Goal: Information Seeking & Learning: Find specific fact

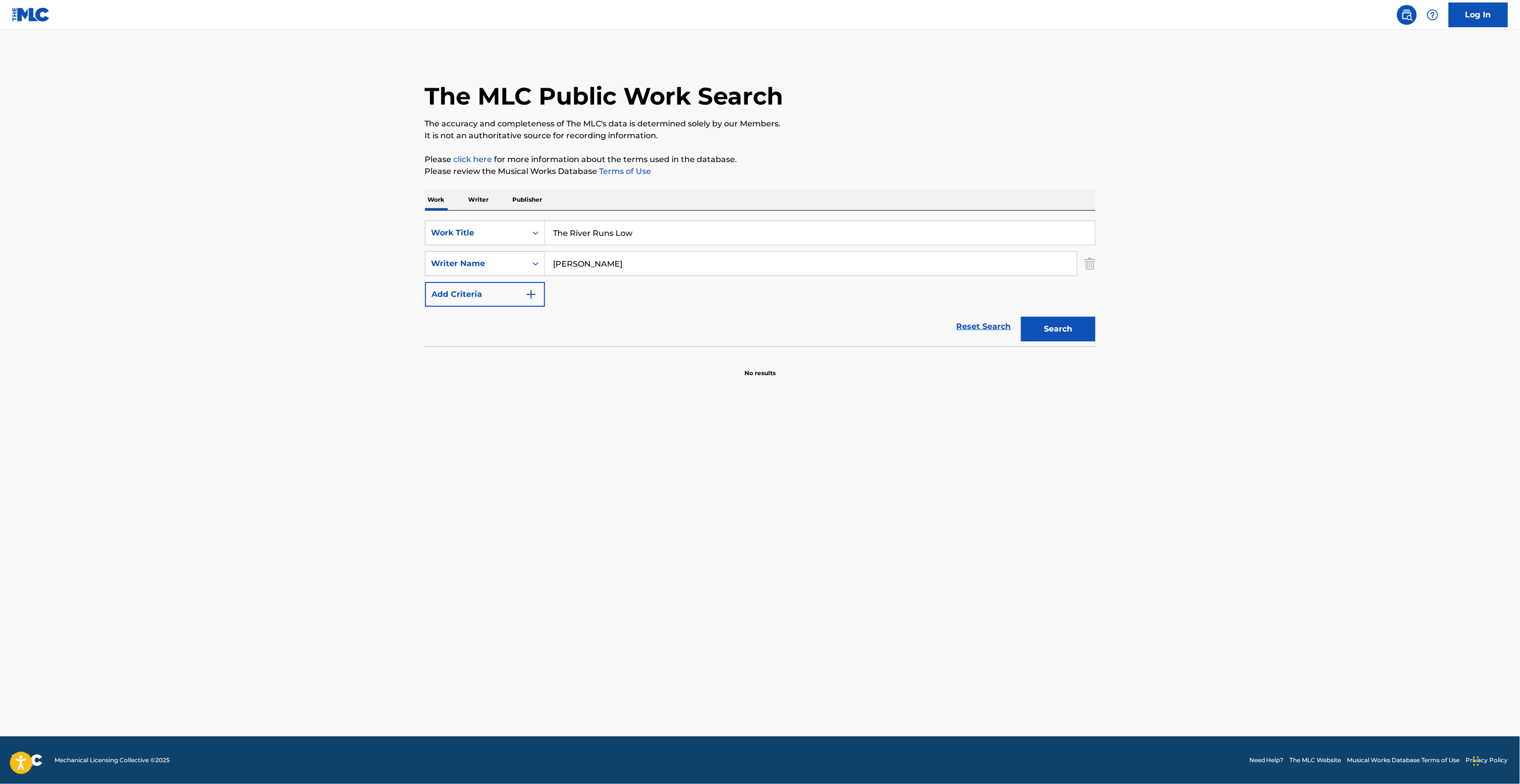
type input "The River Runs Low"
drag, startPoint x: 655, startPoint y: 264, endPoint x: 462, endPoint y: 249, distance: 193.6
click at [458, 249] on div "SearchWithCriteria03c56dce-b11b-4679-9eeb-b349c547b569 Work Title The River Run…" at bounding box center [760, 264] width 670 height 86
paste input "[PERSON_NAME]"
type input "[PERSON_NAME]"
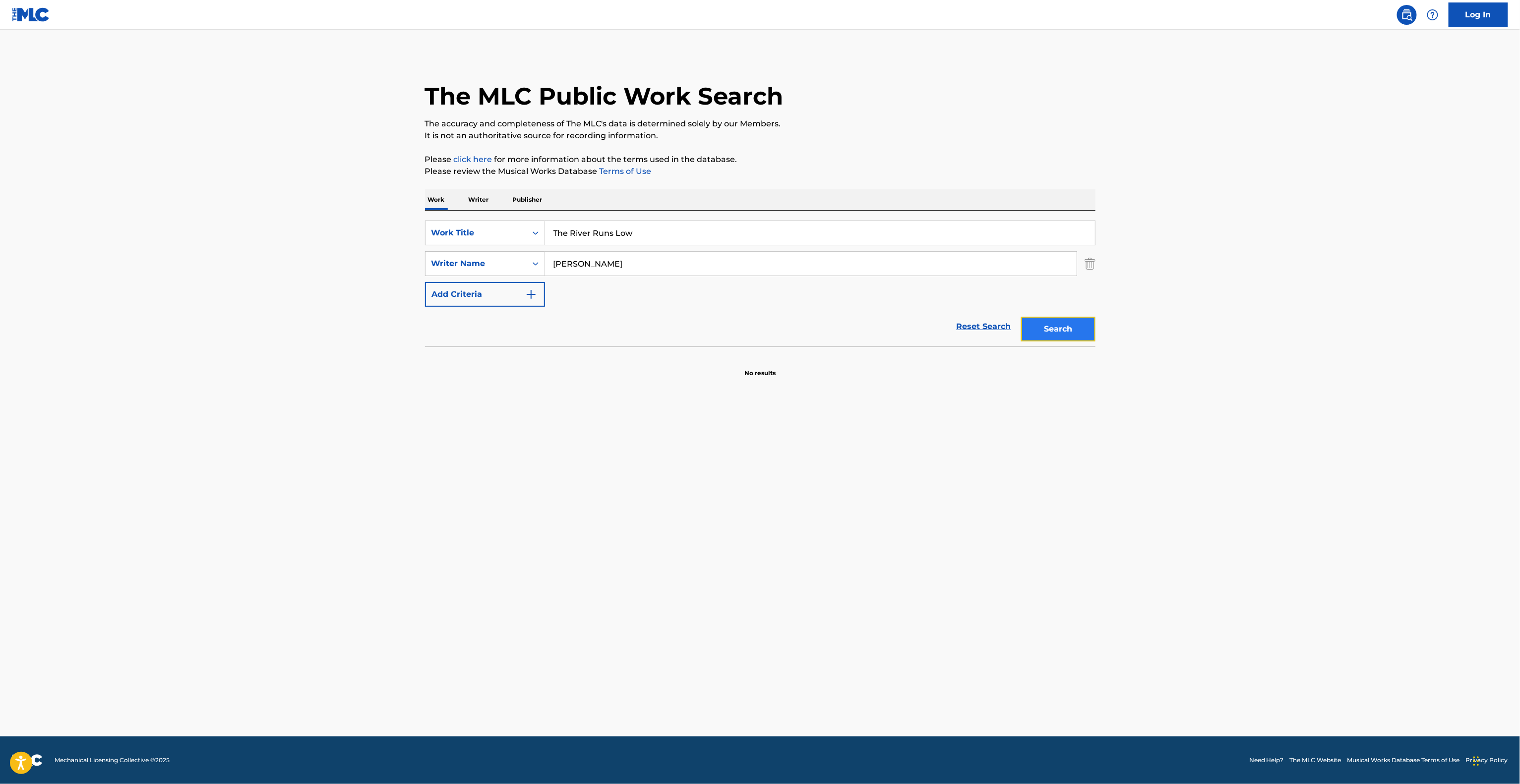
click at [1045, 329] on button "Search" at bounding box center [1058, 329] width 75 height 25
click at [1045, 329] on div "Search" at bounding box center [1055, 327] width 80 height 40
click at [996, 457] on main "The MLC Public Work Search The accuracy and completeness of The MLC's data is d…" at bounding box center [760, 383] width 1520 height 707
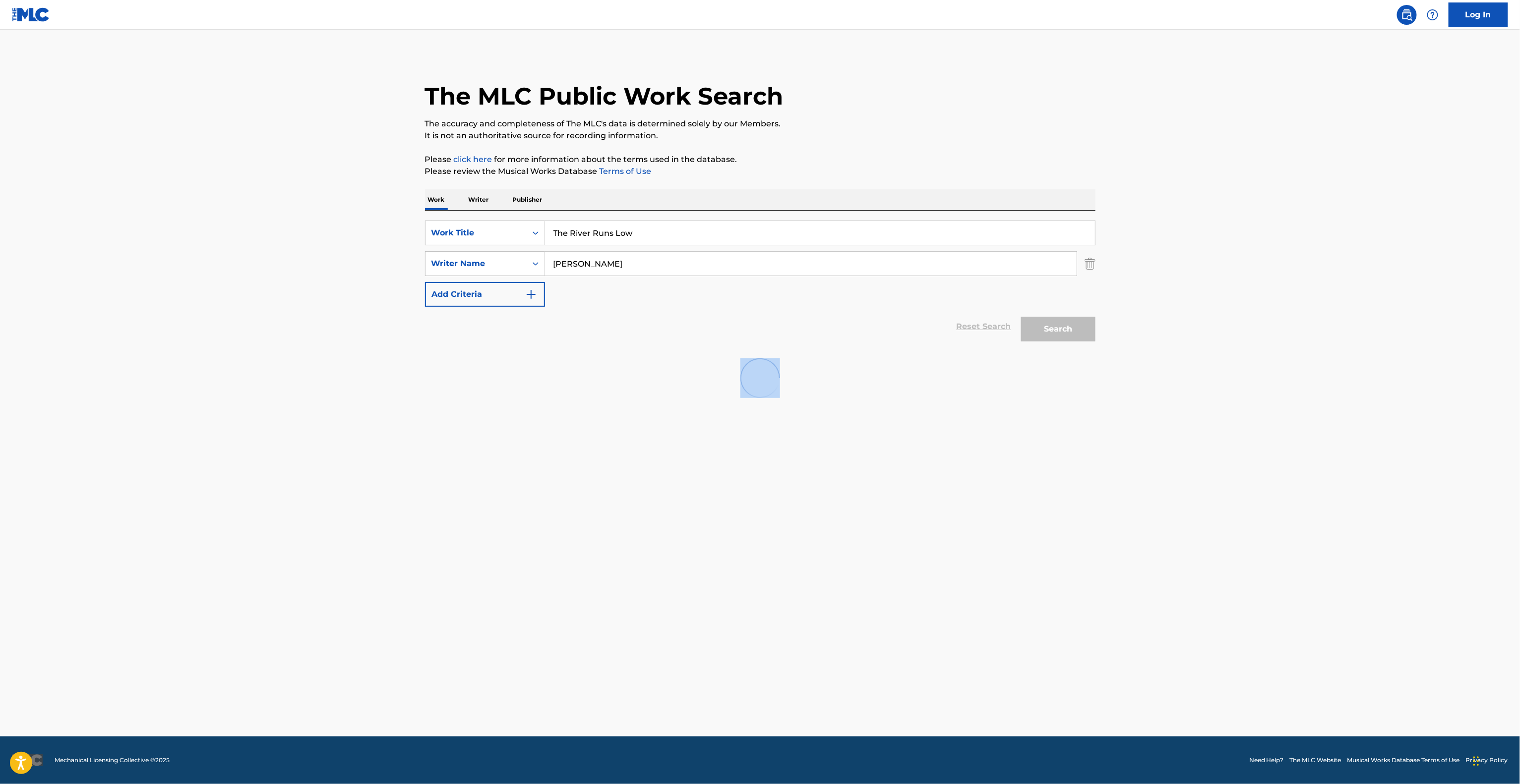
click at [996, 457] on main "The MLC Public Work Search The accuracy and completeness of The MLC's data is d…" at bounding box center [760, 383] width 1520 height 707
click at [602, 384] on div at bounding box center [760, 378] width 670 height 63
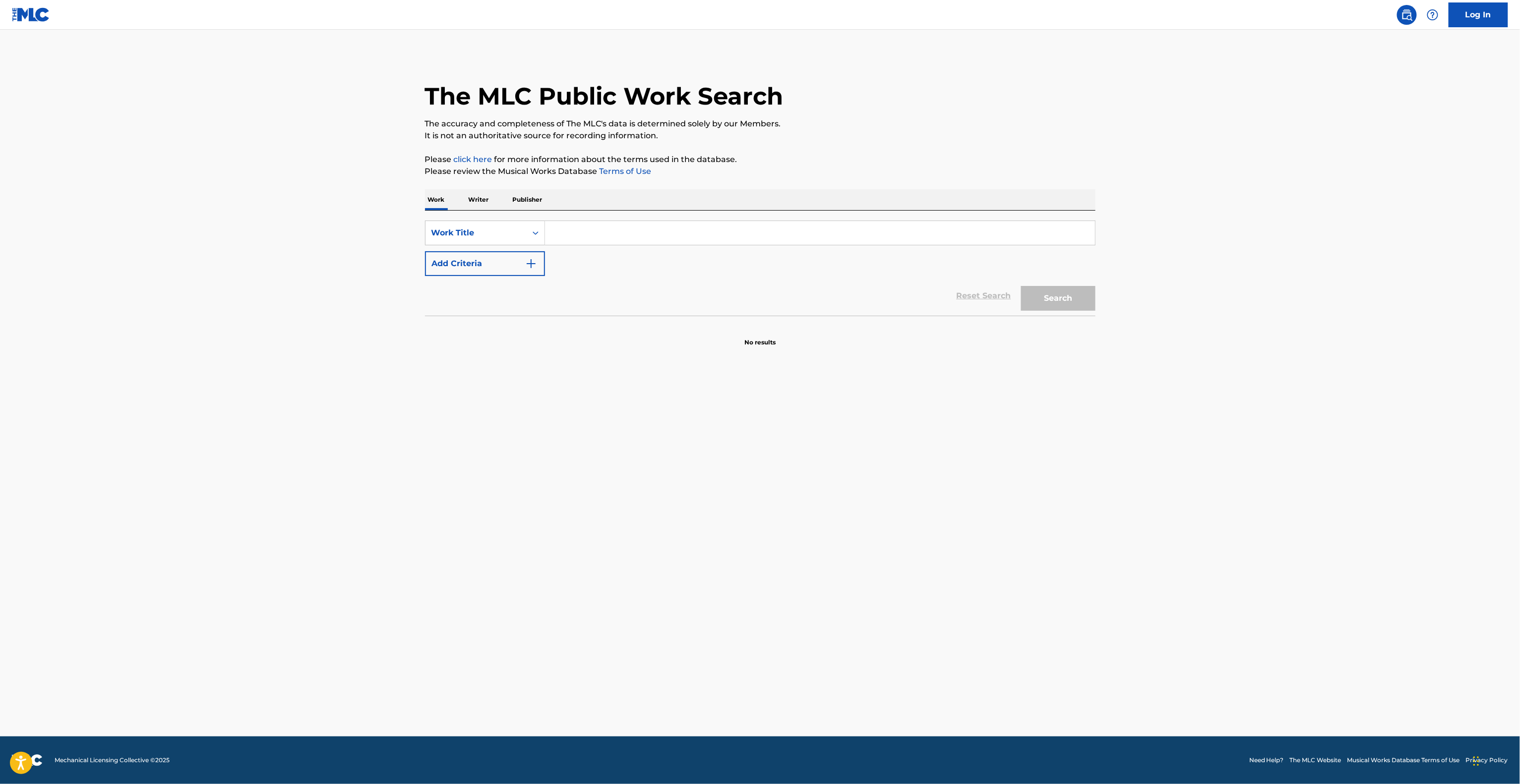
click at [616, 431] on main "The MLC Public Work Search The accuracy and completeness of The MLC's data is d…" at bounding box center [760, 383] width 1520 height 707
drag, startPoint x: 563, startPoint y: 225, endPoint x: 560, endPoint y: 231, distance: 6.7
click at [563, 226] on input "Search Form" at bounding box center [820, 233] width 550 height 24
paste input "The River Runs Low"
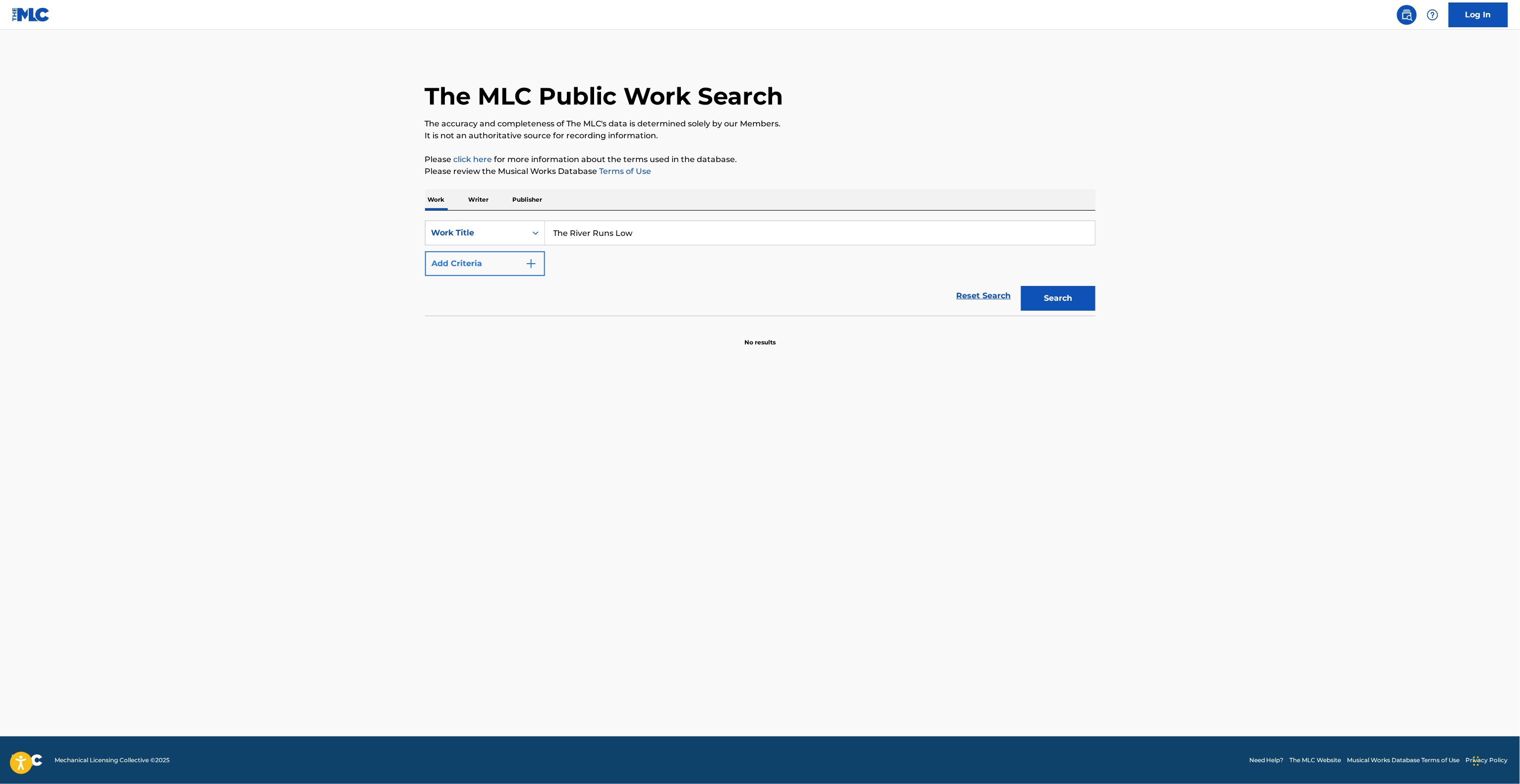
type input "The River Runs Low"
click at [506, 262] on button "Add Criteria" at bounding box center [485, 264] width 120 height 25
drag, startPoint x: 583, startPoint y: 261, endPoint x: 592, endPoint y: 263, distance: 9.2
click at [583, 261] on input "Search Form" at bounding box center [811, 264] width 532 height 24
paste input "[PERSON_NAME]"
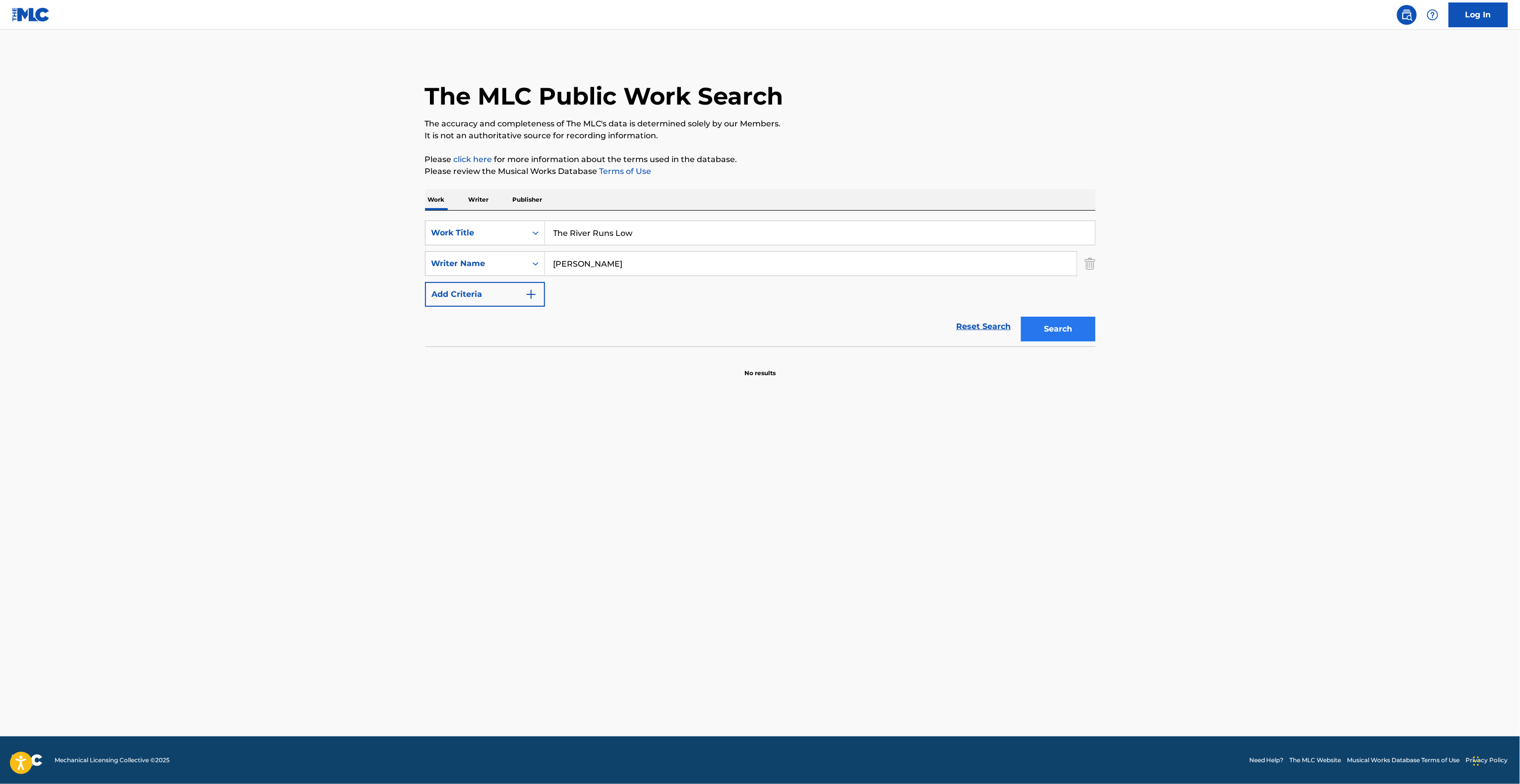
type input "[PERSON_NAME]"
click at [1084, 332] on button "Search" at bounding box center [1058, 329] width 75 height 25
click at [636, 518] on main "The MLC Public Work Search The accuracy and completeness of The MLC's data is d…" at bounding box center [760, 383] width 1520 height 707
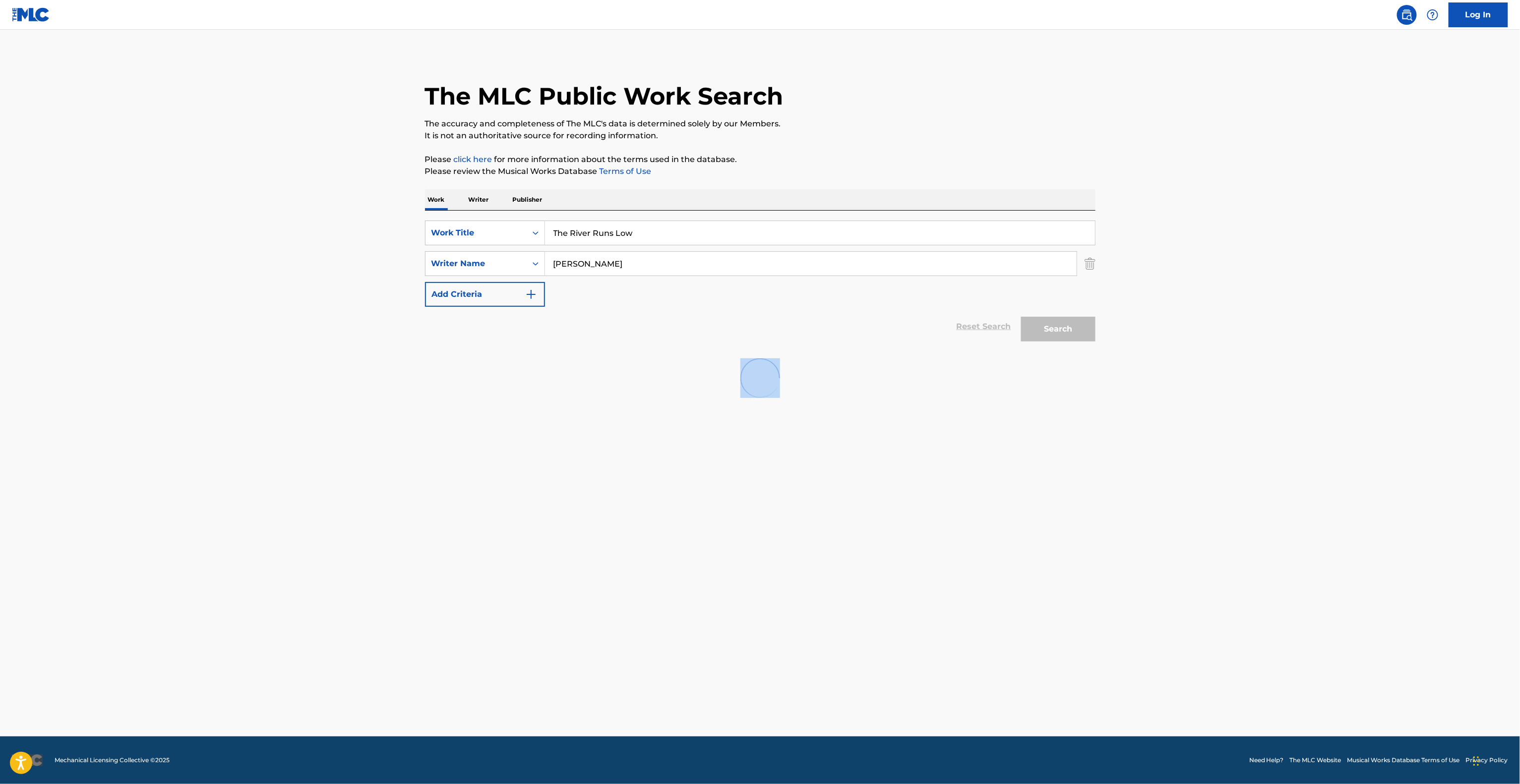
click at [636, 518] on main "The MLC Public Work Search The accuracy and completeness of The MLC's data is d…" at bounding box center [760, 383] width 1520 height 707
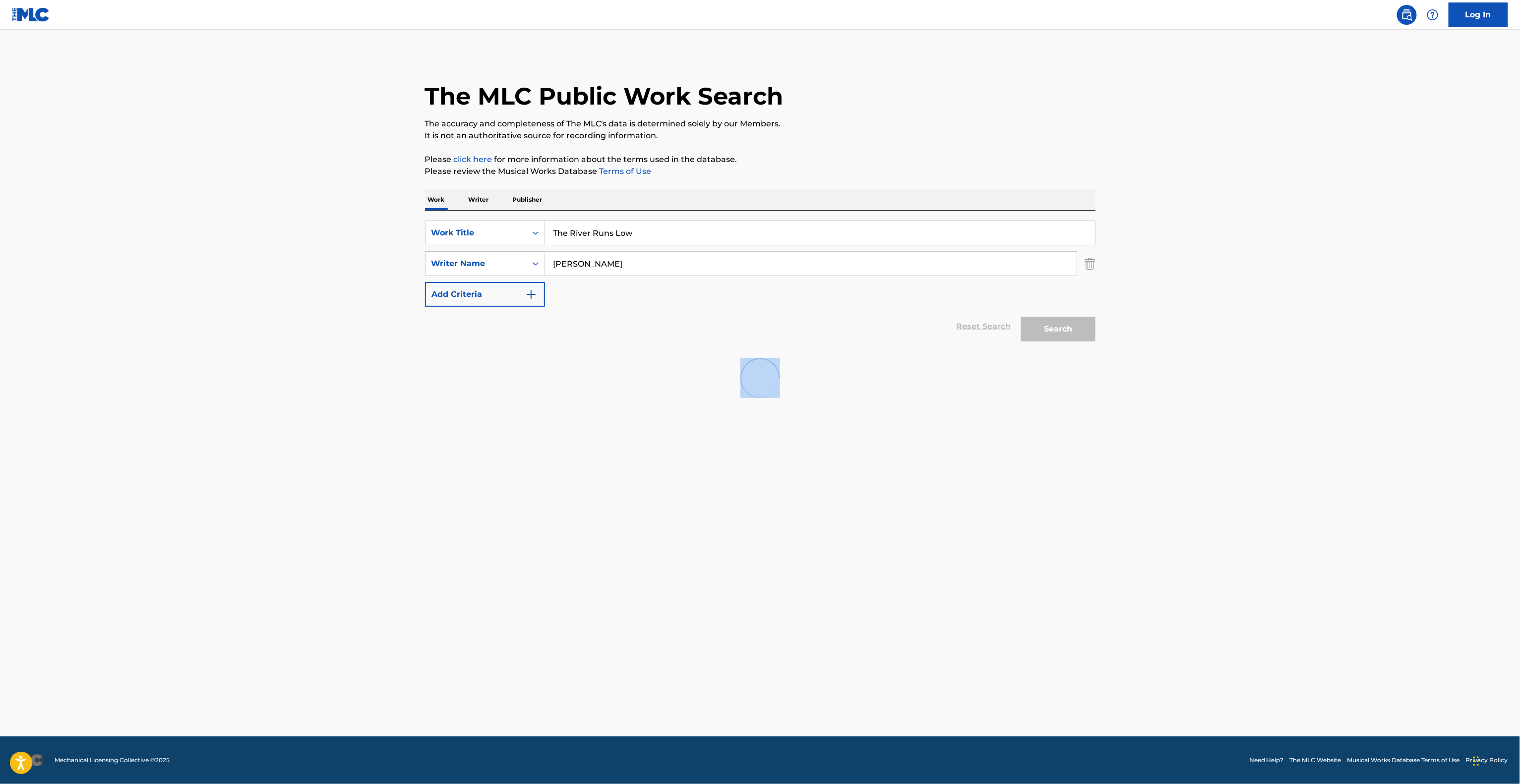
click at [636, 518] on main "The MLC Public Work Search The accuracy and completeness of The MLC's data is d…" at bounding box center [760, 383] width 1520 height 707
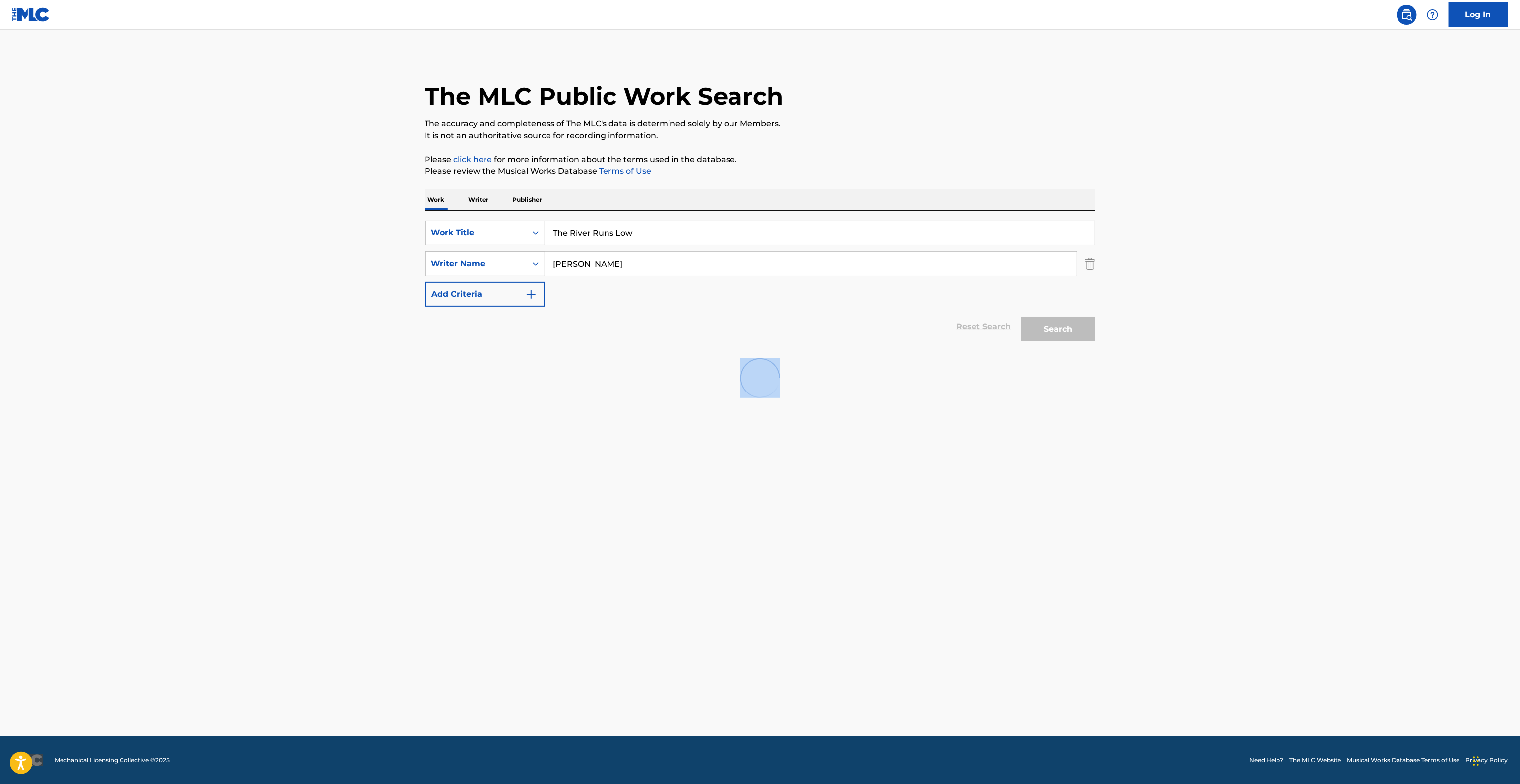
click at [636, 518] on main "The MLC Public Work Search The accuracy and completeness of The MLC's data is d…" at bounding box center [760, 383] width 1520 height 707
click at [632, 520] on main "The MLC Public Work Search The accuracy and completeness of The MLC's data is d…" at bounding box center [760, 383] width 1520 height 707
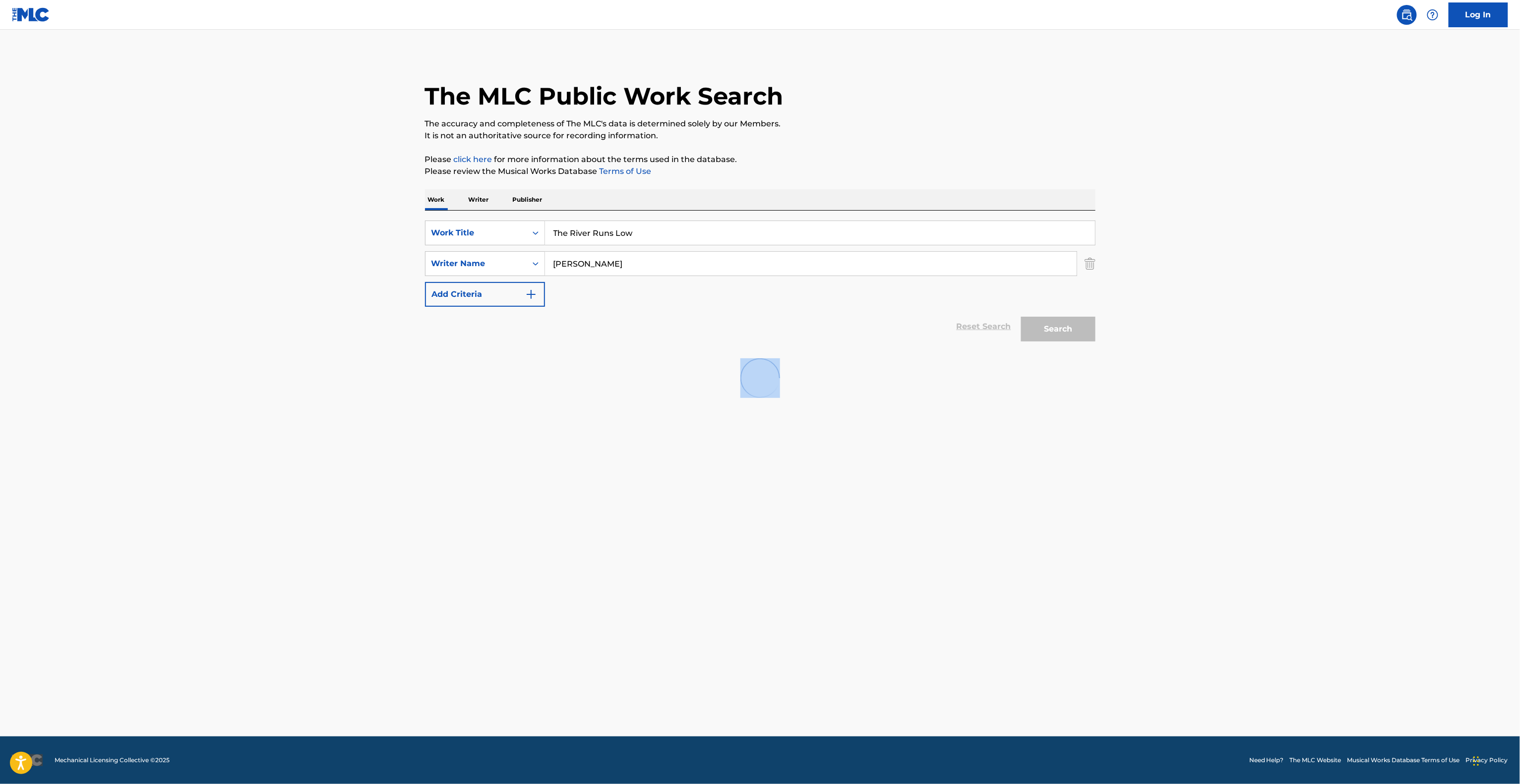
click at [632, 520] on main "The MLC Public Work Search The accuracy and completeness of The MLC's data is d…" at bounding box center [760, 383] width 1520 height 707
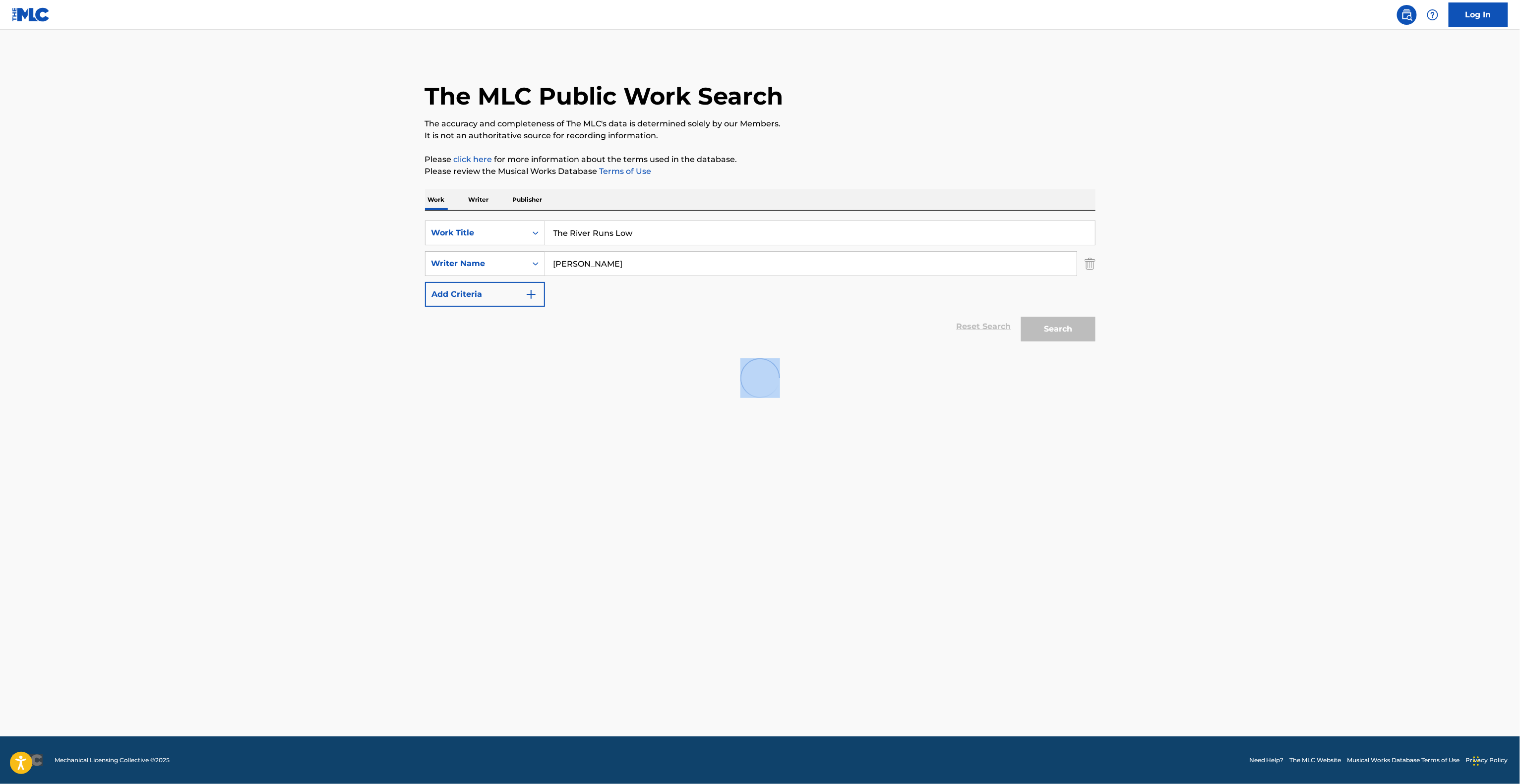
click at [632, 520] on main "The MLC Public Work Search The accuracy and completeness of The MLC's data is d…" at bounding box center [760, 383] width 1520 height 707
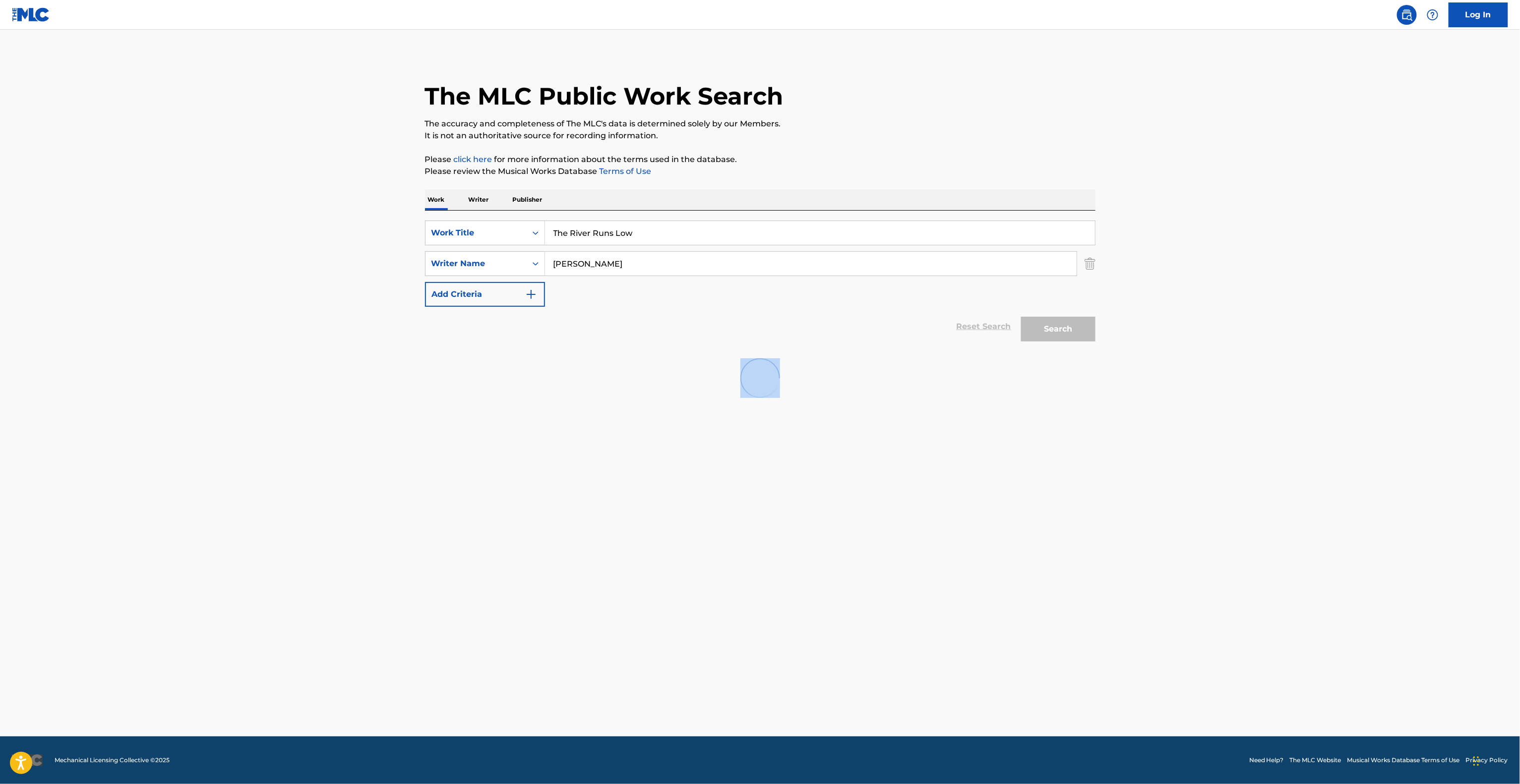
click at [632, 520] on main "The MLC Public Work Search The accuracy and completeness of The MLC's data is d…" at bounding box center [760, 383] width 1520 height 707
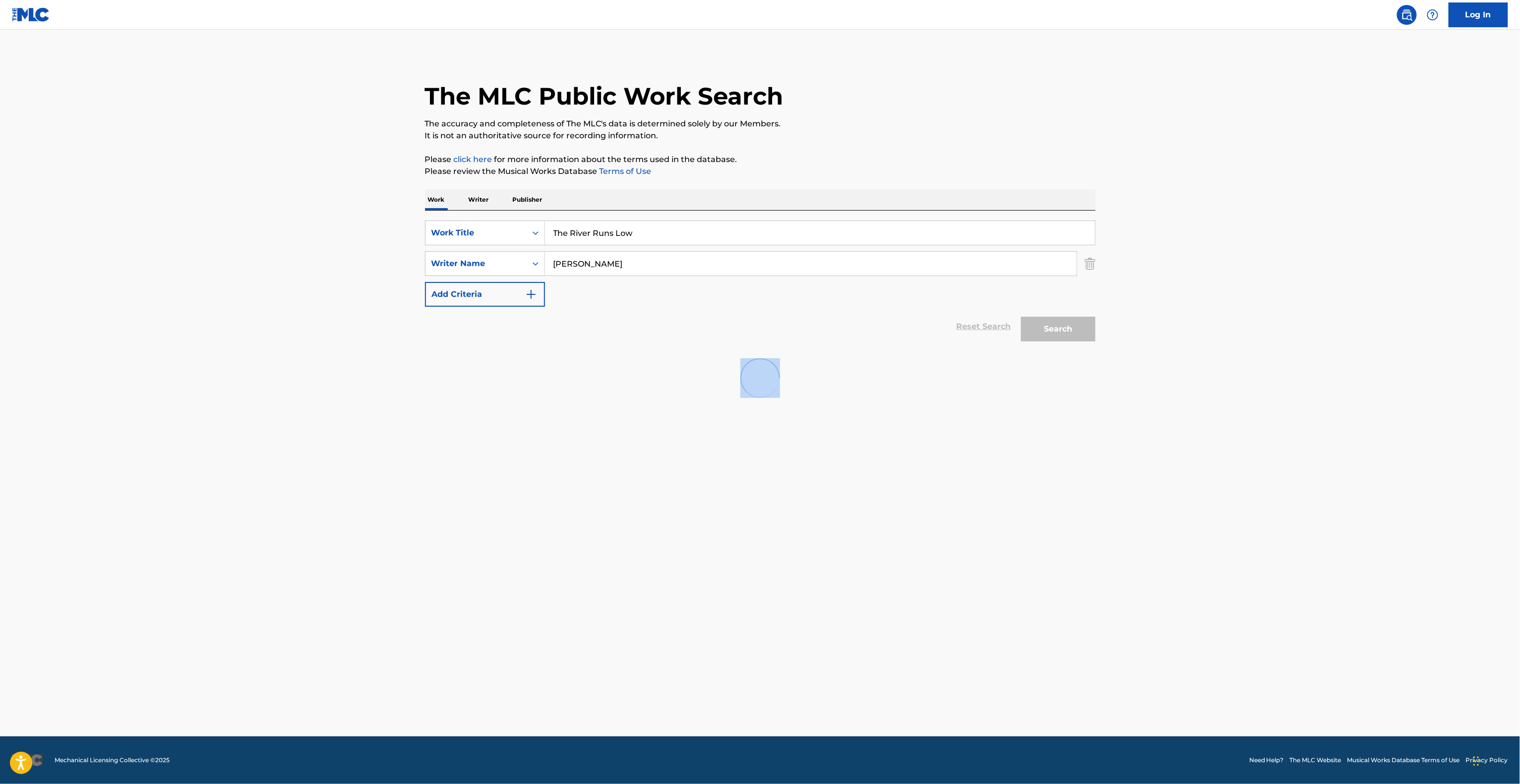
click at [632, 520] on main "The MLC Public Work Search The accuracy and completeness of The MLC's data is d…" at bounding box center [760, 383] width 1520 height 707
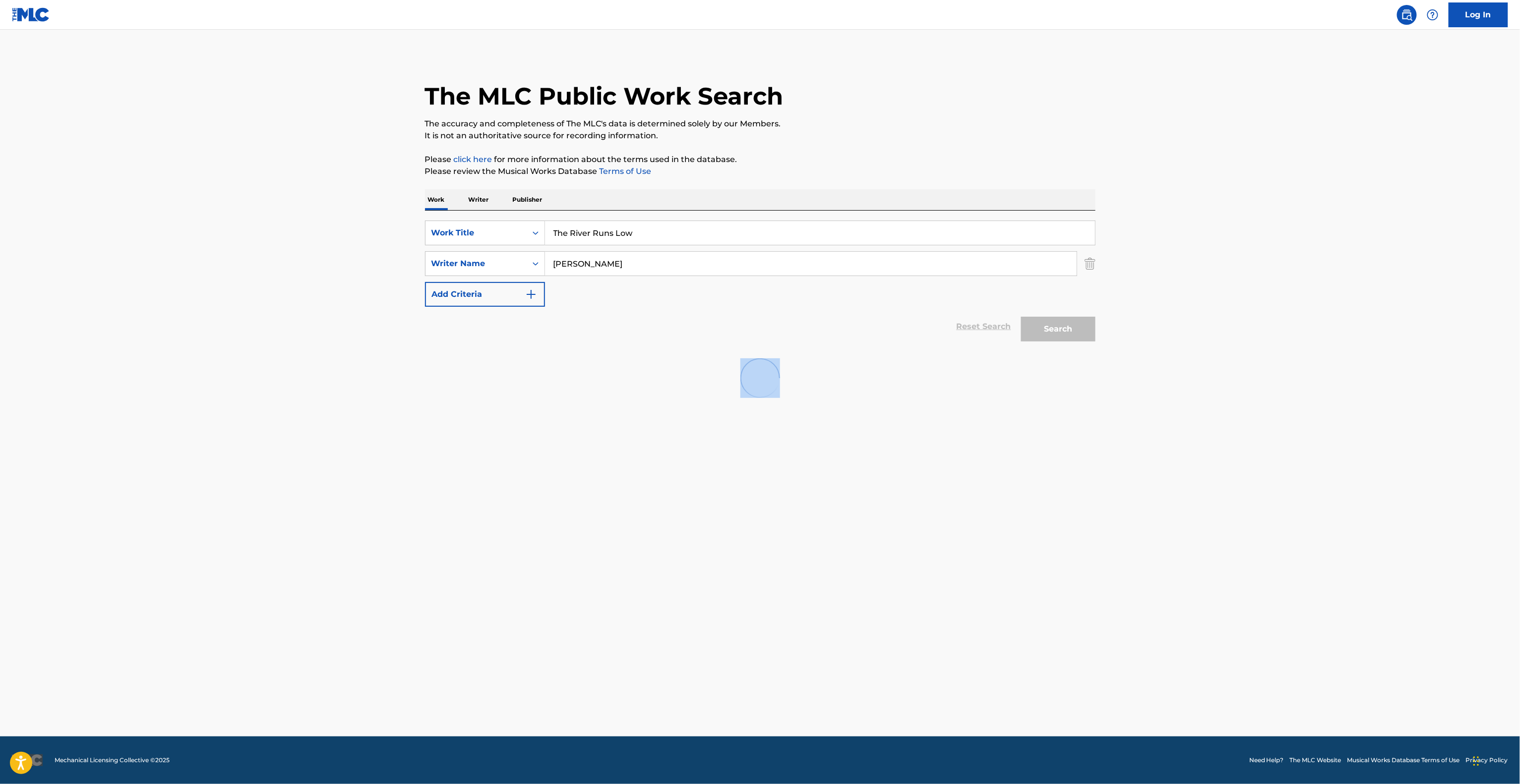
click at [632, 520] on main "The MLC Public Work Search The accuracy and completeness of The MLC's data is d…" at bounding box center [760, 383] width 1520 height 707
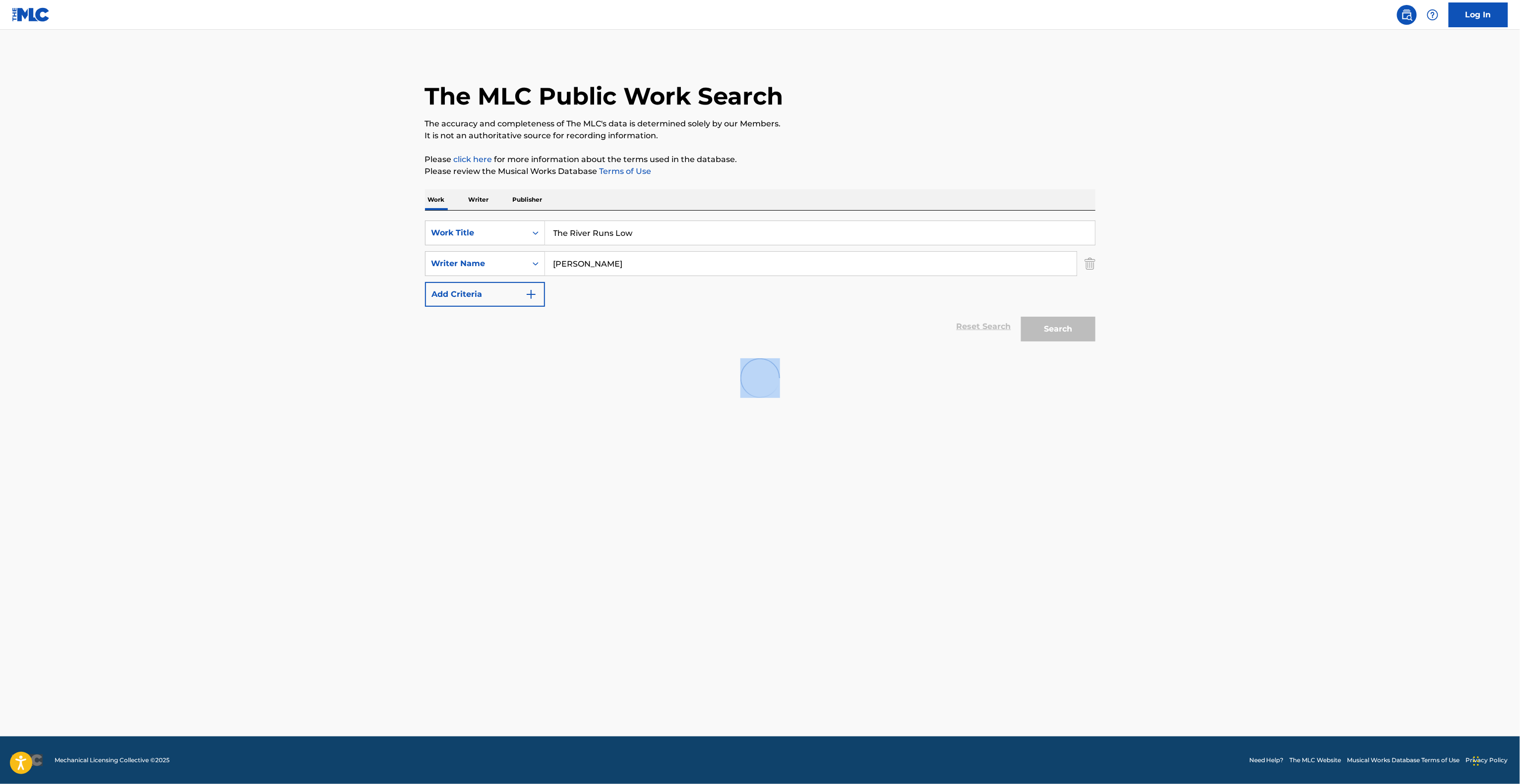
click at [632, 520] on main "The MLC Public Work Search The accuracy and completeness of The MLC's data is d…" at bounding box center [760, 383] width 1520 height 707
click at [631, 520] on main "The MLC Public Work Search The accuracy and completeness of The MLC's data is d…" at bounding box center [760, 383] width 1520 height 707
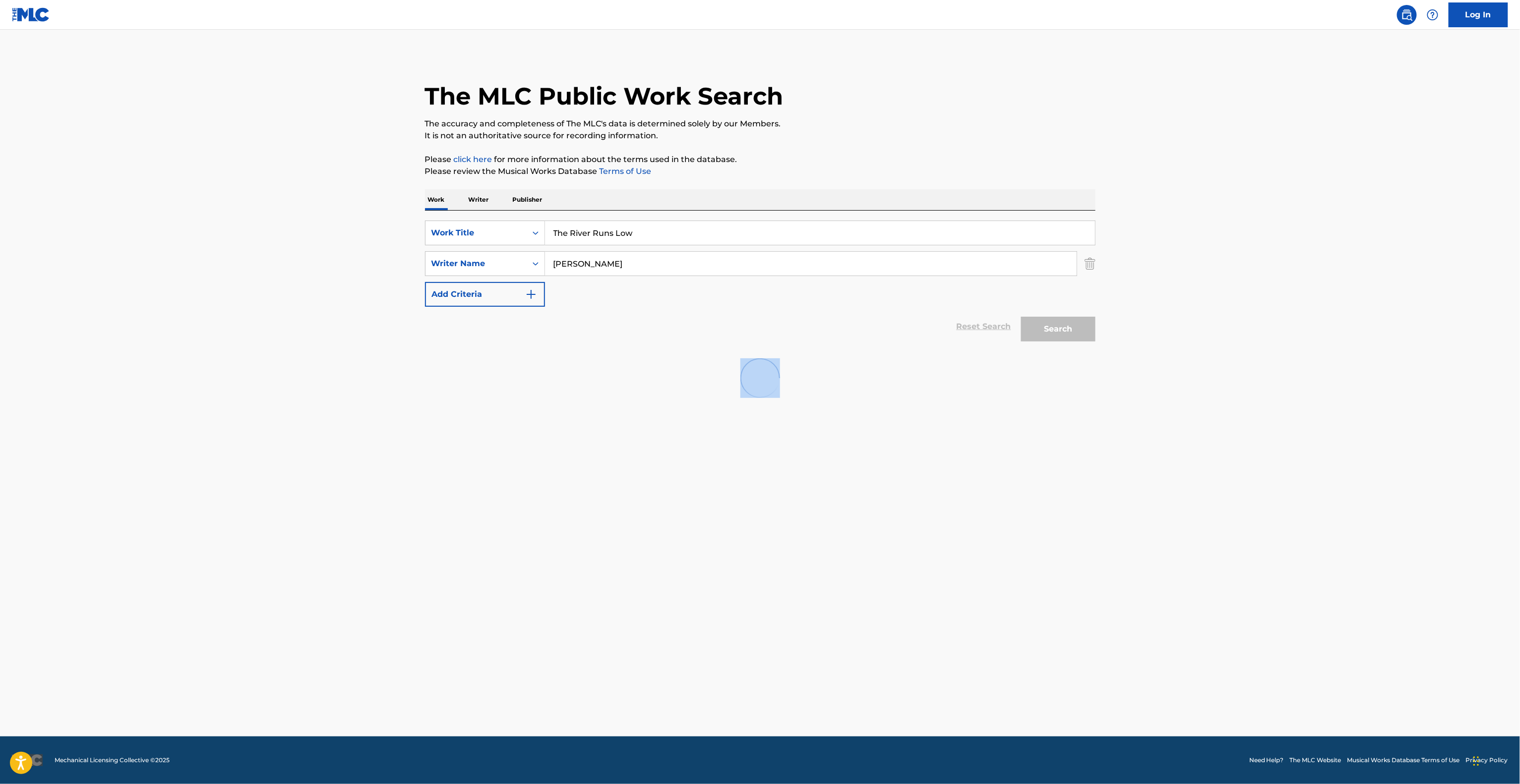
click at [631, 520] on main "The MLC Public Work Search The accuracy and completeness of The MLC's data is d…" at bounding box center [760, 383] width 1520 height 707
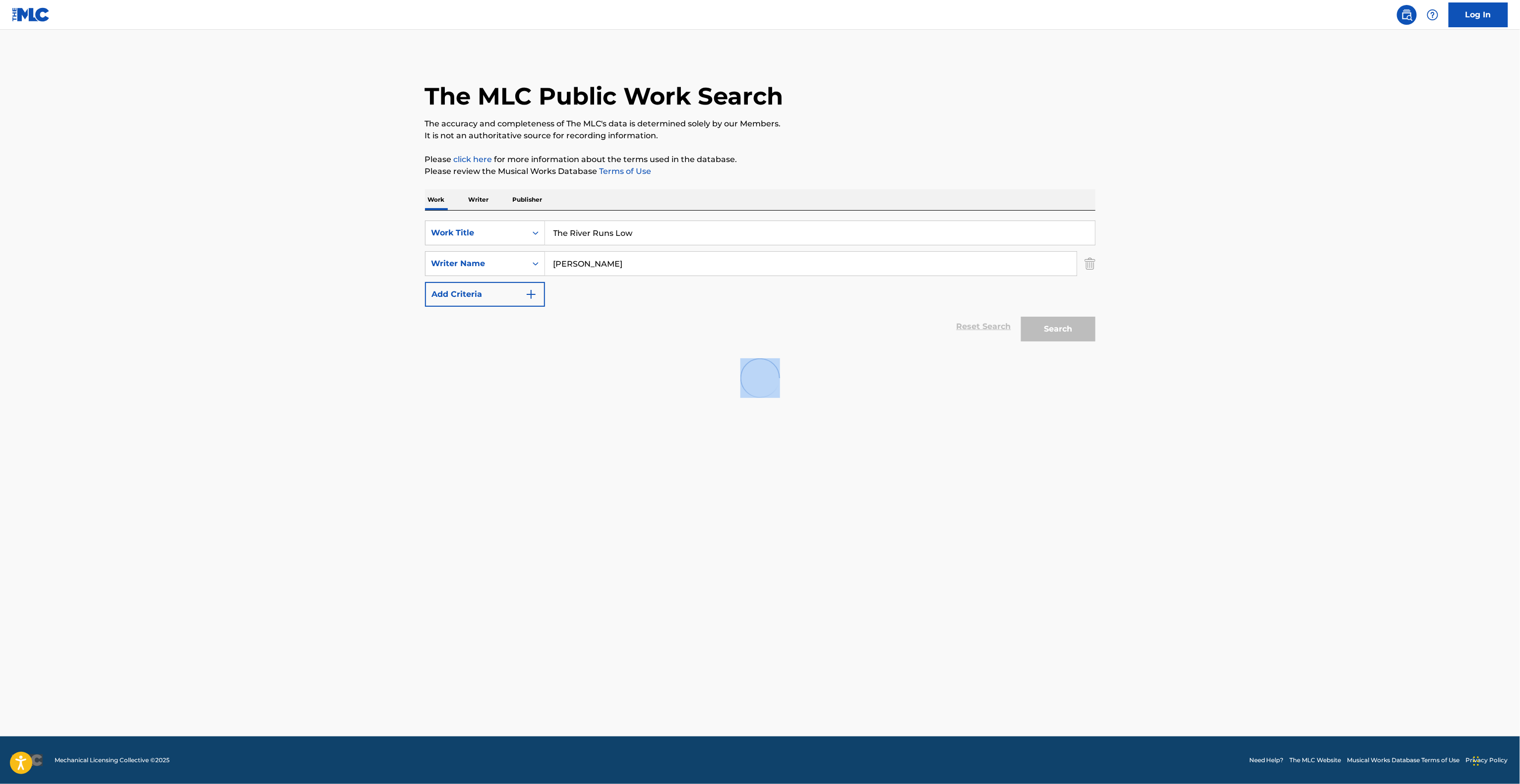
click at [631, 520] on main "The MLC Public Work Search The accuracy and completeness of The MLC's data is d…" at bounding box center [760, 383] width 1520 height 707
click at [631, 519] on main "The MLC Public Work Search The accuracy and completeness of The MLC's data is d…" at bounding box center [760, 383] width 1520 height 707
click at [619, 519] on main "The MLC Public Work Search The accuracy and completeness of The MLC's data is d…" at bounding box center [760, 383] width 1520 height 707
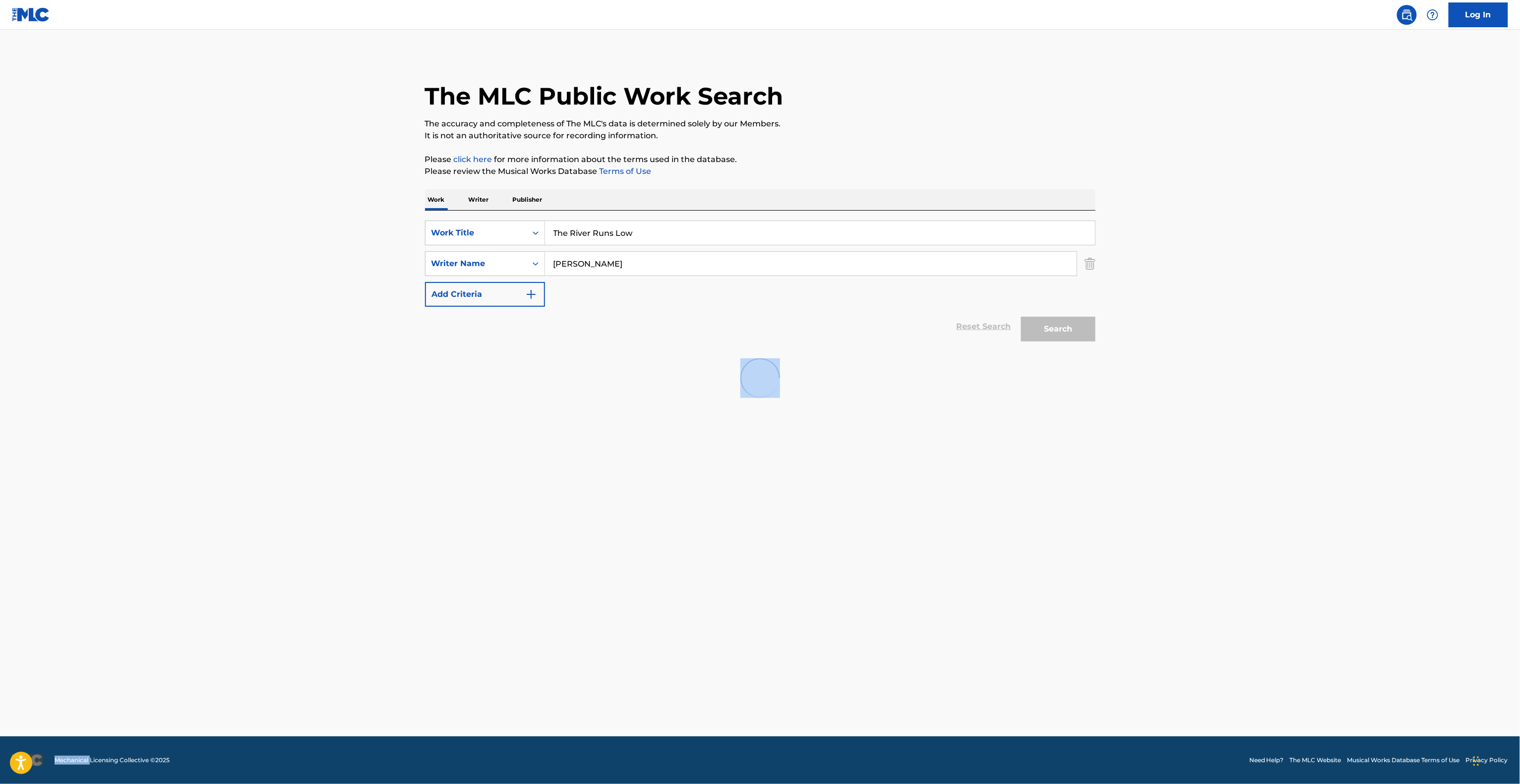
click at [619, 519] on main "The MLC Public Work Search The accuracy and completeness of The MLC's data is d…" at bounding box center [760, 383] width 1520 height 707
click at [607, 531] on main "The MLC Public Work Search The accuracy and completeness of The MLC's data is d…" at bounding box center [760, 383] width 1520 height 707
drag, startPoint x: 545, startPoint y: 545, endPoint x: 521, endPoint y: 540, distance: 24.5
click at [543, 545] on main "The MLC Public Work Search The accuracy and completeness of The MLC's data is d…" at bounding box center [760, 383] width 1520 height 707
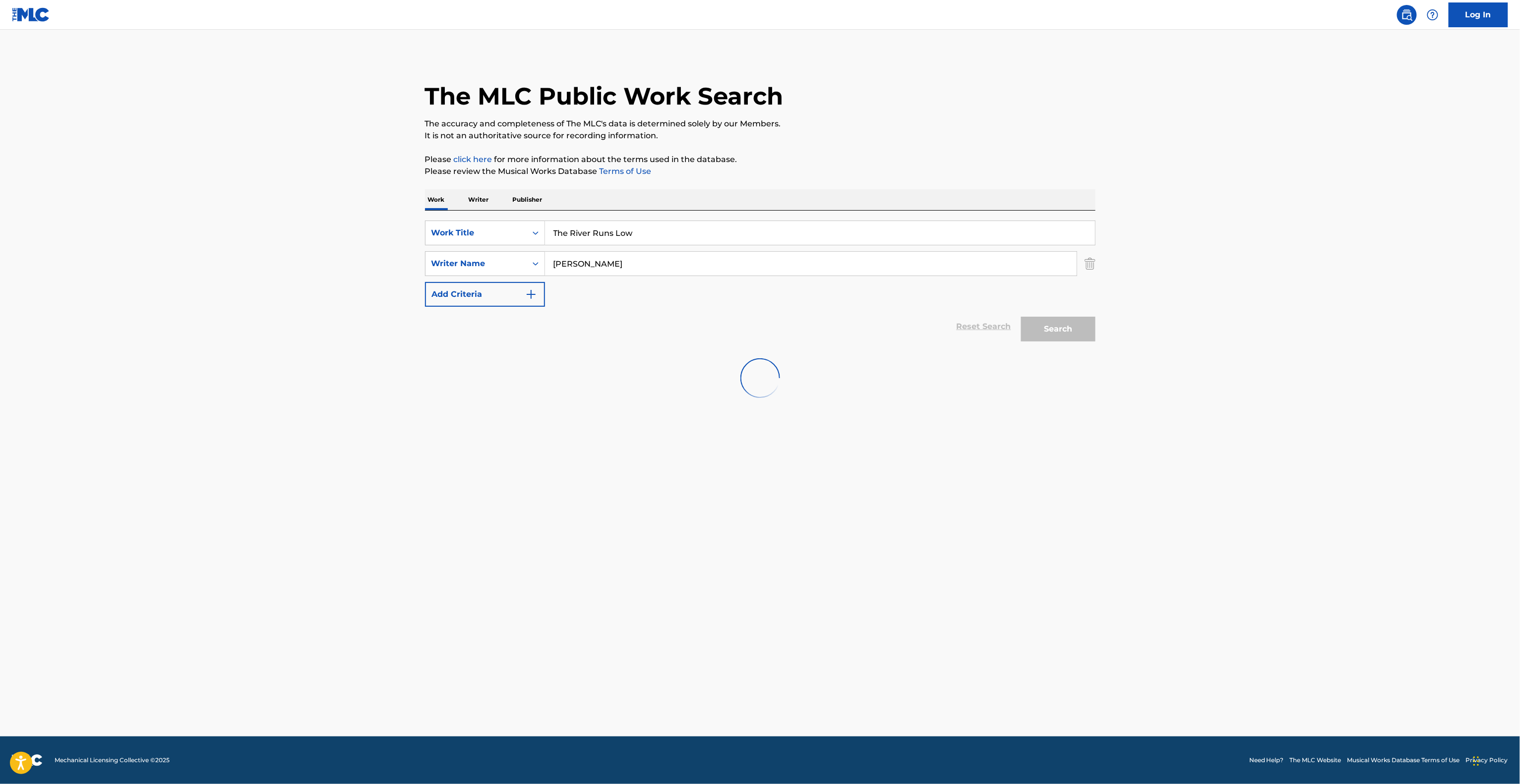
click at [521, 540] on main "The MLC Public Work Search The accuracy and completeness of The MLC's data is d…" at bounding box center [760, 383] width 1520 height 707
click at [522, 523] on main "The MLC Public Work Search The accuracy and completeness of The MLC's data is d…" at bounding box center [760, 383] width 1520 height 707
click at [518, 509] on main "The MLC Public Work Search The accuracy and completeness of The MLC's data is d…" at bounding box center [760, 383] width 1520 height 707
click at [538, 499] on main "The MLC Public Work Search The accuracy and completeness of The MLC's data is d…" at bounding box center [760, 383] width 1520 height 707
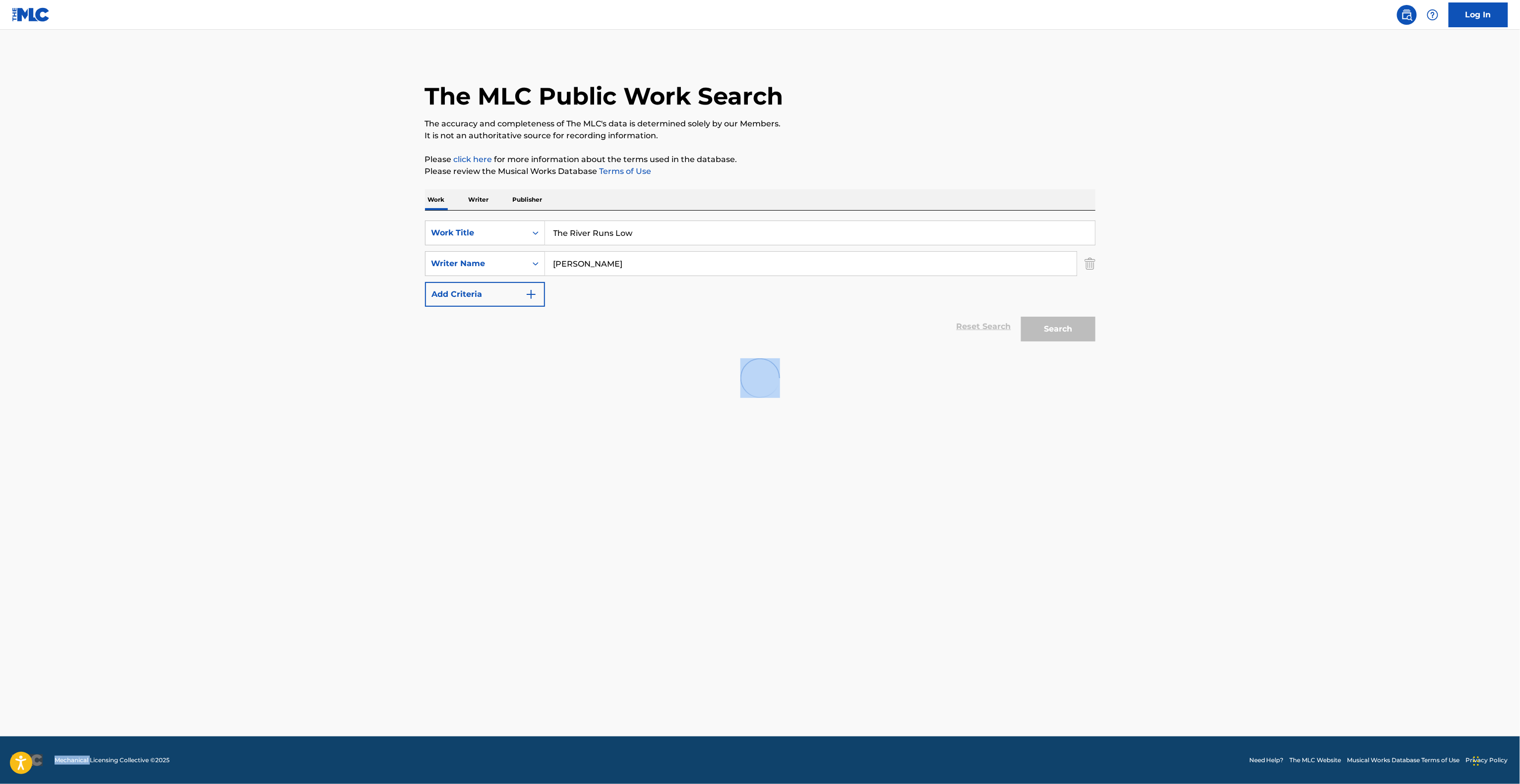
click at [538, 499] on main "The MLC Public Work Search The accuracy and completeness of The MLC's data is d…" at bounding box center [760, 383] width 1520 height 707
click at [538, 499] on main "The MLC Public Work Search The accuracy and completeness of The MLC's data is d…" at bounding box center [760, 383] width 1520 height 707
click at [539, 499] on main "The MLC Public Work Search The accuracy and completeness of The MLC's data is d…" at bounding box center [760, 383] width 1520 height 707
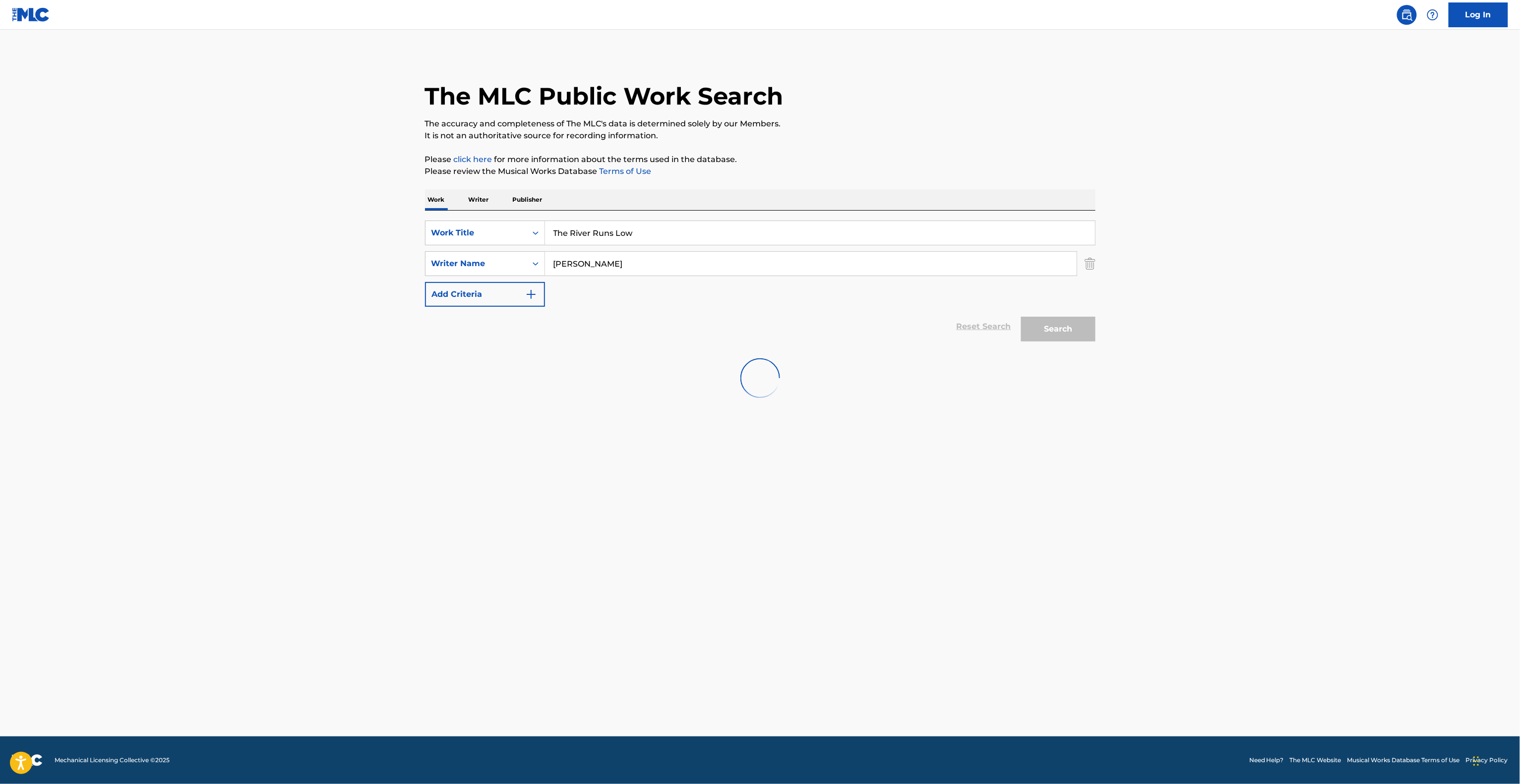
click at [534, 497] on main "The MLC Public Work Search The accuracy and completeness of The MLC's data is d…" at bounding box center [760, 383] width 1520 height 707
click at [533, 497] on main "The MLC Public Work Search The accuracy and completeness of The MLC's data is d…" at bounding box center [760, 383] width 1520 height 707
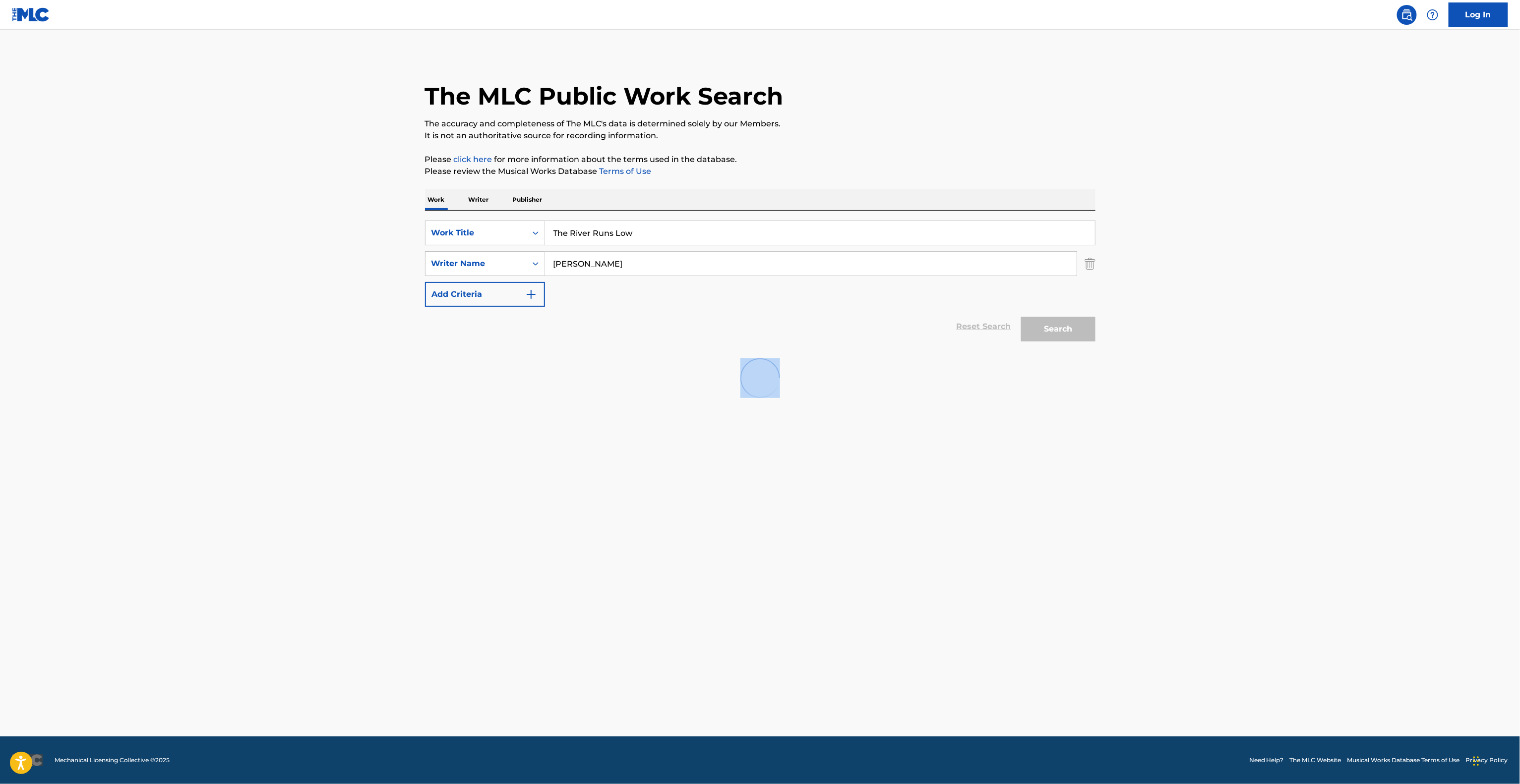
click at [533, 497] on main "The MLC Public Work Search The accuracy and completeness of The MLC's data is d…" at bounding box center [760, 383] width 1520 height 707
click at [533, 497] on main "The MLC Public Work Search The accuracy and completeness of The MLC's data is d…" at bounding box center [760, 383] width 1520 height 707
click at [524, 499] on main "The MLC Public Work Search The accuracy and completeness of The MLC's data is d…" at bounding box center [760, 383] width 1520 height 707
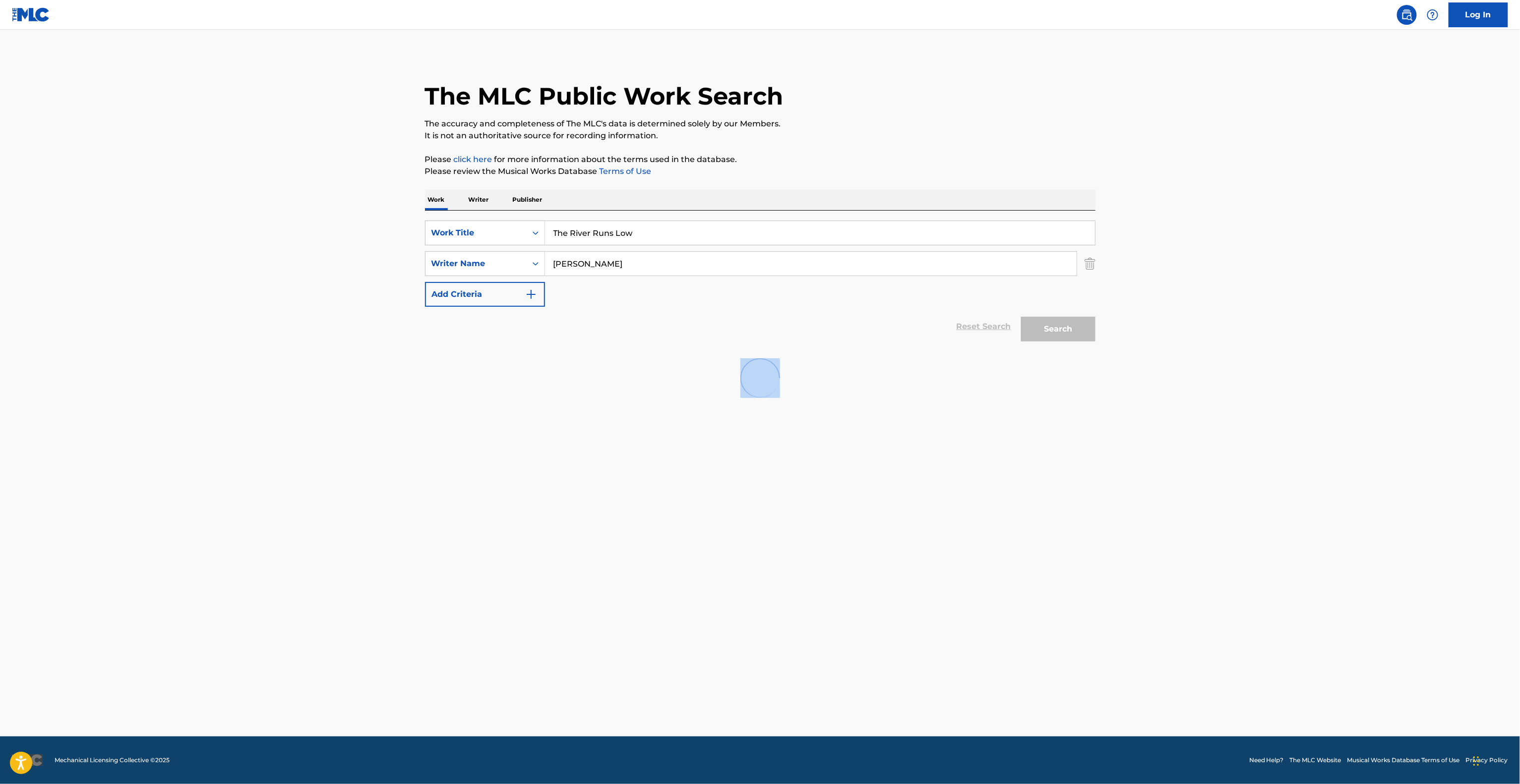
click at [524, 499] on main "The MLC Public Work Search The accuracy and completeness of The MLC's data is d…" at bounding box center [760, 383] width 1520 height 707
click at [522, 509] on main "The MLC Public Work Search The accuracy and completeness of The MLC's data is d…" at bounding box center [760, 383] width 1520 height 707
click at [522, 510] on main "The MLC Public Work Search The accuracy and completeness of The MLC's data is d…" at bounding box center [760, 383] width 1520 height 707
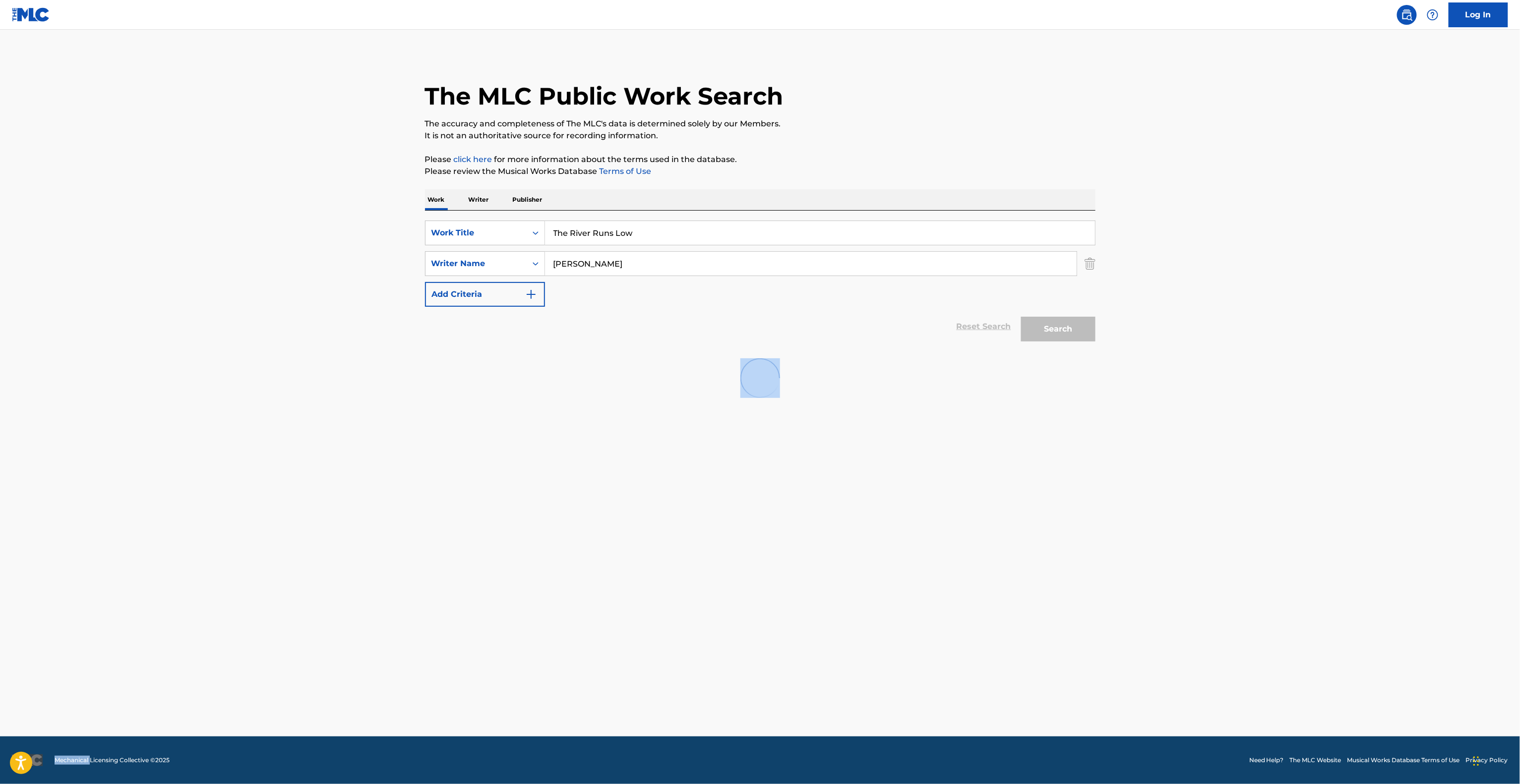
click at [522, 510] on main "The MLC Public Work Search The accuracy and completeness of The MLC's data is d…" at bounding box center [760, 383] width 1520 height 707
click at [521, 510] on main "The MLC Public Work Search The accuracy and completeness of The MLC's data is d…" at bounding box center [760, 383] width 1520 height 707
click at [519, 510] on main "The MLC Public Work Search The accuracy and completeness of The MLC's data is d…" at bounding box center [760, 383] width 1520 height 707
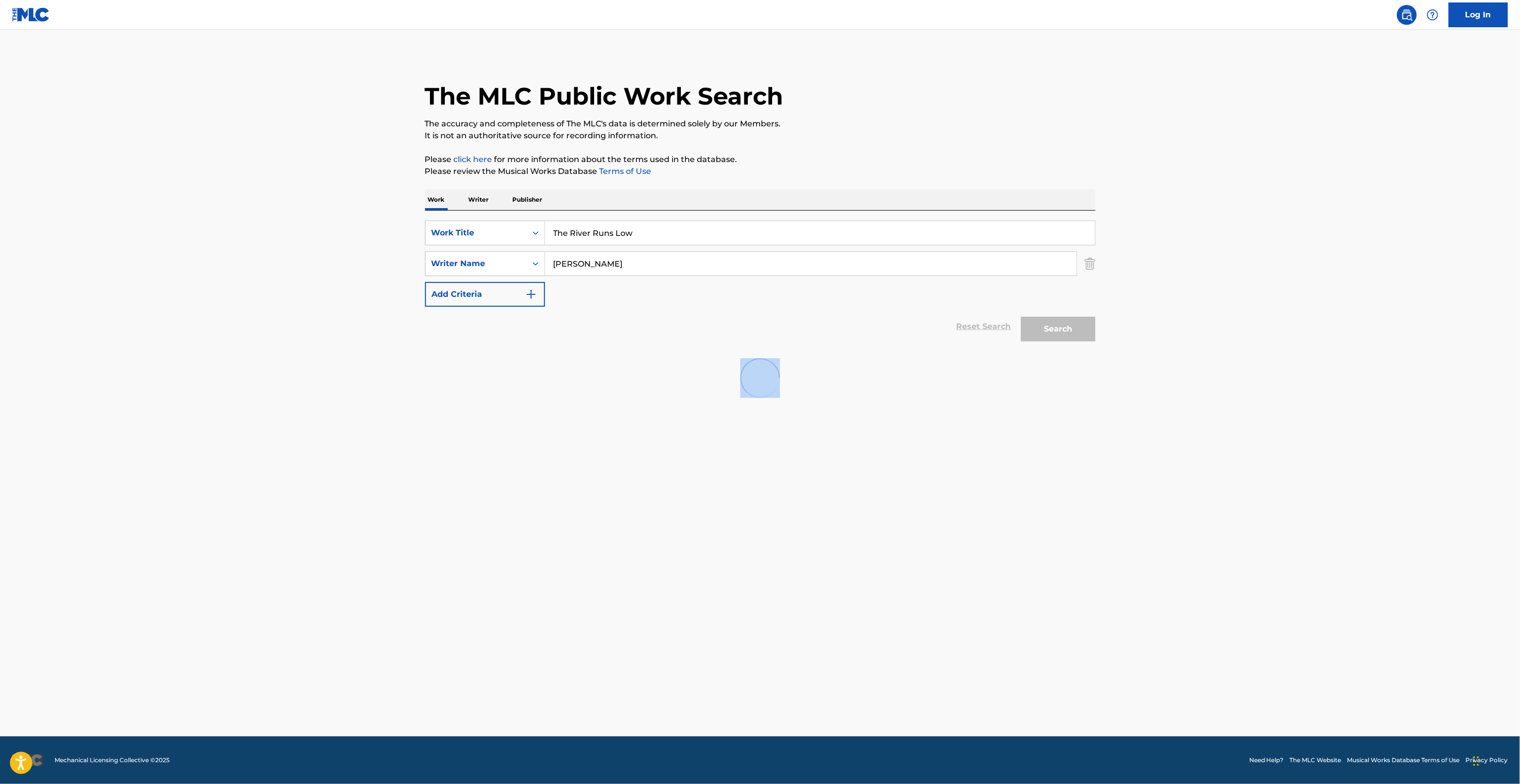
click at [519, 510] on main "The MLC Public Work Search The accuracy and completeness of The MLC's data is d…" at bounding box center [760, 383] width 1520 height 707
click at [512, 510] on main "The MLC Public Work Search The accuracy and completeness of The MLC's data is d…" at bounding box center [760, 383] width 1520 height 707
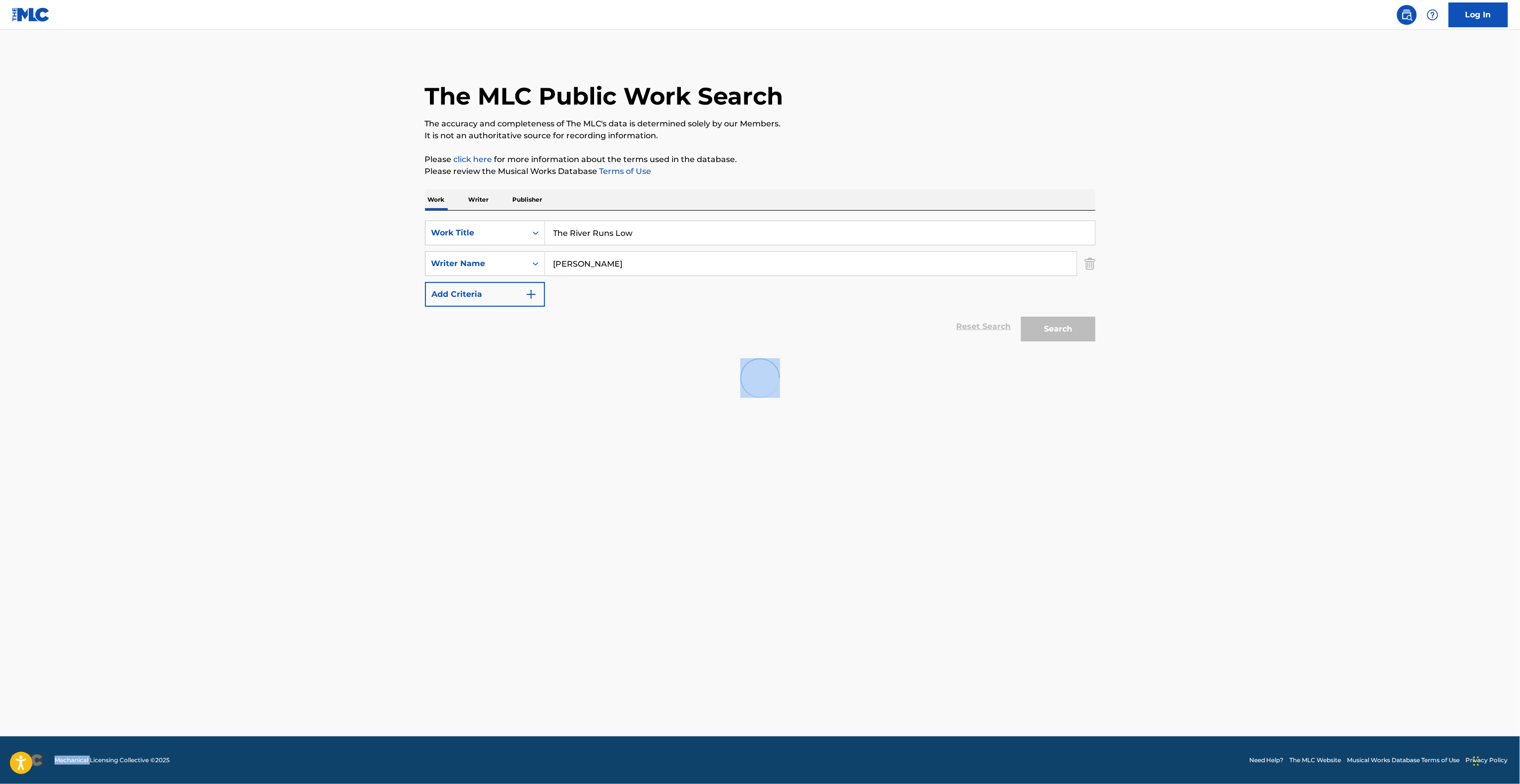
click at [512, 510] on main "The MLC Public Work Search The accuracy and completeness of The MLC's data is d…" at bounding box center [760, 383] width 1520 height 707
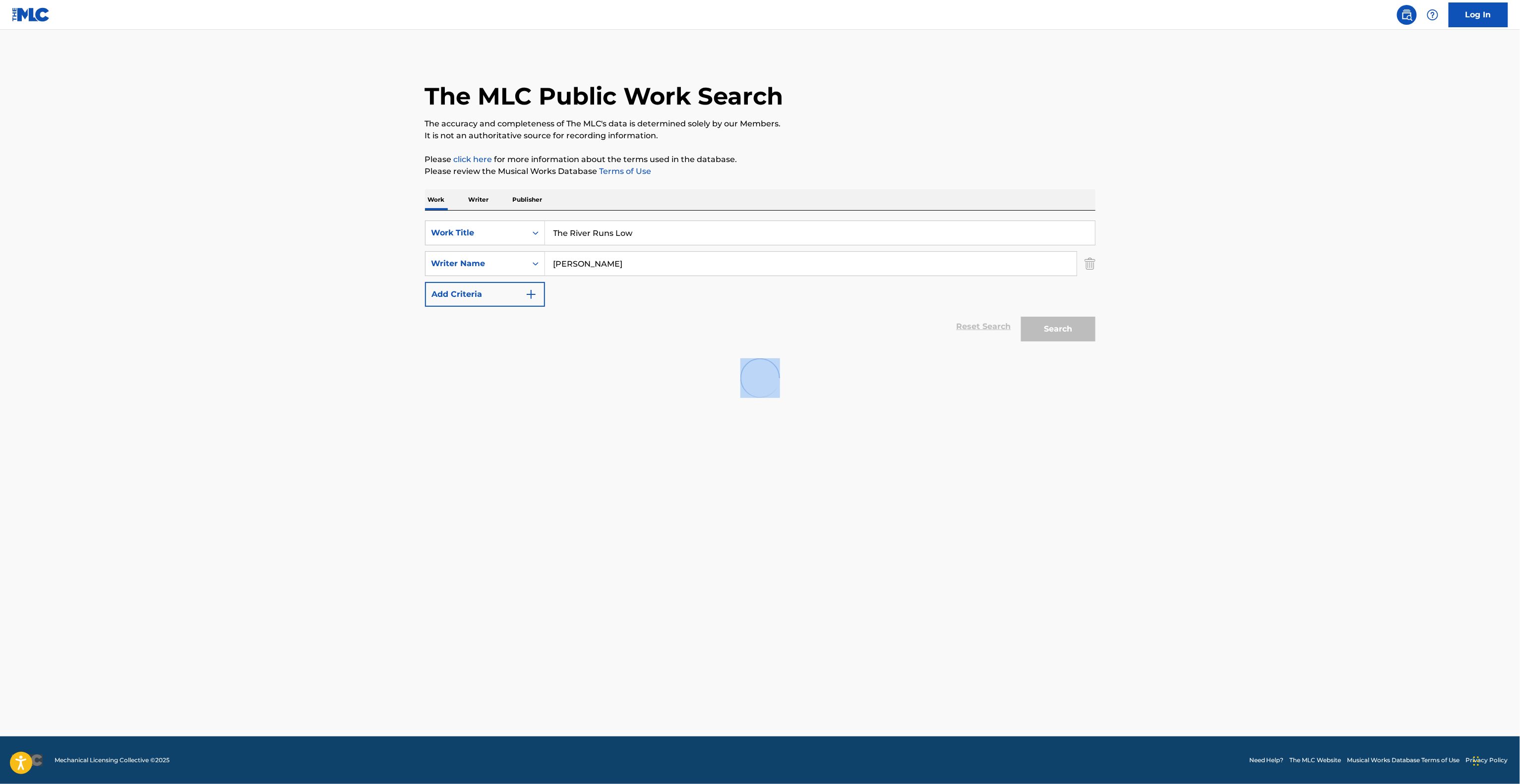
click at [512, 510] on main "The MLC Public Work Search The accuracy and completeness of The MLC's data is d…" at bounding box center [760, 383] width 1520 height 707
click at [504, 509] on main "The MLC Public Work Search The accuracy and completeness of The MLC's data is d…" at bounding box center [760, 383] width 1520 height 707
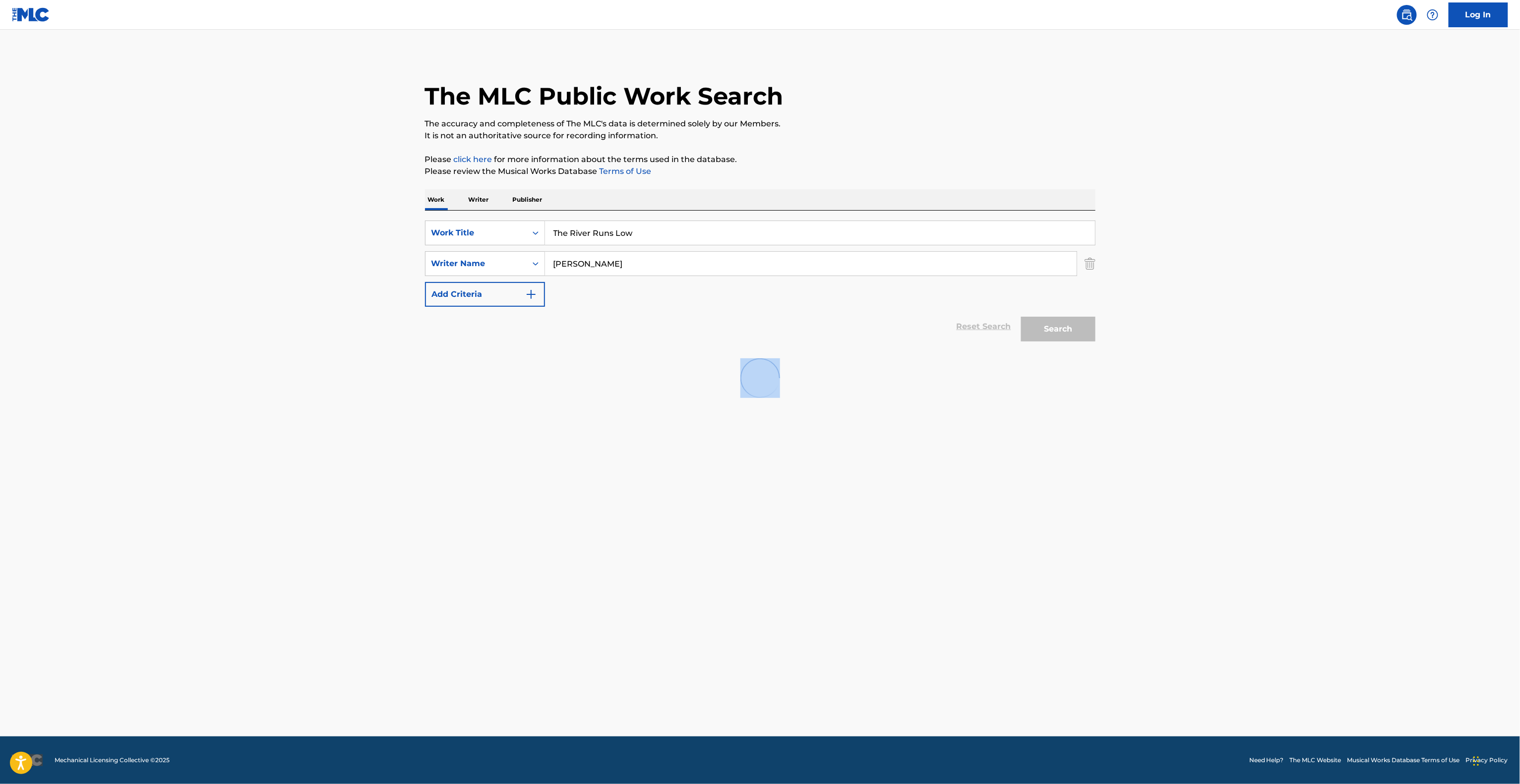
click at [504, 509] on main "The MLC Public Work Search The accuracy and completeness of The MLC's data is d…" at bounding box center [760, 383] width 1520 height 707
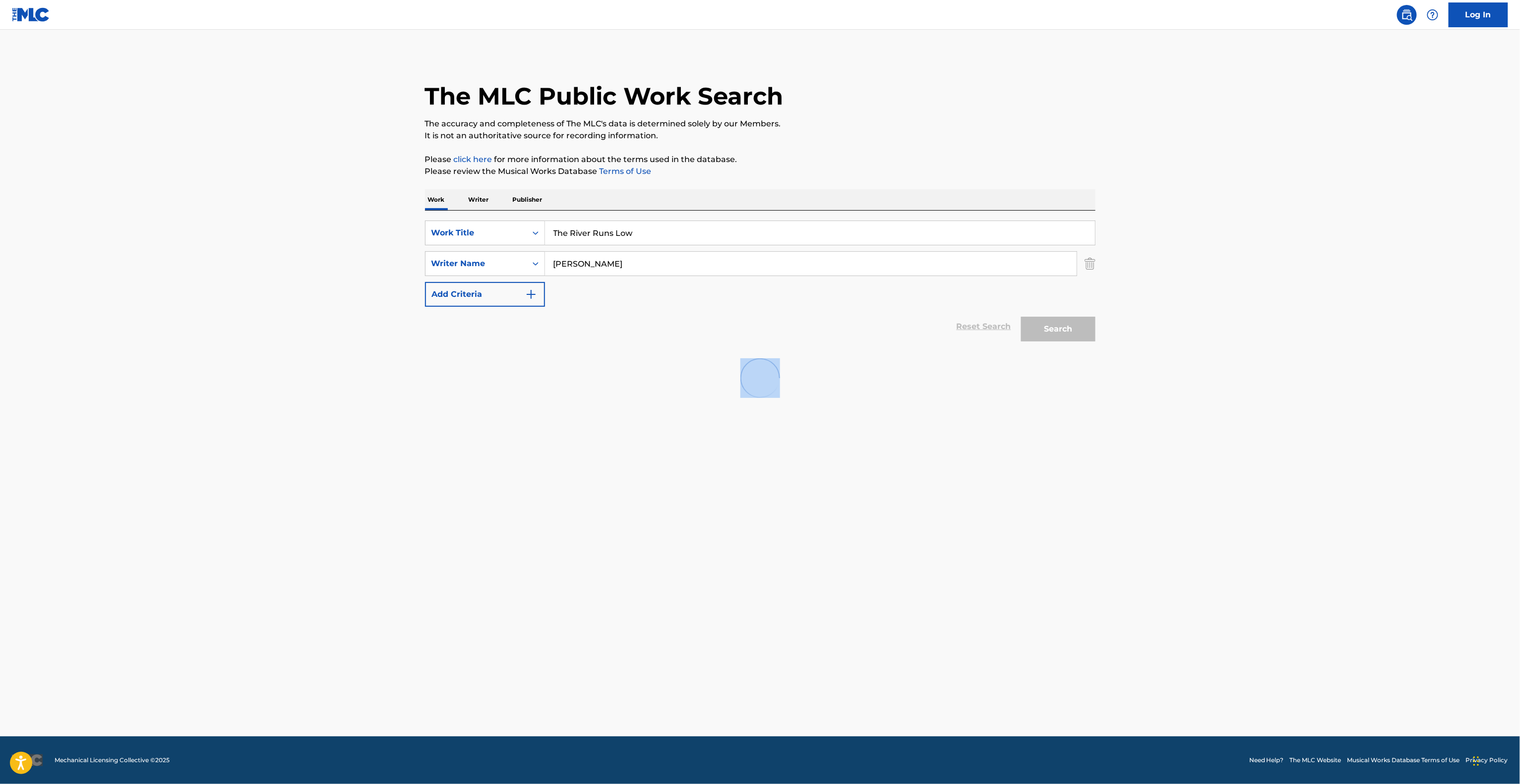
click at [504, 509] on main "The MLC Public Work Search The accuracy and completeness of The MLC's data is d…" at bounding box center [760, 383] width 1520 height 707
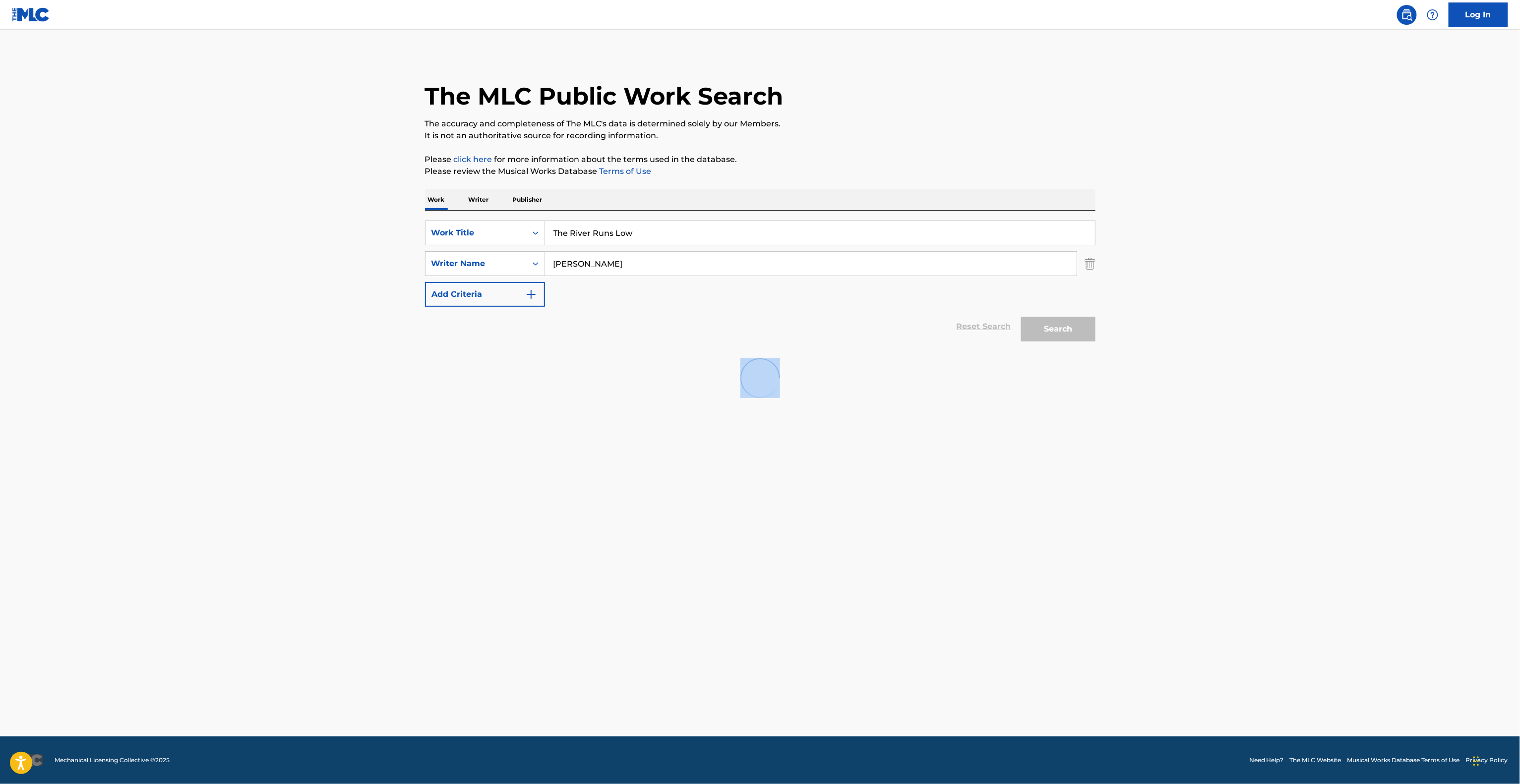
click at [504, 509] on main "The MLC Public Work Search The accuracy and completeness of The MLC's data is d…" at bounding box center [760, 383] width 1520 height 707
click at [504, 511] on main "The MLC Public Work Search The accuracy and completeness of The MLC's data is d…" at bounding box center [760, 383] width 1520 height 707
click at [504, 514] on main "The MLC Public Work Search The accuracy and completeness of The MLC's data is d…" at bounding box center [760, 383] width 1520 height 707
click at [506, 515] on main "The MLC Public Work Search The accuracy and completeness of The MLC's data is d…" at bounding box center [760, 383] width 1520 height 707
click at [563, 520] on main "The MLC Public Work Search The accuracy and completeness of The MLC's data is d…" at bounding box center [760, 383] width 1520 height 707
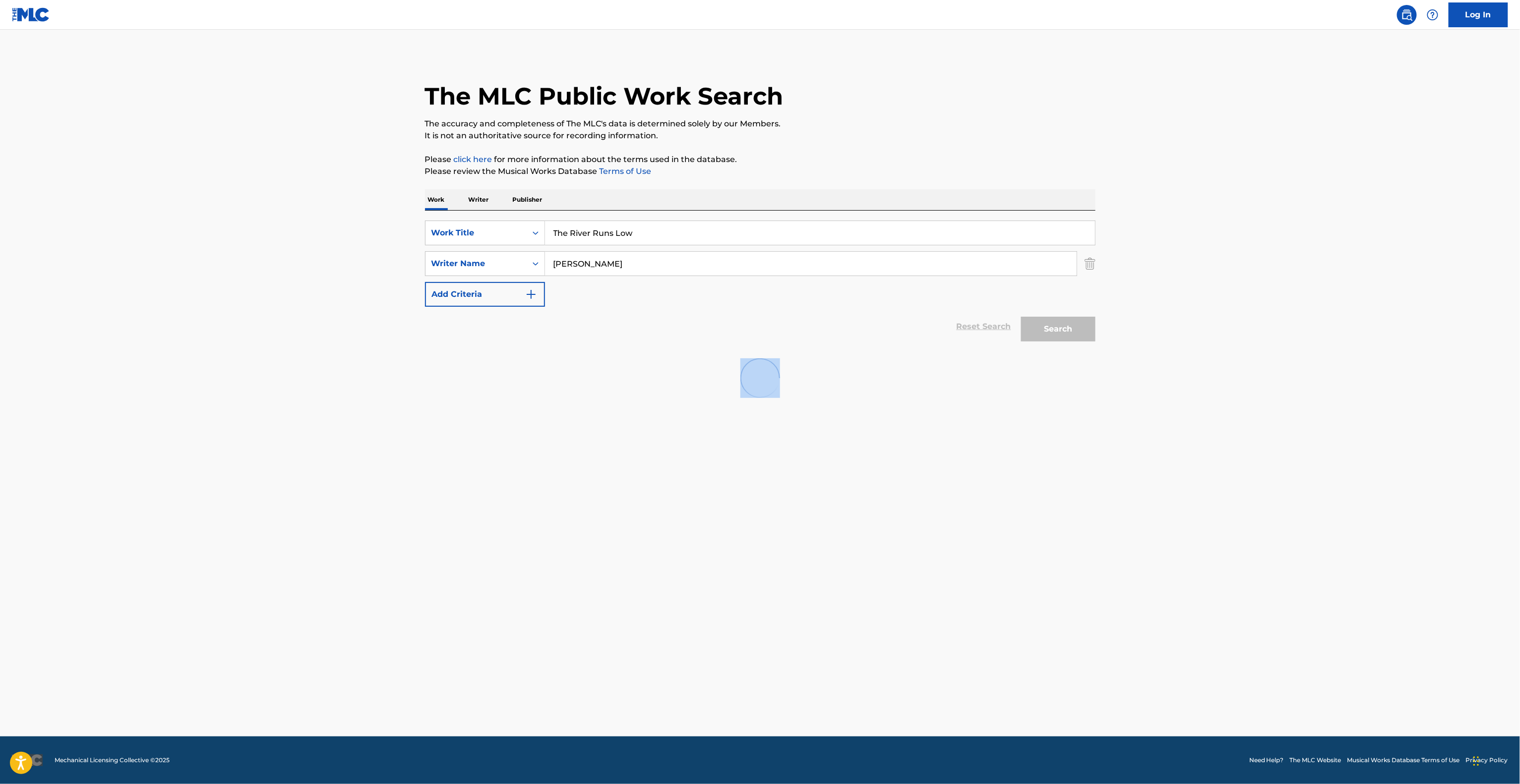
click at [563, 520] on main "The MLC Public Work Search The accuracy and completeness of The MLC's data is d…" at bounding box center [760, 383] width 1520 height 707
click at [563, 524] on main "The MLC Public Work Search The accuracy and completeness of The MLC's data is d…" at bounding box center [760, 383] width 1520 height 707
click at [561, 524] on main "The MLC Public Work Search The accuracy and completeness of The MLC's data is d…" at bounding box center [760, 383] width 1520 height 707
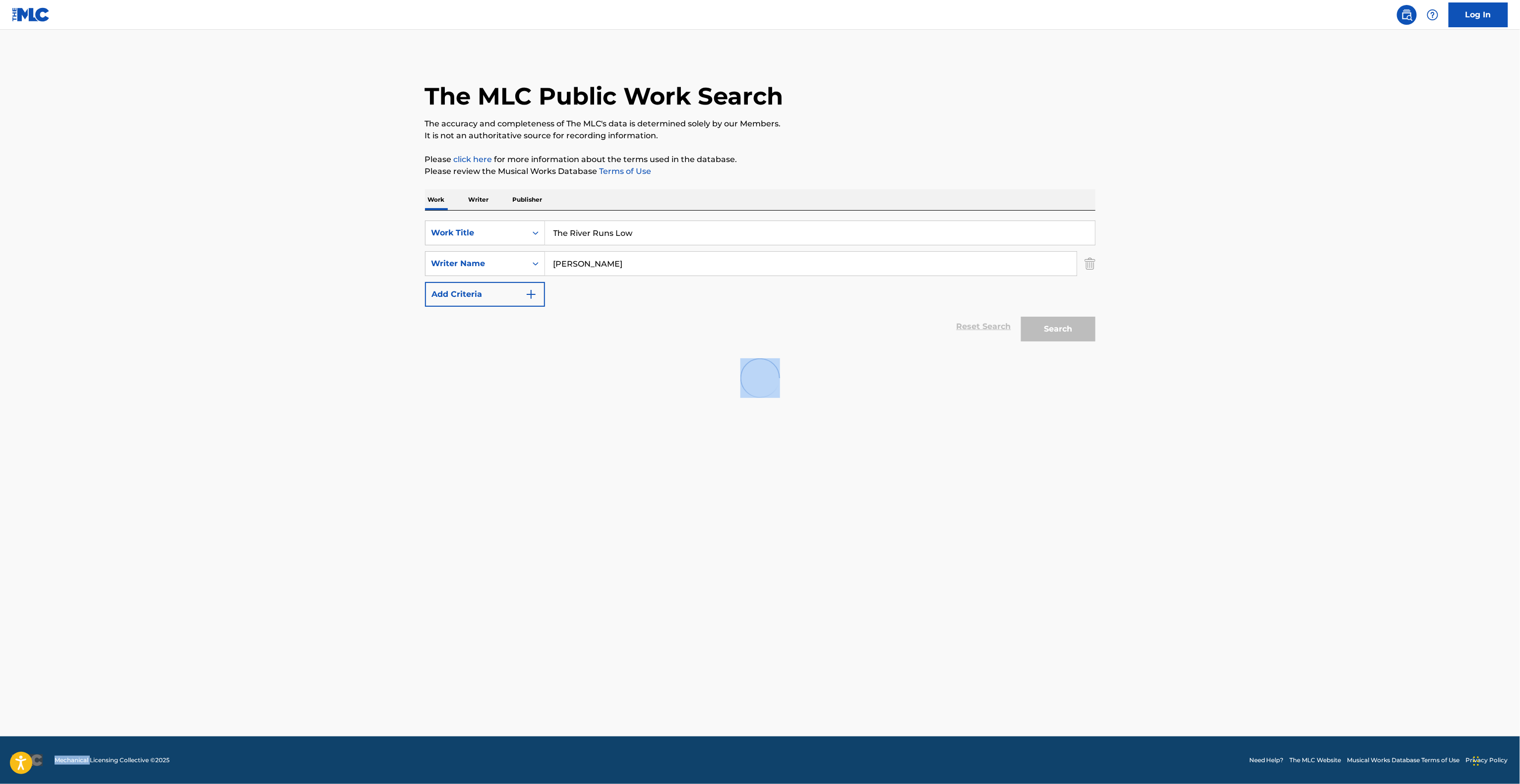
click at [560, 527] on main "The MLC Public Work Search The accuracy and completeness of The MLC's data is d…" at bounding box center [760, 383] width 1520 height 707
click at [558, 529] on main "The MLC Public Work Search The accuracy and completeness of The MLC's data is d…" at bounding box center [760, 383] width 1520 height 707
click at [556, 529] on main "The MLC Public Work Search The accuracy and completeness of The MLC's data is d…" at bounding box center [760, 383] width 1520 height 707
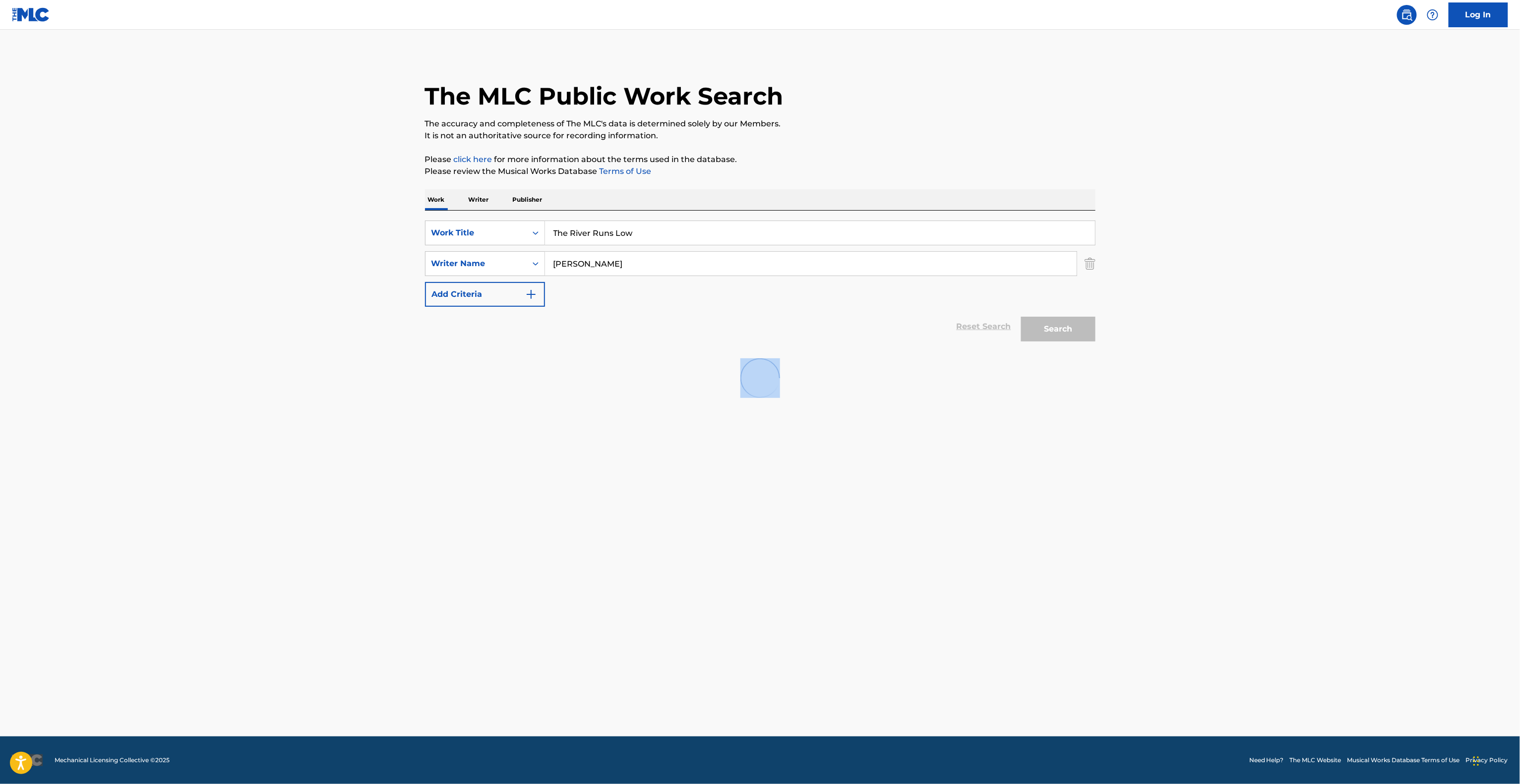
click at [556, 529] on main "The MLC Public Work Search The accuracy and completeness of The MLC's data is d…" at bounding box center [760, 383] width 1520 height 707
click at [553, 530] on main "The MLC Public Work Search The accuracy and completeness of The MLC's data is d…" at bounding box center [760, 383] width 1520 height 707
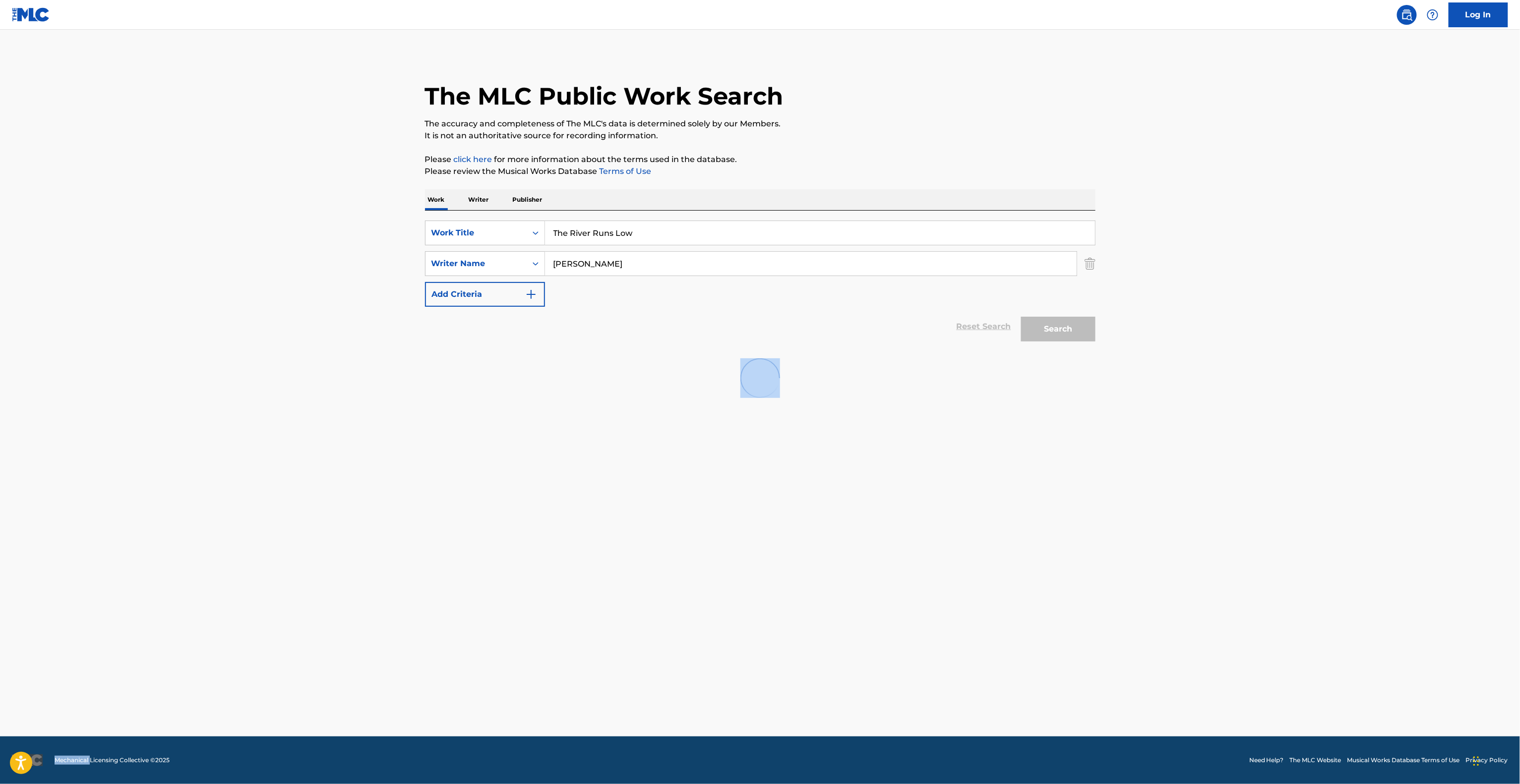
click at [553, 530] on main "The MLC Public Work Search The accuracy and completeness of The MLC's data is d…" at bounding box center [760, 383] width 1520 height 707
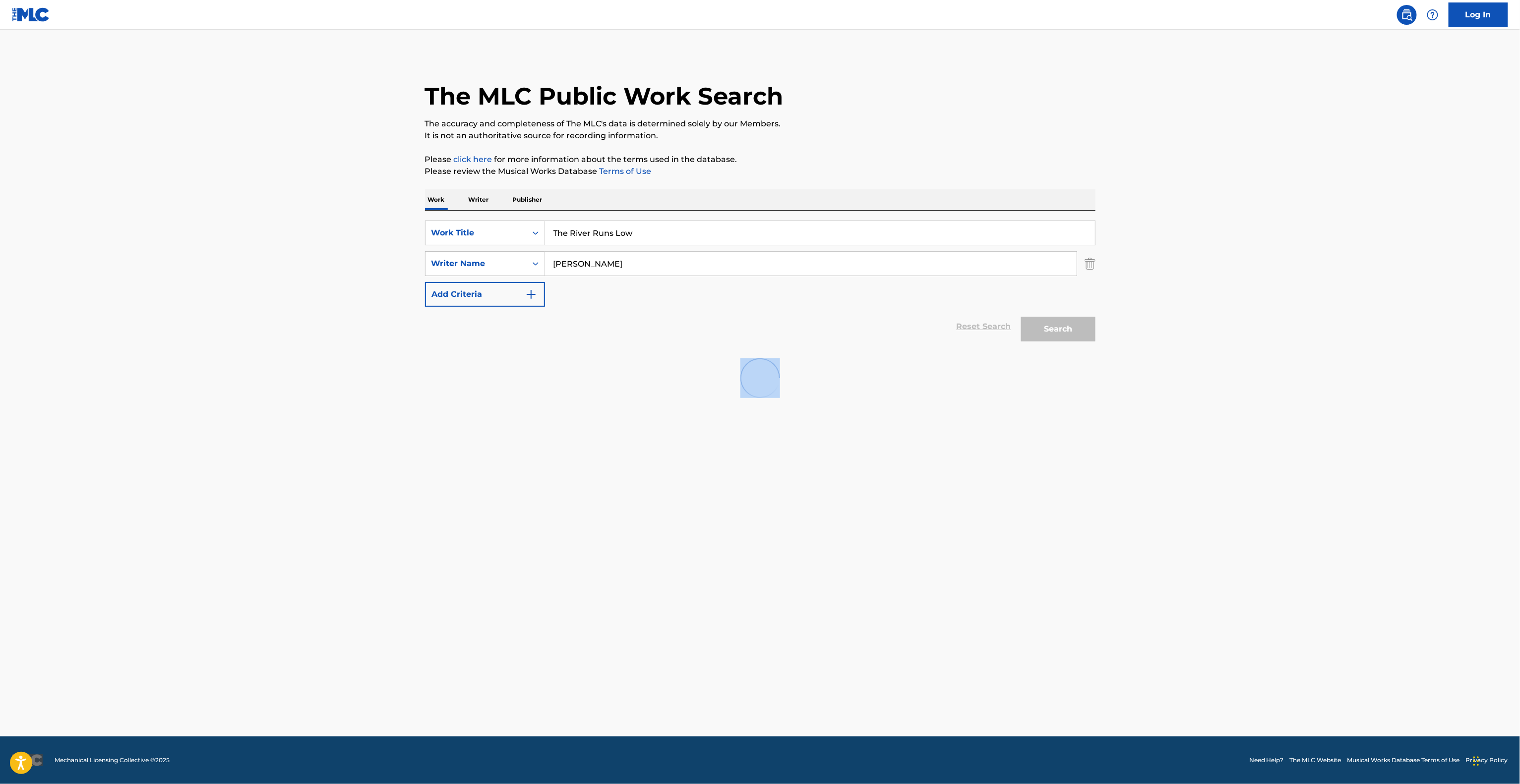
click at [553, 530] on main "The MLC Public Work Search The accuracy and completeness of The MLC's data is d…" at bounding box center [760, 383] width 1520 height 707
click at [553, 531] on main "The MLC Public Work Search The accuracy and completeness of The MLC's data is d…" at bounding box center [760, 383] width 1520 height 707
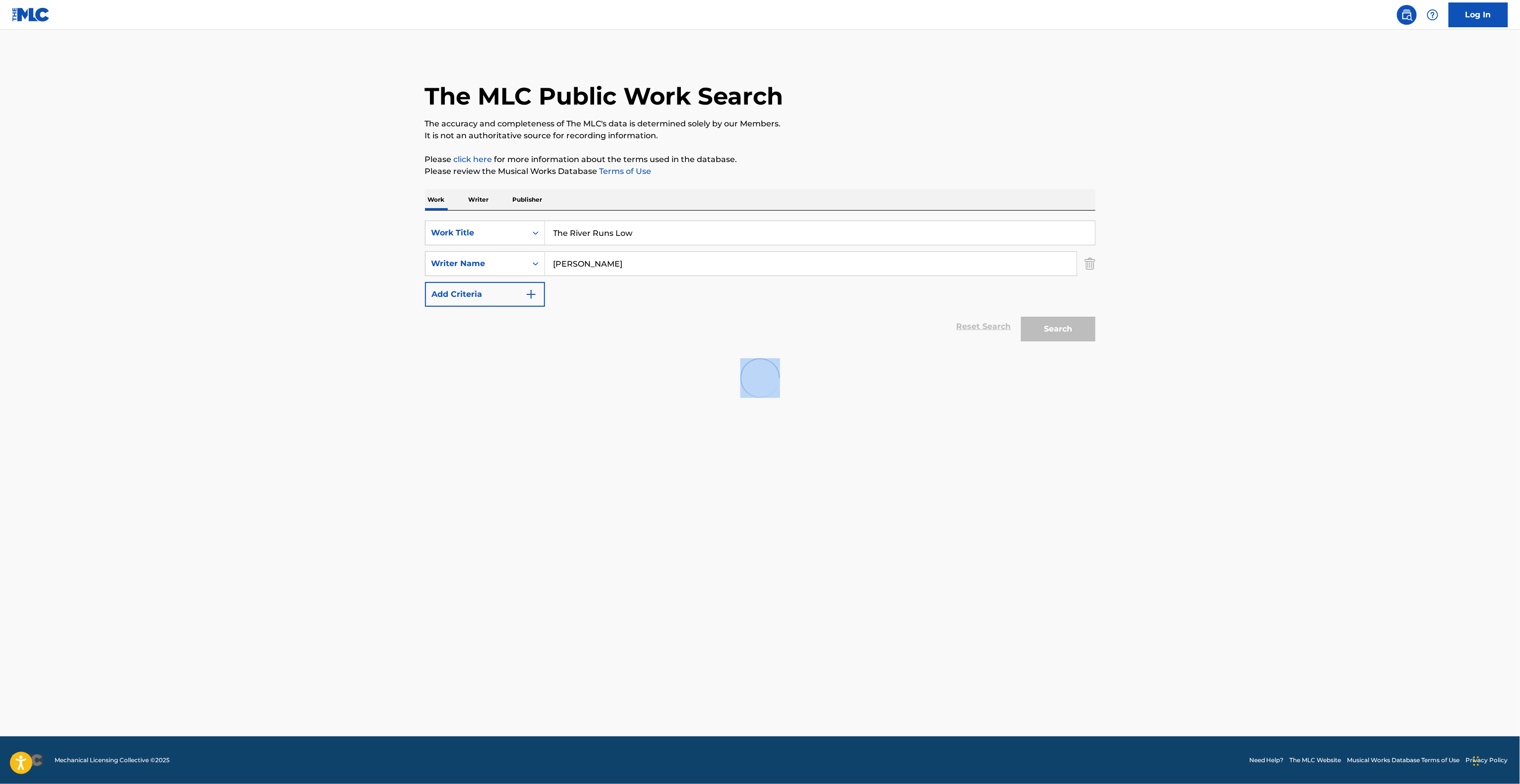
click at [550, 537] on main "The MLC Public Work Search The accuracy and completeness of The MLC's data is d…" at bounding box center [760, 383] width 1520 height 707
click at [550, 538] on main "The MLC Public Work Search The accuracy and completeness of The MLC's data is d…" at bounding box center [760, 383] width 1520 height 707
click at [547, 540] on main "The MLC Public Work Search The accuracy and completeness of The MLC's data is d…" at bounding box center [760, 383] width 1520 height 707
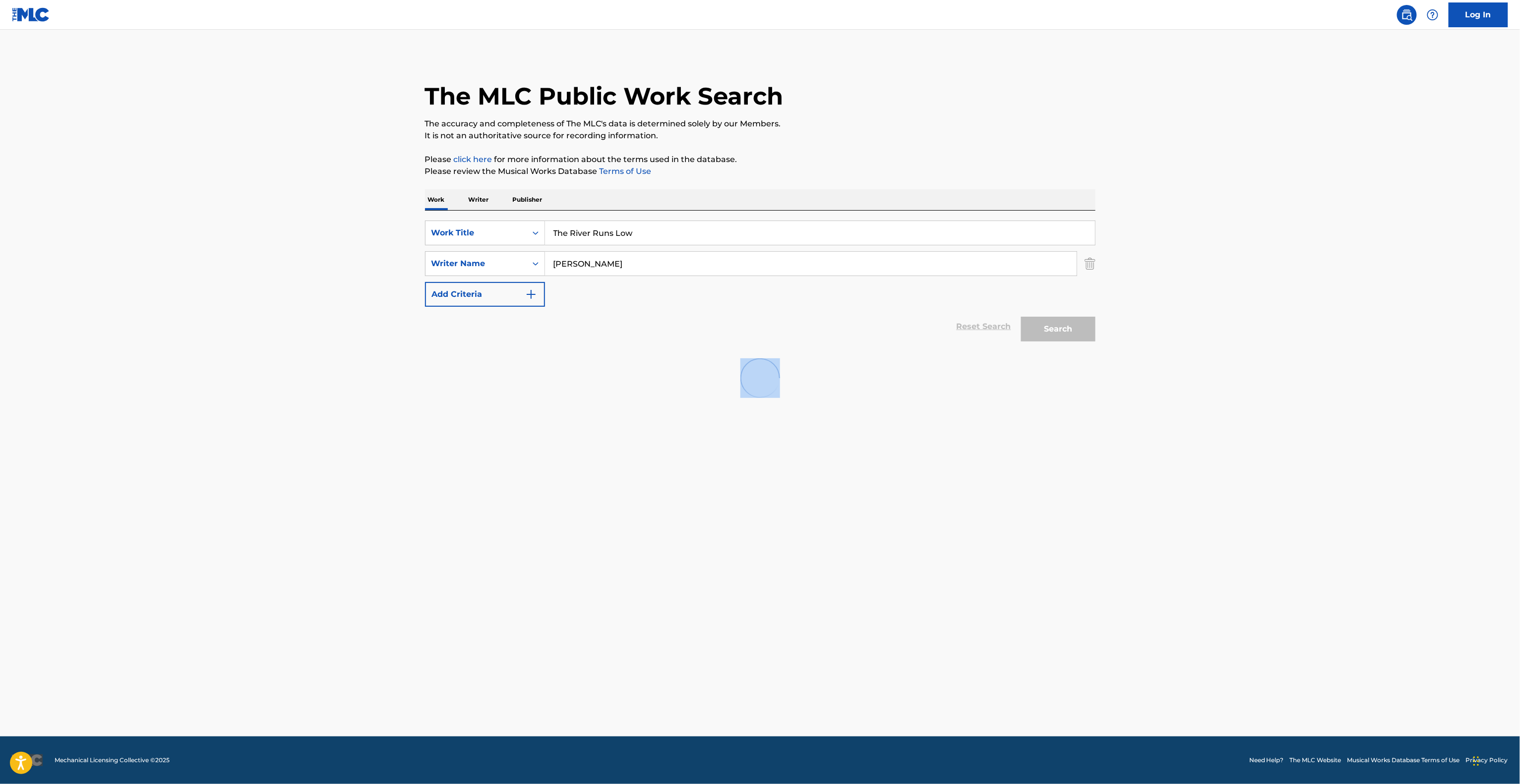
click at [547, 542] on main "The MLC Public Work Search The accuracy and completeness of The MLC's data is d…" at bounding box center [760, 383] width 1520 height 707
click at [614, 558] on main "The MLC Public Work Search The accuracy and completeness of The MLC's data is d…" at bounding box center [760, 383] width 1520 height 707
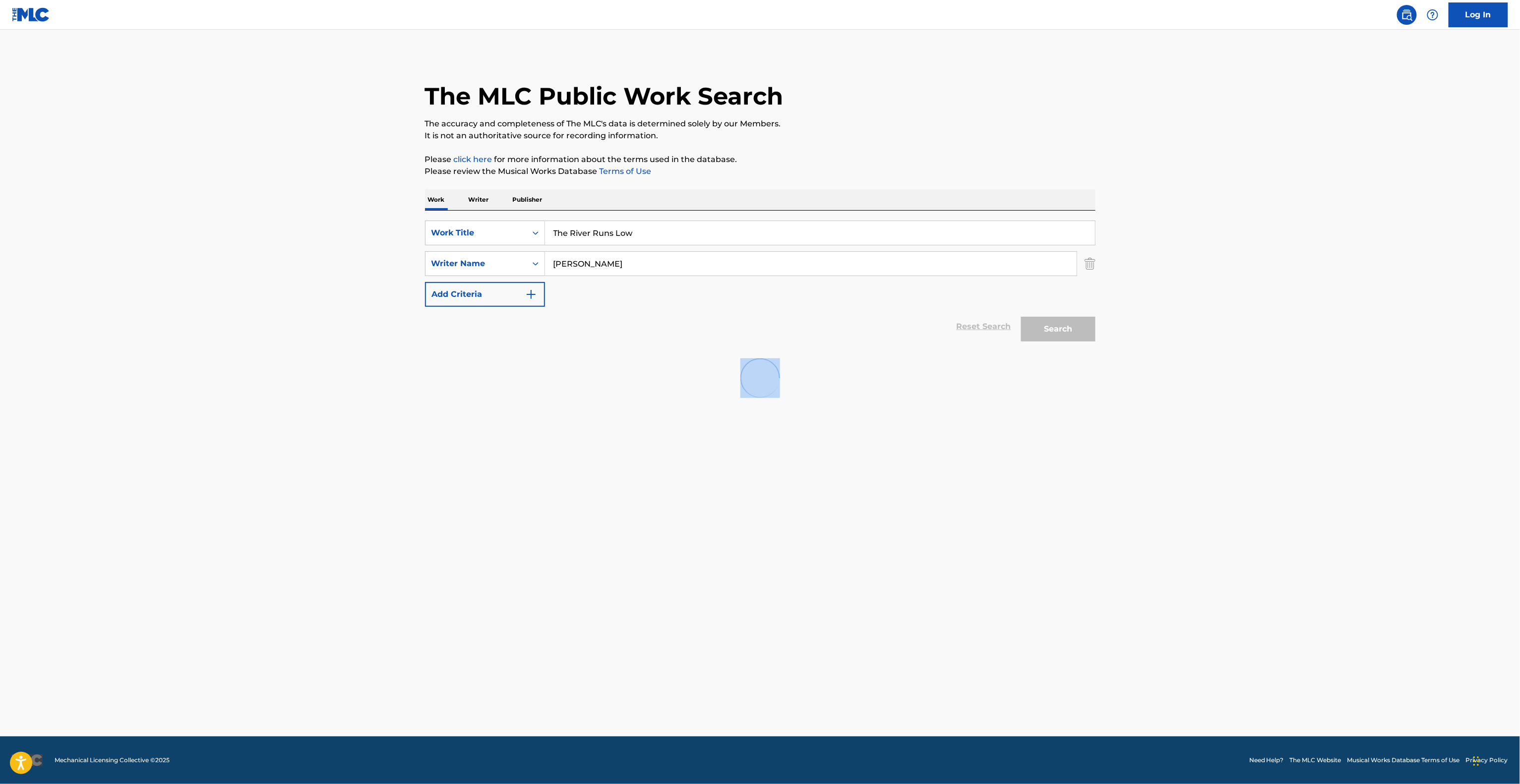
click at [616, 558] on main "The MLC Public Work Search The accuracy and completeness of The MLC's data is d…" at bounding box center [760, 383] width 1520 height 707
click at [618, 560] on main "The MLC Public Work Search The accuracy and completeness of The MLC's data is d…" at bounding box center [760, 383] width 1520 height 707
click at [619, 562] on main "The MLC Public Work Search The accuracy and completeness of The MLC's data is d…" at bounding box center [760, 383] width 1520 height 707
click at [619, 564] on main "The MLC Public Work Search The accuracy and completeness of The MLC's data is d…" at bounding box center [760, 383] width 1520 height 707
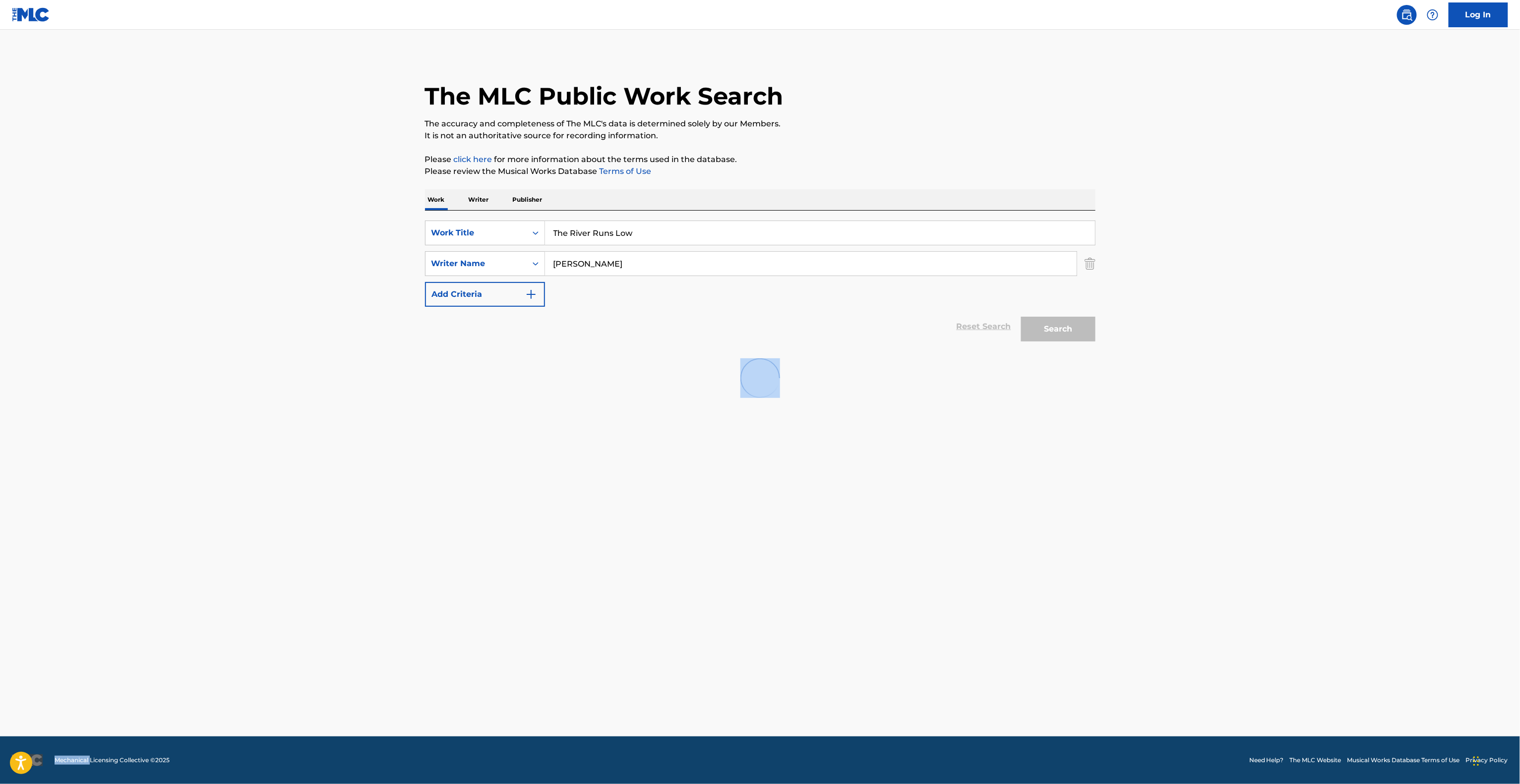
click at [619, 564] on main "The MLC Public Work Search The accuracy and completeness of The MLC's data is d…" at bounding box center [760, 383] width 1520 height 707
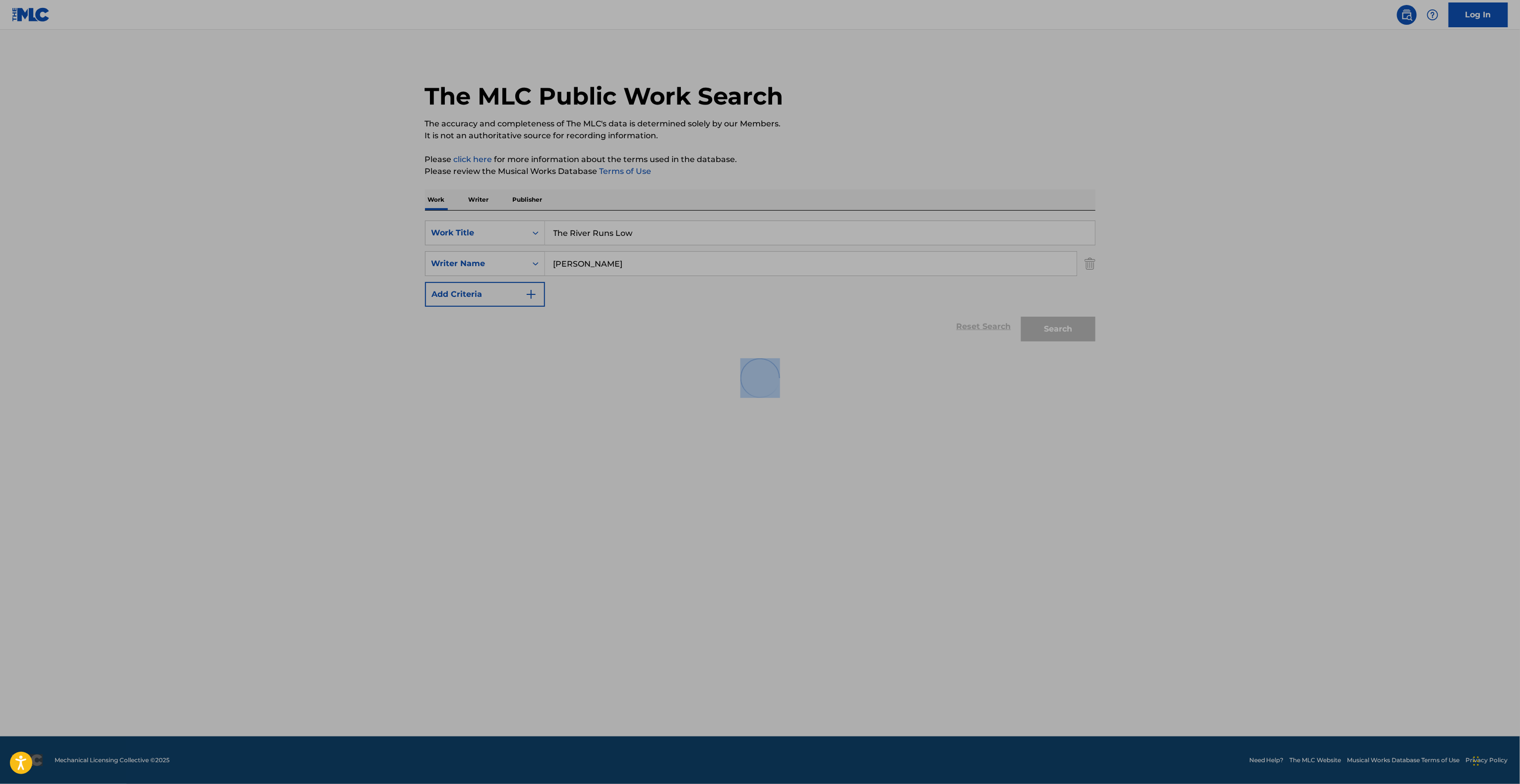
click at [619, 555] on main "The MLC Public Work Search The accuracy and completeness of The MLC's data is d…" at bounding box center [760, 383] width 1520 height 707
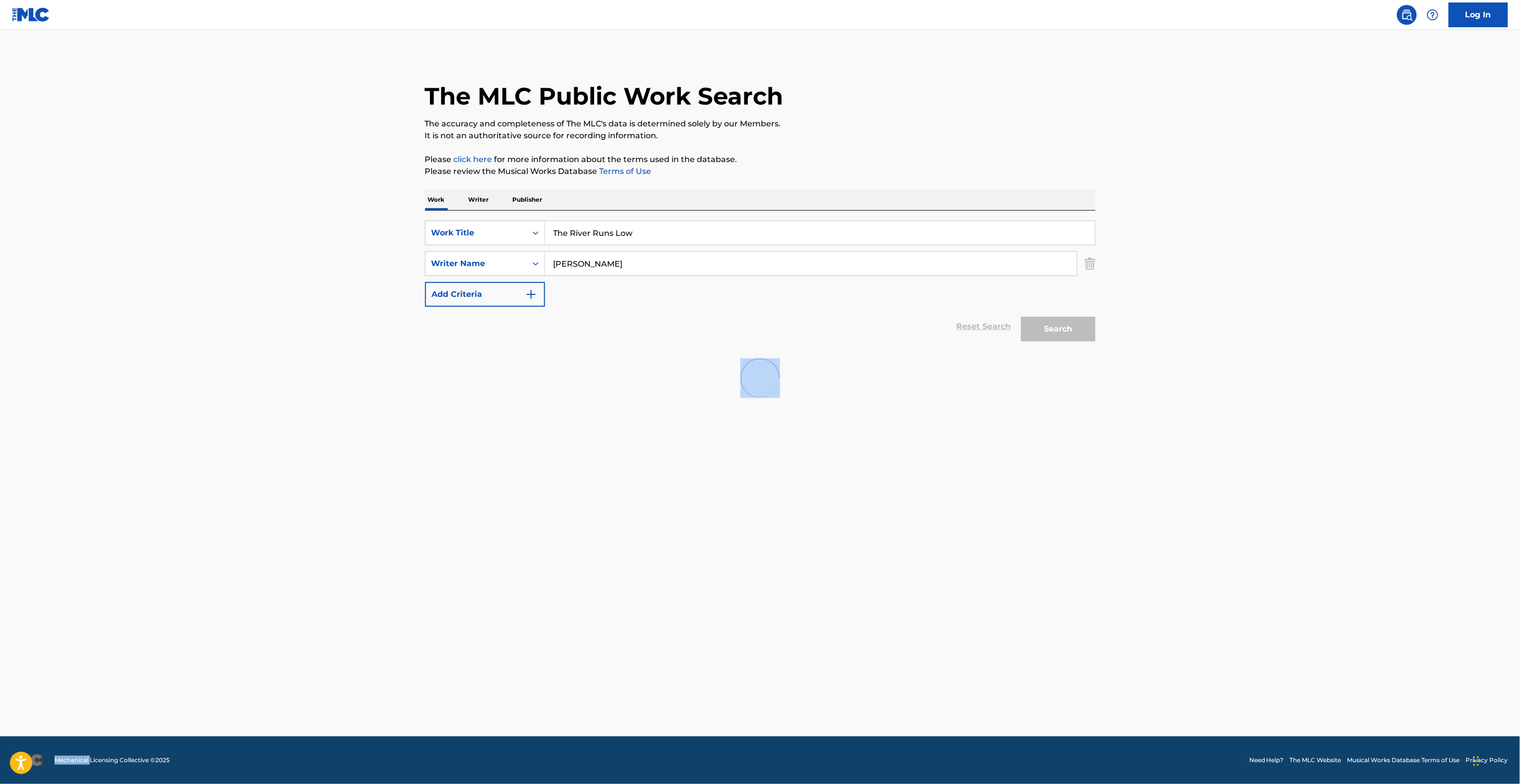
click at [619, 555] on main "The MLC Public Work Search The accuracy and completeness of The MLC's data is d…" at bounding box center [760, 383] width 1520 height 707
click at [619, 549] on main "The MLC Public Work Search The accuracy and completeness of The MLC's data is d…" at bounding box center [760, 383] width 1520 height 707
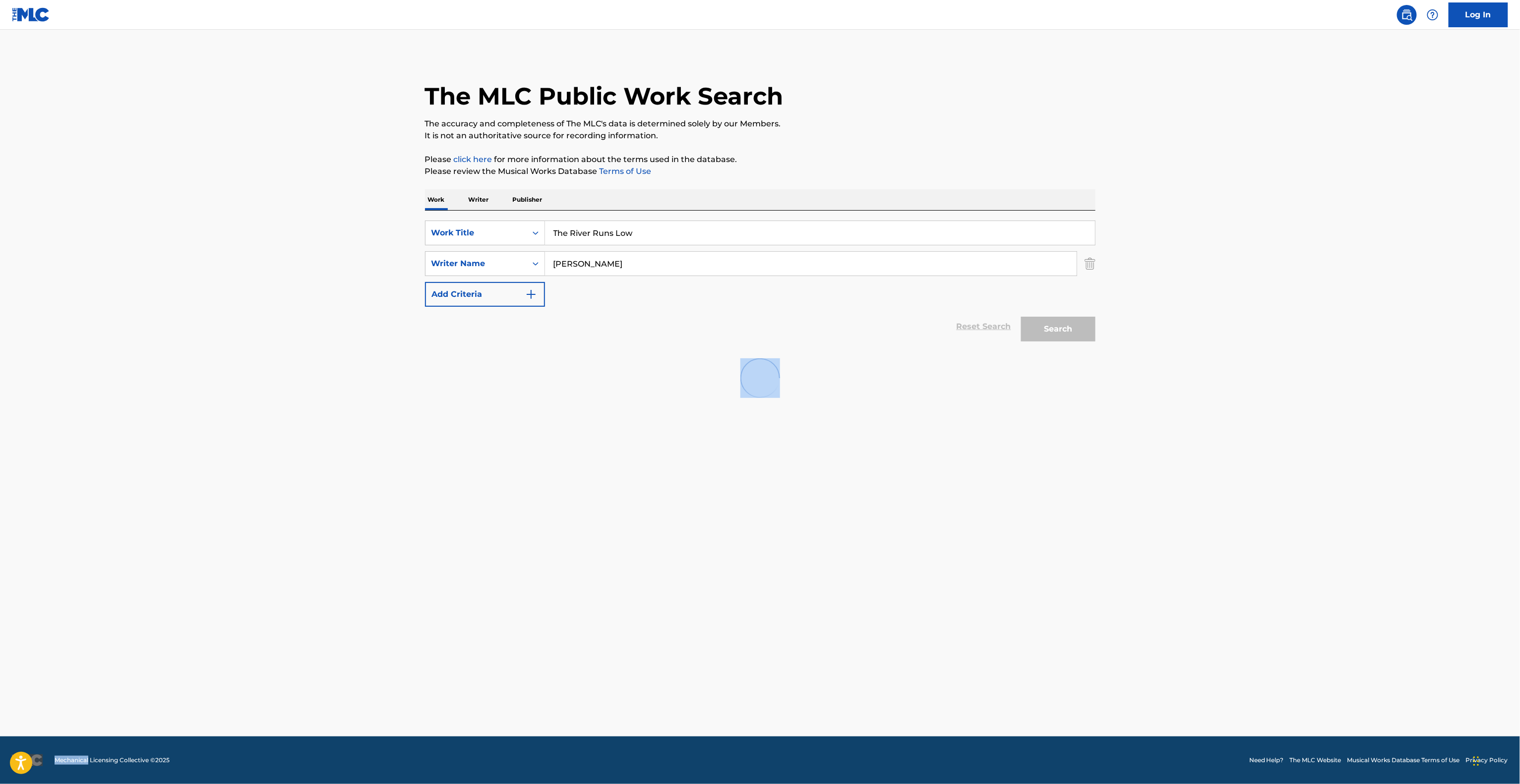
drag, startPoint x: 619, startPoint y: 549, endPoint x: 667, endPoint y: 499, distance: 69.3
click at [660, 515] on main "The MLC Public Work Search The accuracy and completeness of The MLC's data is d…" at bounding box center [760, 383] width 1520 height 707
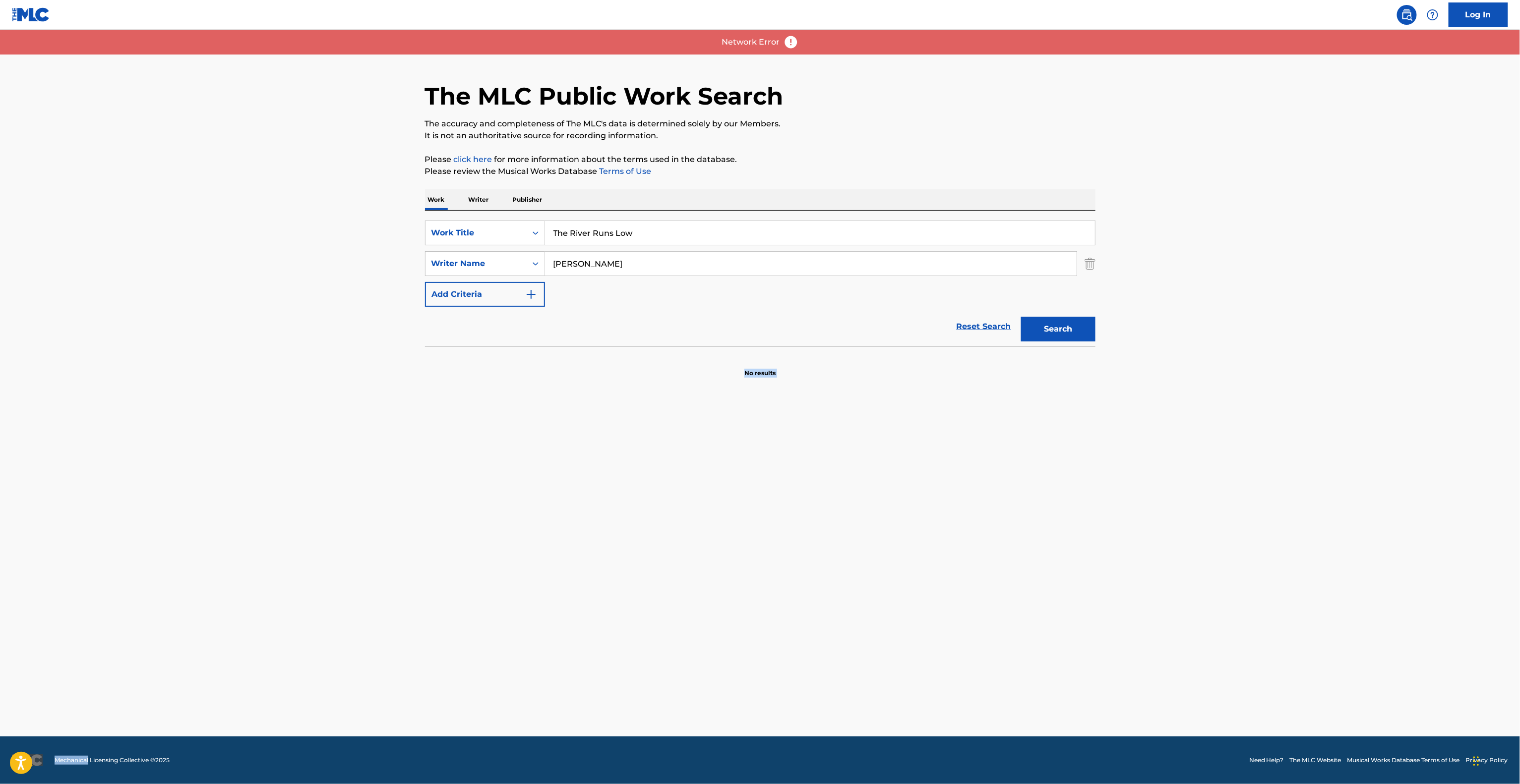
click at [807, 464] on main "The MLC Public Work Search The accuracy and completeness of The MLC's data is d…" at bounding box center [760, 383] width 1520 height 707
drag, startPoint x: 807, startPoint y: 464, endPoint x: 814, endPoint y: 453, distance: 13.0
click at [808, 462] on main "The MLC Public Work Search The accuracy and completeness of The MLC's data is d…" at bounding box center [760, 383] width 1520 height 707
click at [757, 601] on main "The MLC Public Work Search The accuracy and completeness of The MLC's data is d…" at bounding box center [760, 383] width 1520 height 707
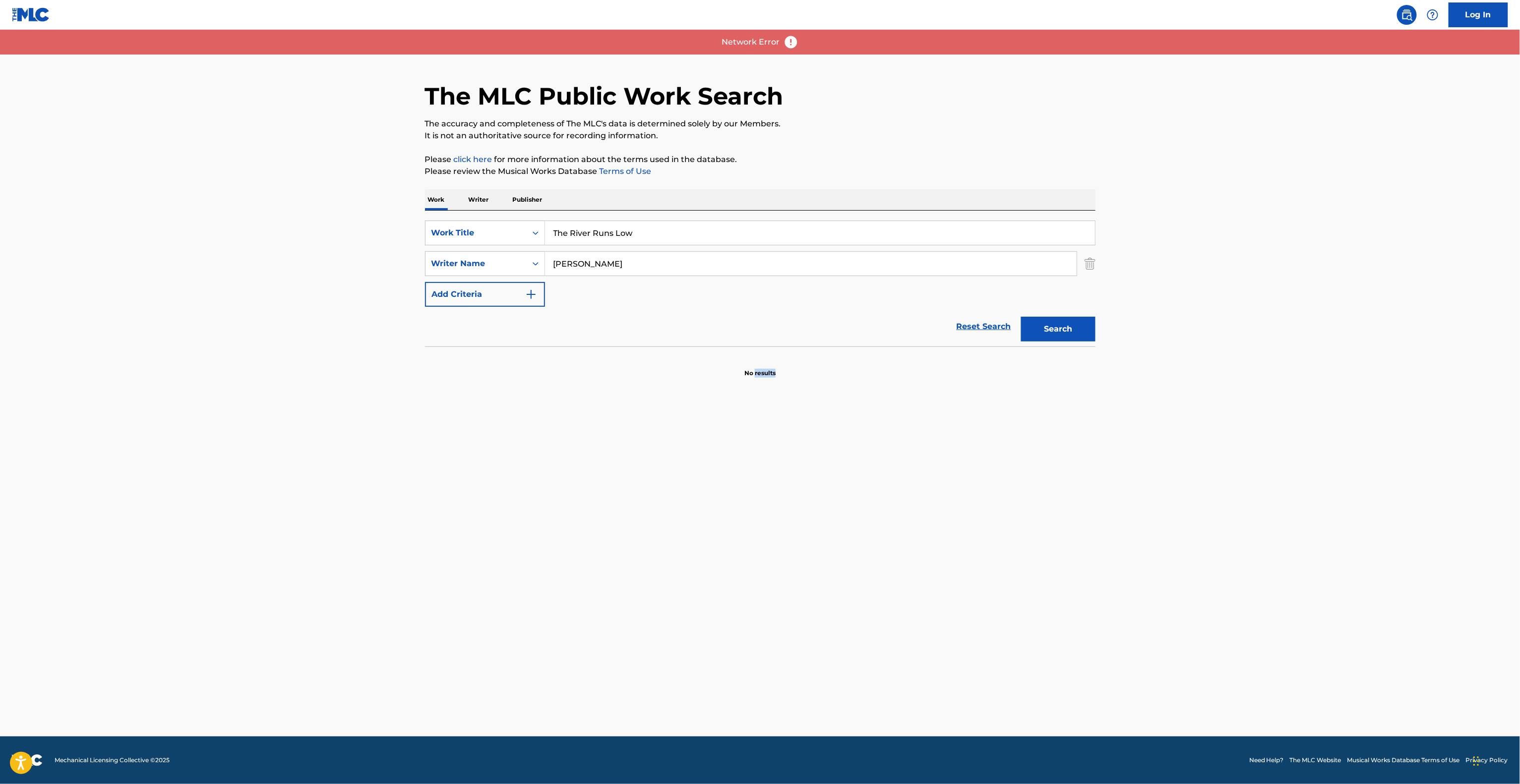
click at [757, 601] on main "The MLC Public Work Search The accuracy and completeness of The MLC's data is d…" at bounding box center [760, 383] width 1520 height 707
click at [756, 599] on main "The MLC Public Work Search The accuracy and completeness of The MLC's data is d…" at bounding box center [760, 383] width 1520 height 707
click at [753, 599] on main "The MLC Public Work Search The accuracy and completeness of The MLC's data is d…" at bounding box center [760, 383] width 1520 height 707
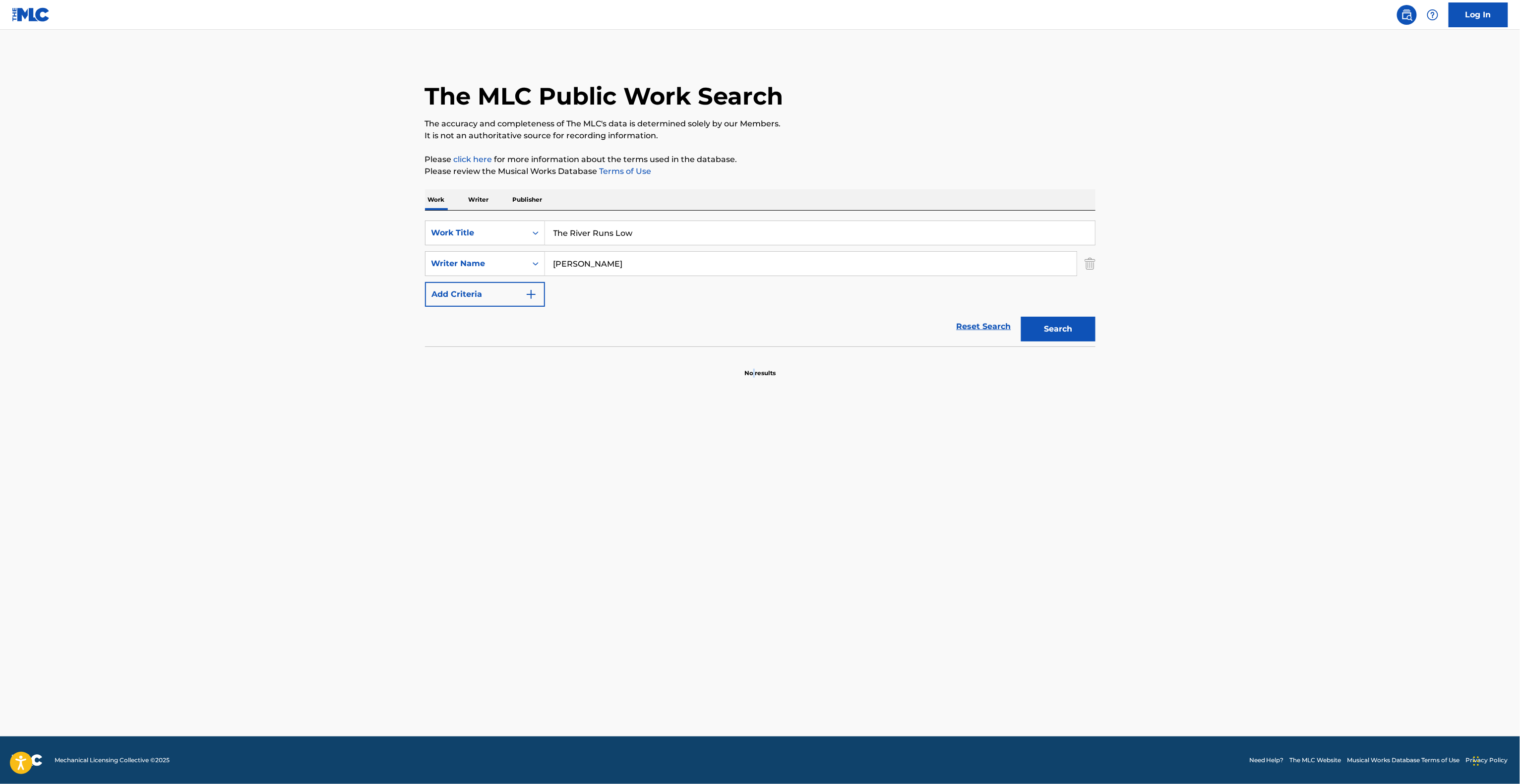
click at [753, 598] on main "The MLC Public Work Search The accuracy and completeness of The MLC's data is d…" at bounding box center [760, 383] width 1520 height 707
drag, startPoint x: 753, startPoint y: 598, endPoint x: 743, endPoint y: 556, distance: 43.2
click at [743, 558] on main "The MLC Public Work Search The accuracy and completeness of The MLC's data is d…" at bounding box center [760, 383] width 1520 height 707
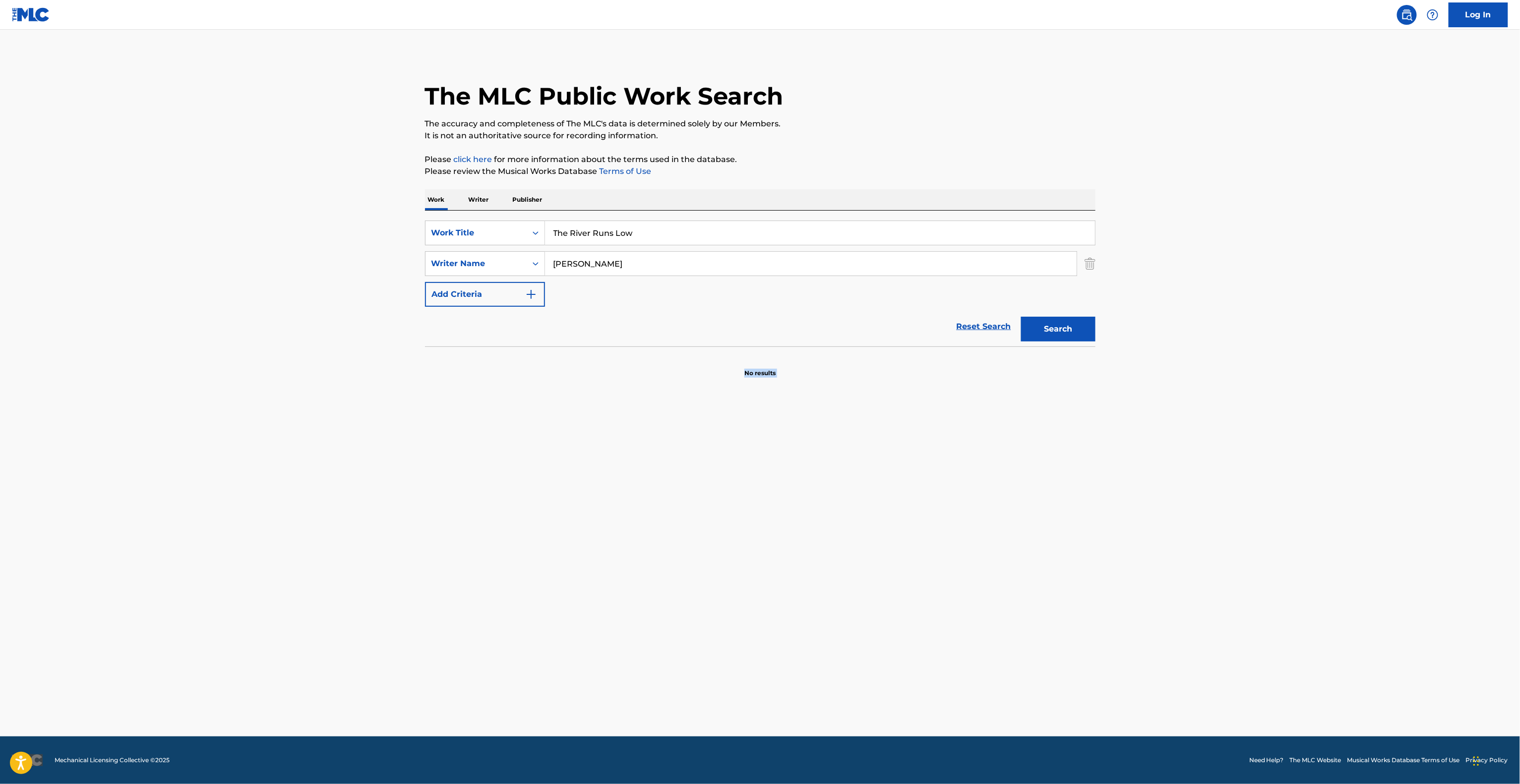
click at [1076, 584] on main "The MLC Public Work Search The accuracy and completeness of The MLC's data is d…" at bounding box center [760, 383] width 1520 height 707
click at [1077, 582] on main "The MLC Public Work Search The accuracy and completeness of The MLC's data is d…" at bounding box center [760, 383] width 1520 height 707
click at [1069, 590] on main "The MLC Public Work Search The accuracy and completeness of The MLC's data is d…" at bounding box center [760, 383] width 1520 height 707
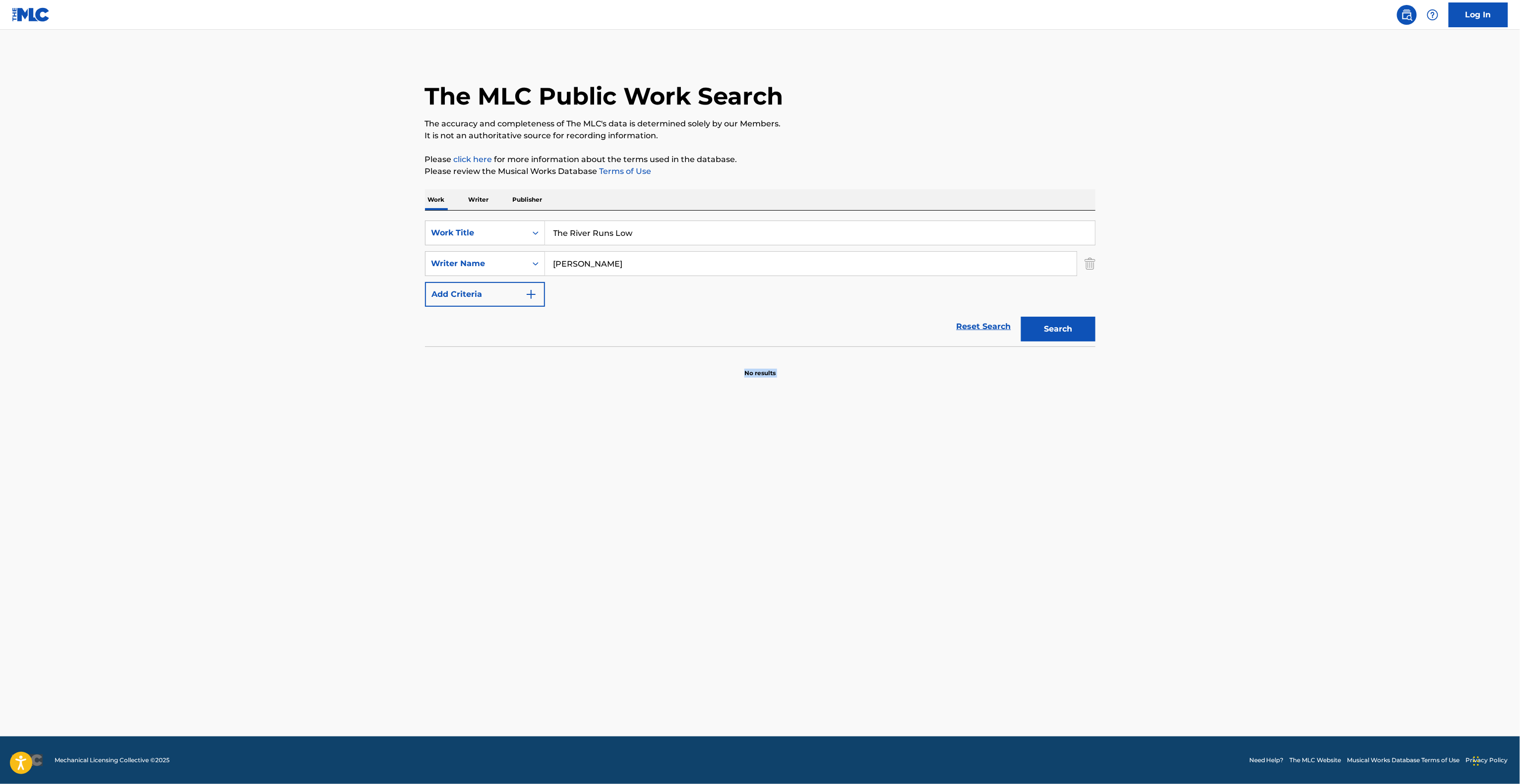
click at [1069, 590] on main "The MLC Public Work Search The accuracy and completeness of The MLC's data is d…" at bounding box center [760, 383] width 1520 height 707
drag, startPoint x: 1069, startPoint y: 590, endPoint x: 1065, endPoint y: 563, distance: 27.3
click at [1068, 571] on main "The MLC Public Work Search The accuracy and completeness of The MLC's data is d…" at bounding box center [760, 383] width 1520 height 707
click at [1065, 563] on main "The MLC Public Work Search The accuracy and completeness of The MLC's data is d…" at bounding box center [760, 383] width 1520 height 707
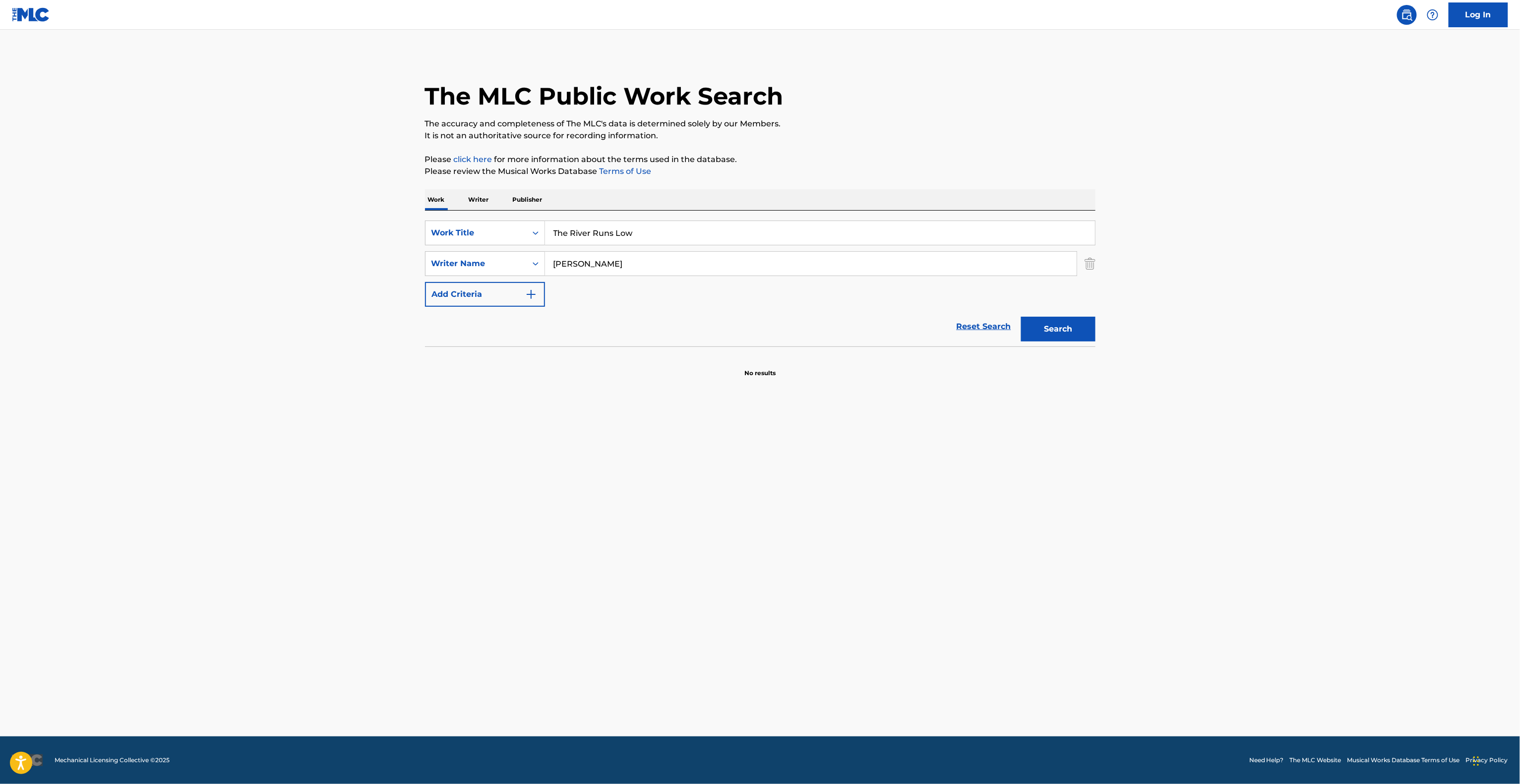
click at [1065, 562] on main "The MLC Public Work Search The accuracy and completeness of The MLC's data is d…" at bounding box center [760, 383] width 1520 height 707
click at [1050, 575] on main "The MLC Public Work Search The accuracy and completeness of The MLC's data is d…" at bounding box center [760, 383] width 1520 height 707
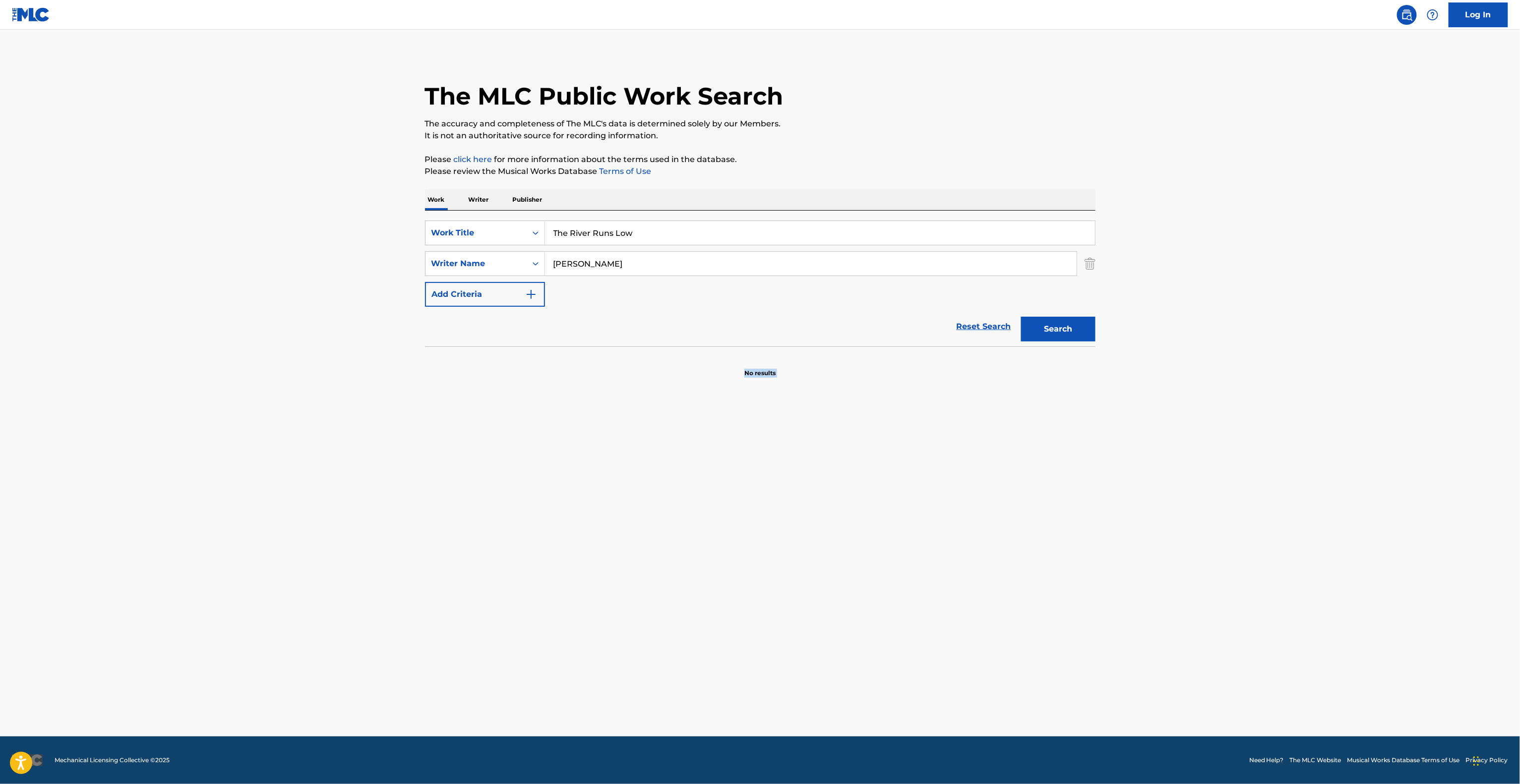
click at [1050, 575] on main "The MLC Public Work Search The accuracy and completeness of The MLC's data is d…" at bounding box center [760, 383] width 1520 height 707
drag, startPoint x: 1050, startPoint y: 574, endPoint x: 1053, endPoint y: 568, distance: 6.7
click at [1053, 569] on main "The MLC Public Work Search The accuracy and completeness of The MLC's data is d…" at bounding box center [760, 383] width 1520 height 707
click at [1053, 568] on main "The MLC Public Work Search The accuracy and completeness of The MLC's data is d…" at bounding box center [760, 383] width 1520 height 707
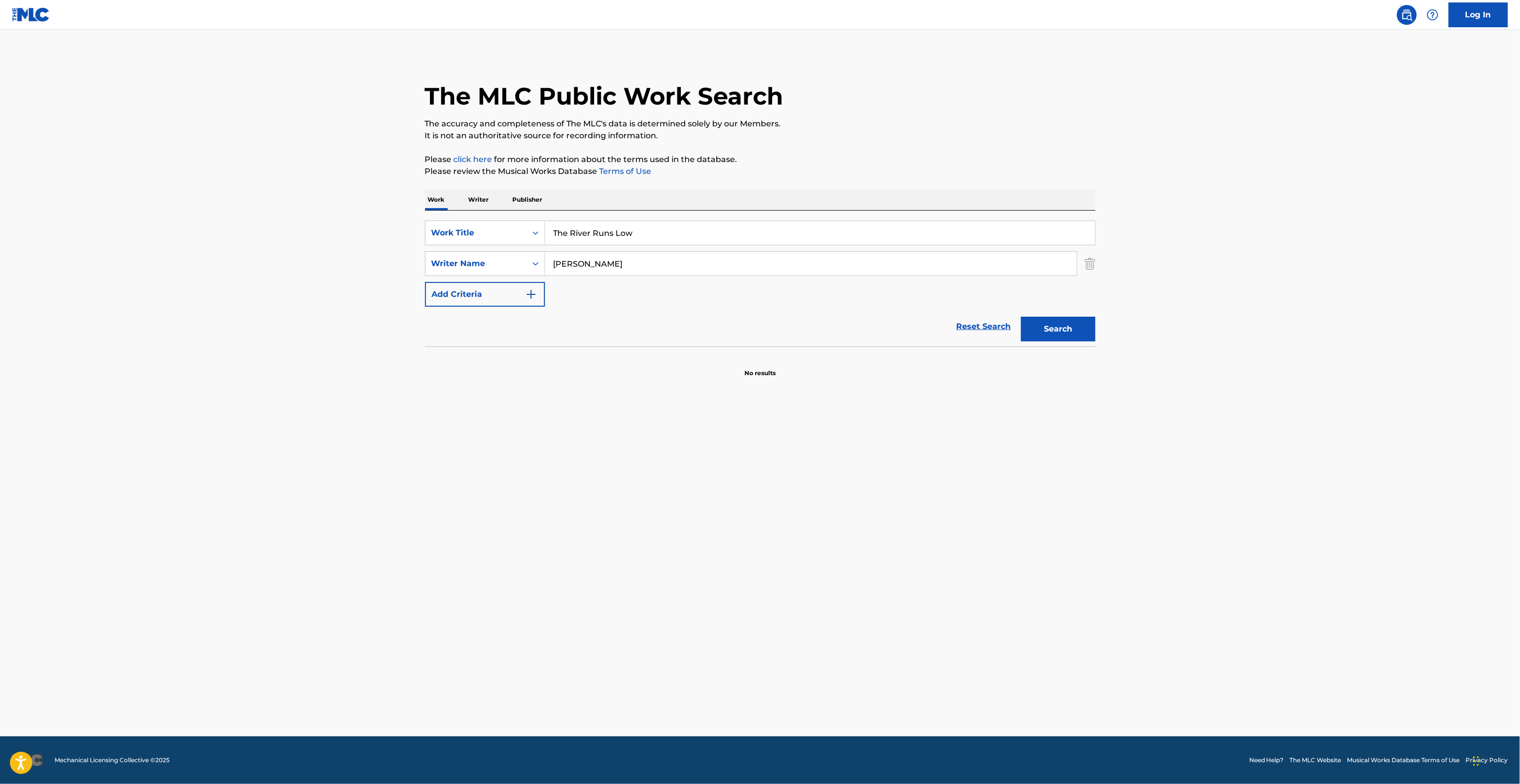
click at [1053, 568] on main "The MLC Public Work Search The accuracy and completeness of The MLC's data is d…" at bounding box center [760, 383] width 1520 height 707
click at [1049, 569] on main "The MLC Public Work Search The accuracy and completeness of The MLC's data is d…" at bounding box center [760, 383] width 1520 height 707
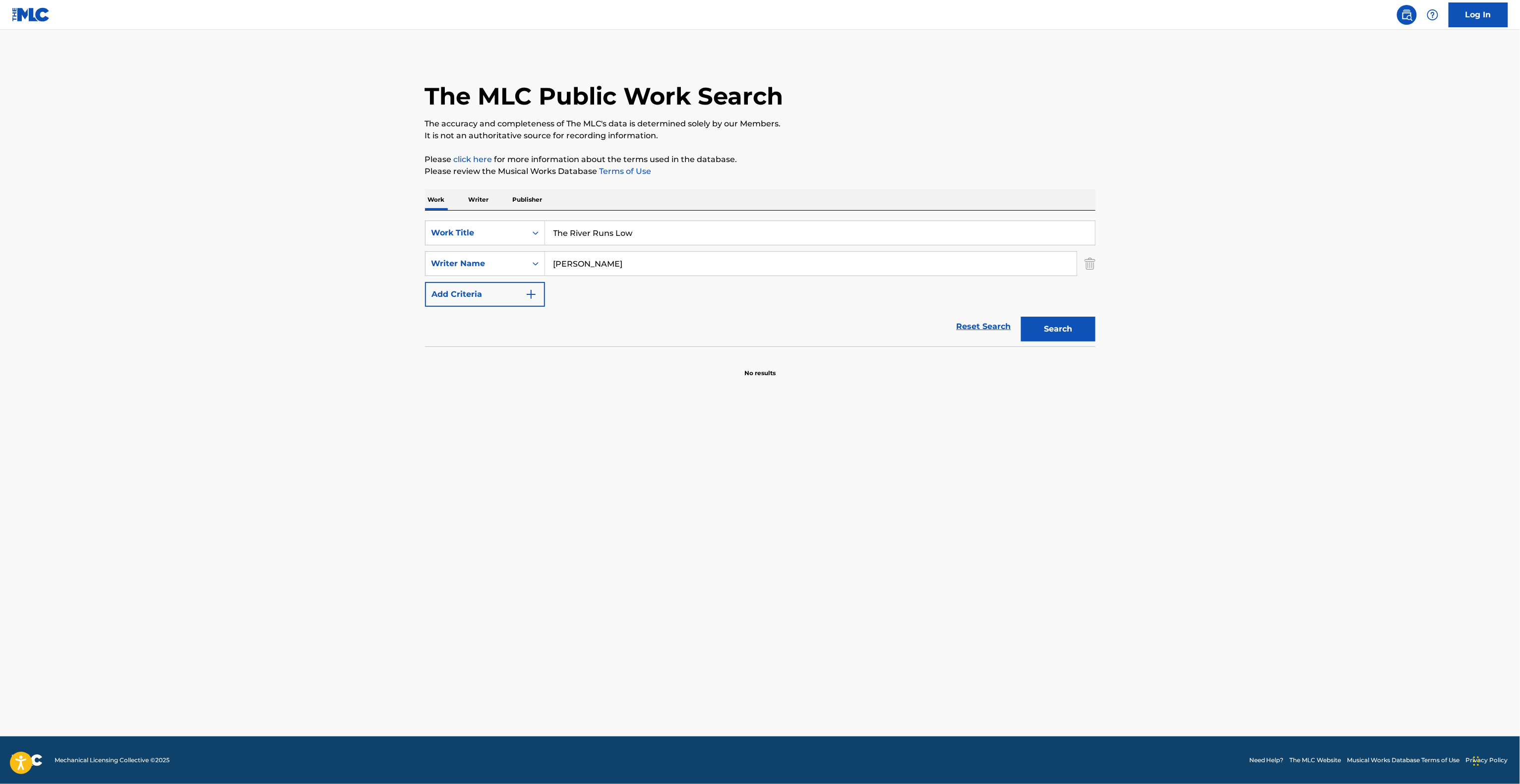
click at [1044, 569] on main "The MLC Public Work Search The accuracy and completeness of The MLC's data is d…" at bounding box center [760, 383] width 1520 height 707
click at [1035, 567] on main "The MLC Public Work Search The accuracy and completeness of The MLC's data is d…" at bounding box center [760, 383] width 1520 height 707
click at [1035, 567] on main "The MLC Public Work Search The accuracy and completeness of The MLC's data is d…" at bounding box center [760, 383] width 1520 height 707
click at [1020, 566] on main "The MLC Public Work Search The accuracy and completeness of The MLC's data is d…" at bounding box center [760, 383] width 1520 height 707
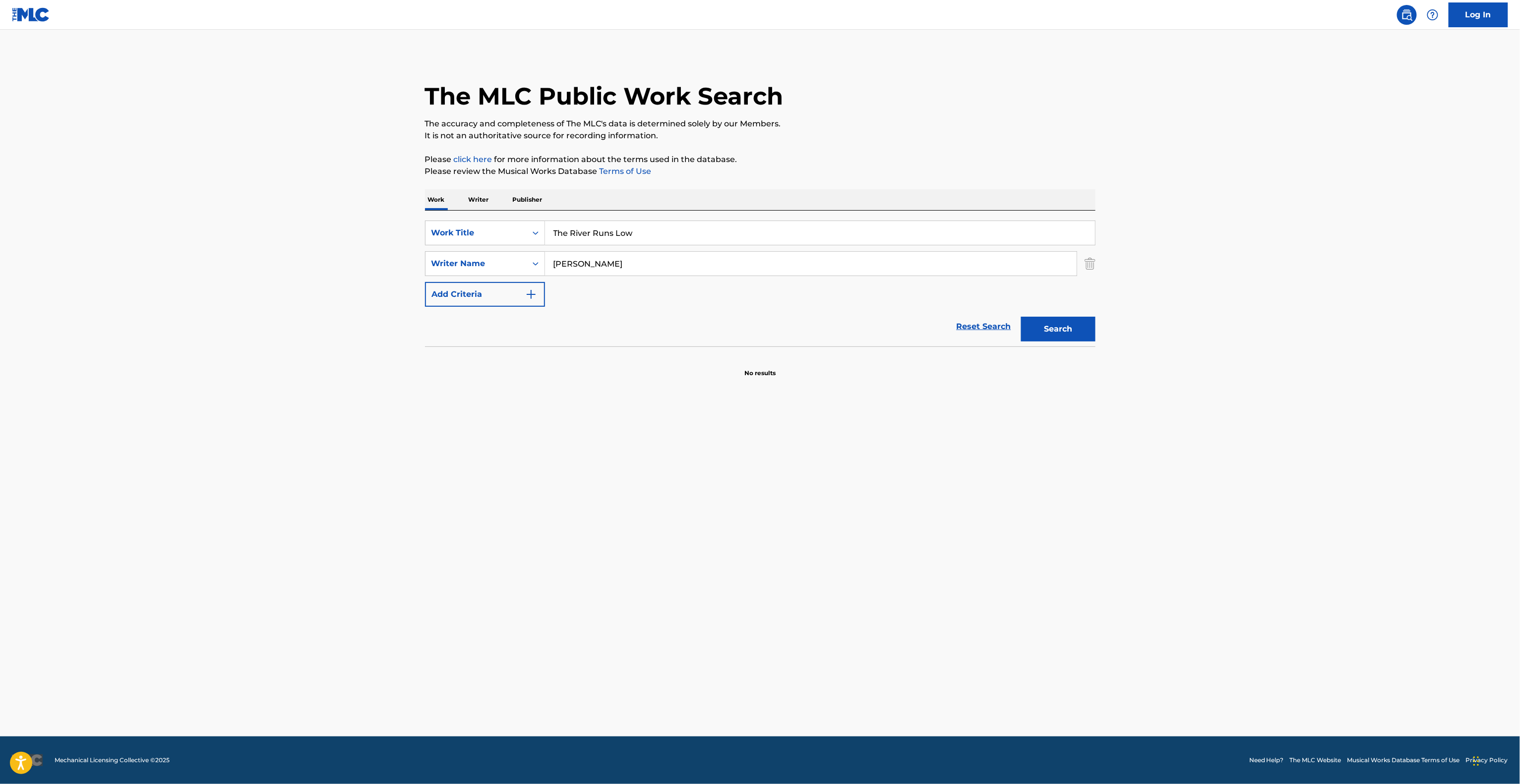
click at [1020, 566] on main "The MLC Public Work Search The accuracy and completeness of The MLC's data is d…" at bounding box center [760, 383] width 1520 height 707
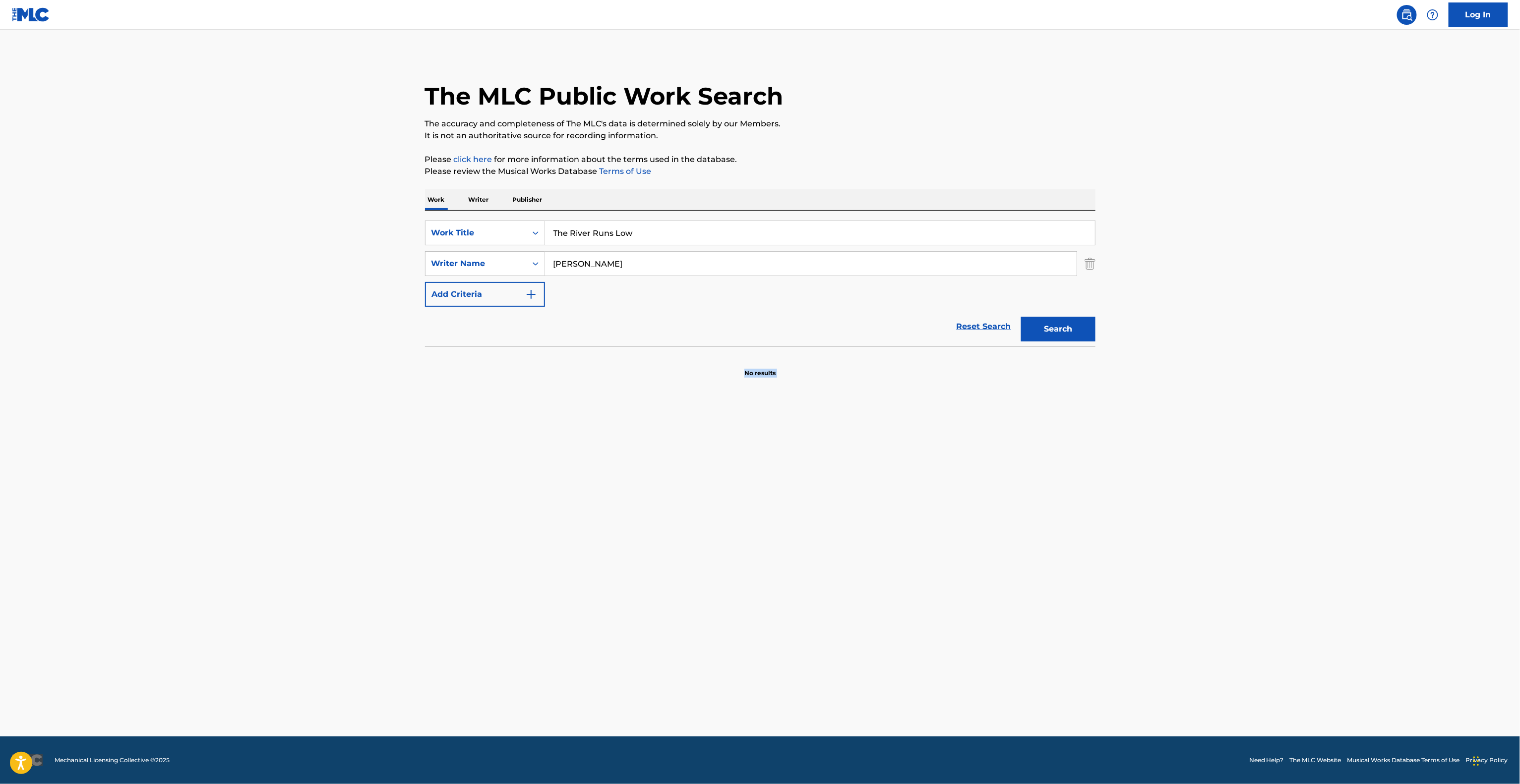
click at [1011, 564] on main "The MLC Public Work Search The accuracy and completeness of The MLC's data is d…" at bounding box center [760, 383] width 1520 height 707
click at [1006, 564] on main "The MLC Public Work Search The accuracy and completeness of The MLC's data is d…" at bounding box center [760, 383] width 1520 height 707
click at [1003, 564] on main "The MLC Public Work Search The accuracy and completeness of The MLC's data is d…" at bounding box center [760, 383] width 1520 height 707
click at [571, 548] on main "The MLC Public Work Search The accuracy and completeness of The MLC's data is d…" at bounding box center [760, 383] width 1520 height 707
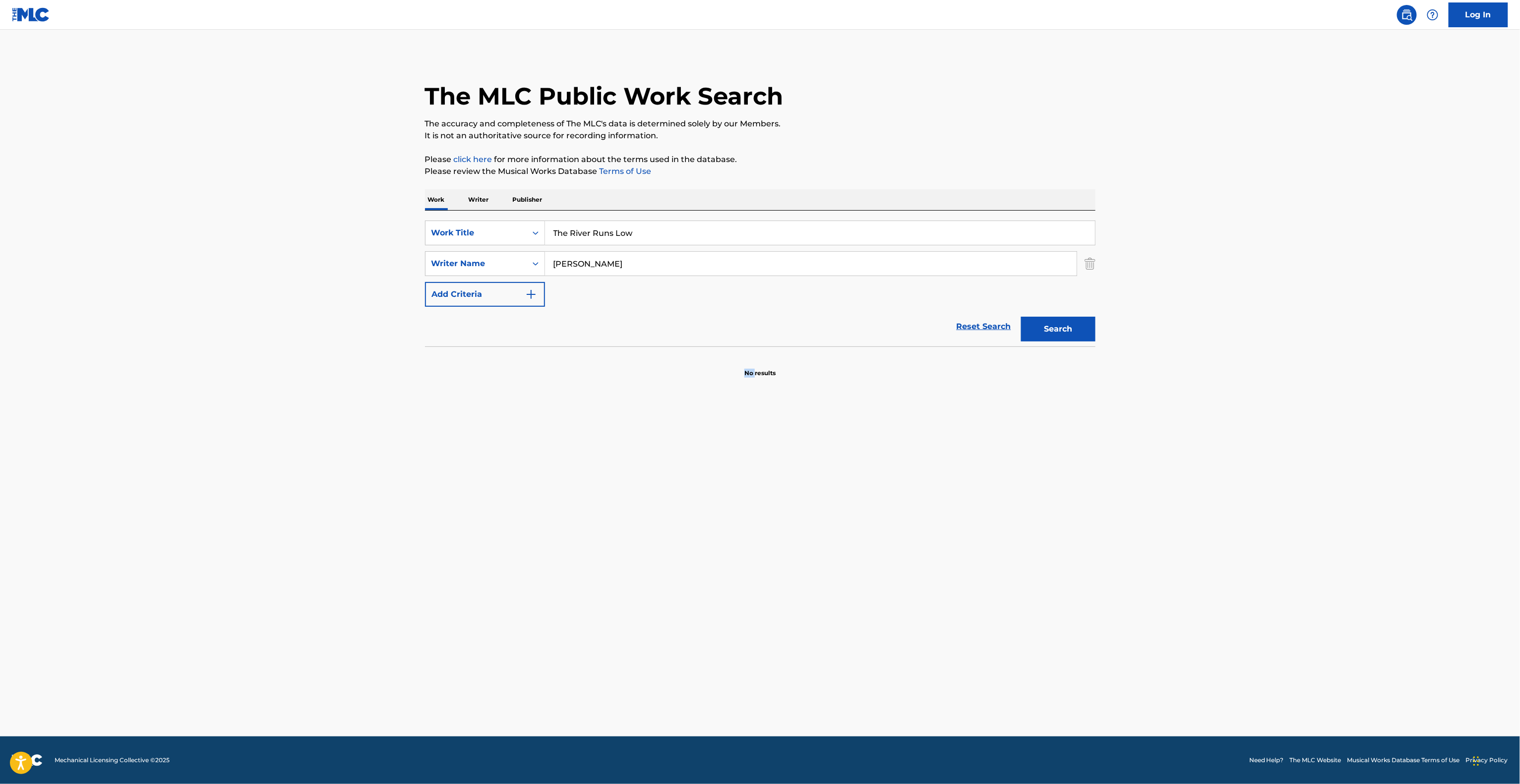
click at [571, 548] on main "The MLC Public Work Search The accuracy and completeness of The MLC's data is d…" at bounding box center [760, 383] width 1520 height 707
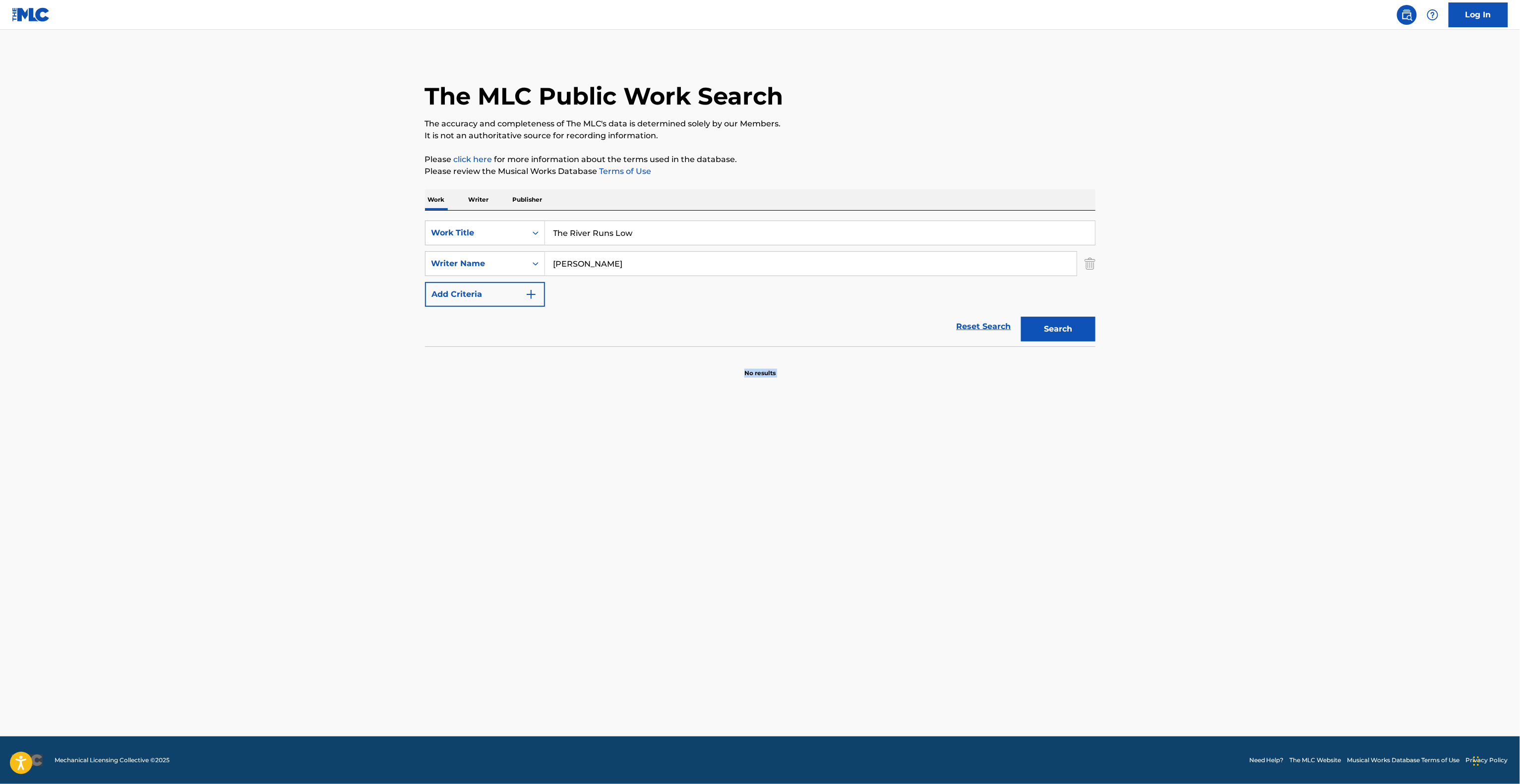
drag, startPoint x: 967, startPoint y: 515, endPoint x: 568, endPoint y: 429, distance: 408.2
click at [966, 514] on main "The MLC Public Work Search The accuracy and completeness of The MLC's data is d…" at bounding box center [760, 383] width 1520 height 707
drag, startPoint x: 657, startPoint y: 231, endPoint x: 458, endPoint y: 202, distance: 201.1
click at [431, 202] on div "Work Writer Publisher SearchWithCriteriab0916718-385e-4838-9284-bf055134b4c5 Wo…" at bounding box center [760, 283] width 670 height 188
paste input "FIRE ON THE CROSS"
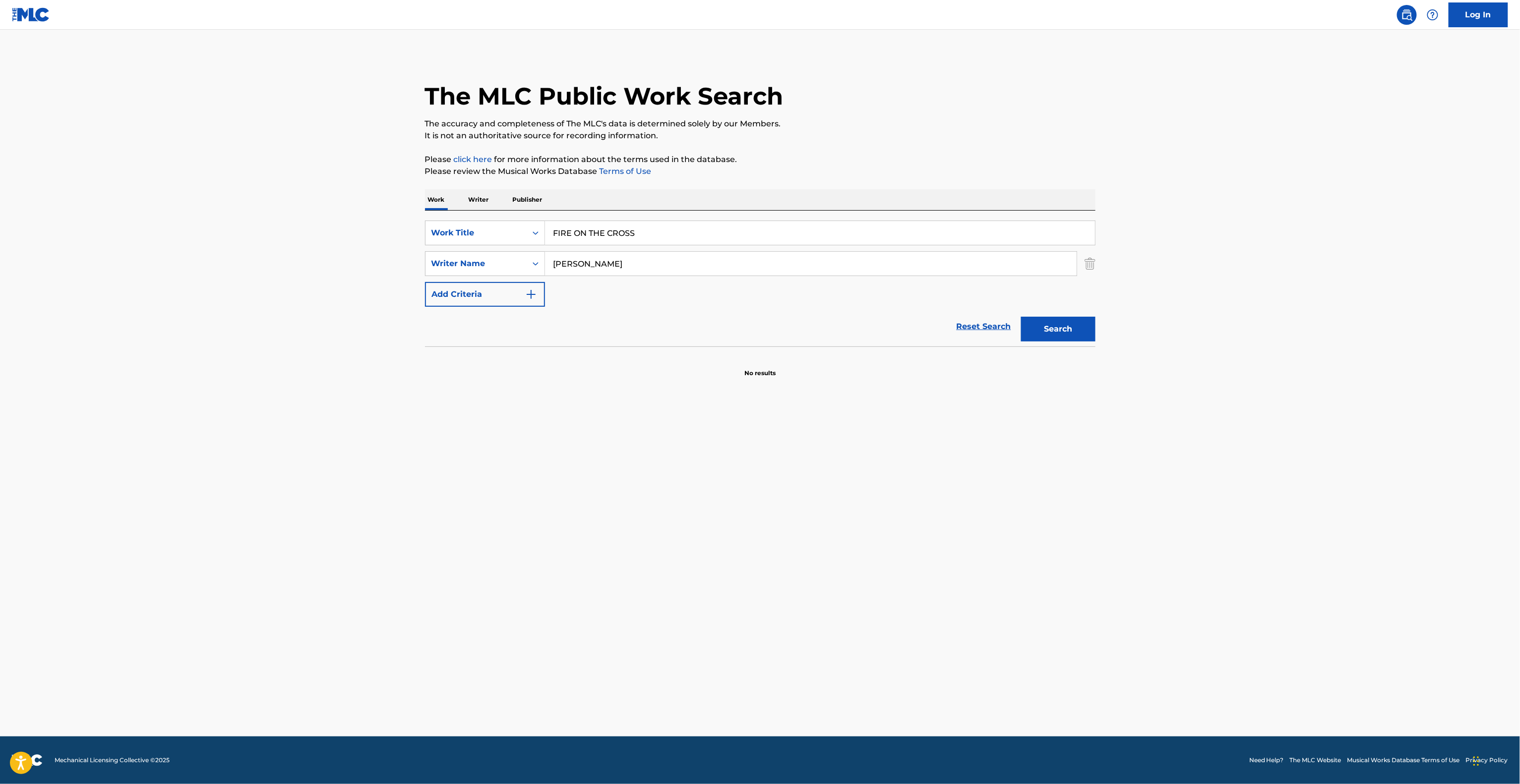
type input "FIRE ON THE CROSS"
drag, startPoint x: 605, startPoint y: 275, endPoint x: 380, endPoint y: 233, distance: 228.9
click at [367, 235] on main "The MLC Public Work Search The accuracy and completeness of The MLC's data is d…" at bounding box center [760, 383] width 1520 height 707
paste input "ORNSBY"
type input "[PERSON_NAME]"
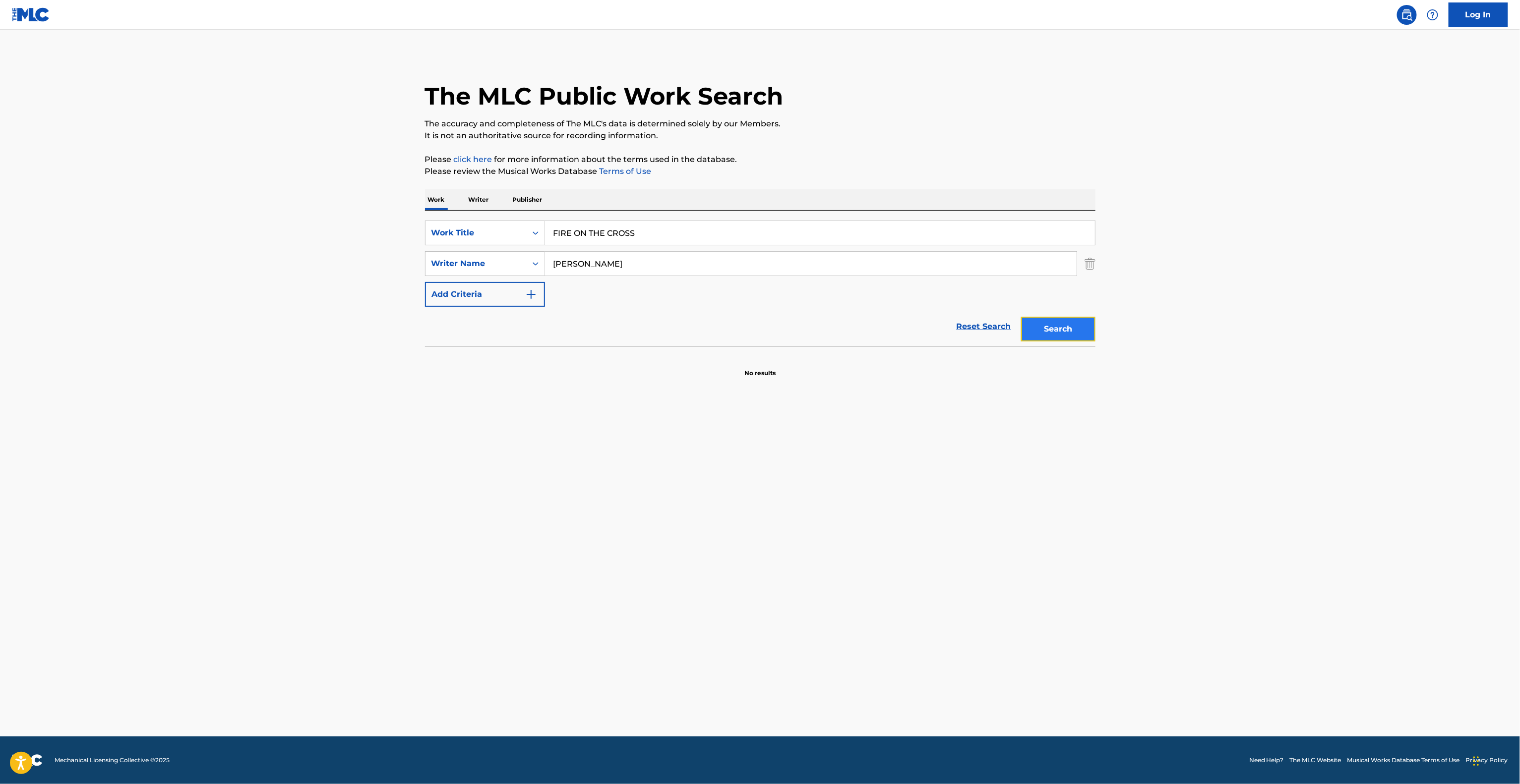
click at [1038, 331] on button "Search" at bounding box center [1058, 329] width 75 height 25
drag, startPoint x: 1038, startPoint y: 331, endPoint x: 994, endPoint y: 396, distance: 78.5
click at [1038, 331] on div "Search" at bounding box center [1055, 327] width 80 height 40
click at [938, 479] on main "The MLC Public Work Search The accuracy and completeness of The MLC's data is d…" at bounding box center [760, 383] width 1520 height 707
drag, startPoint x: 402, startPoint y: 214, endPoint x: 410, endPoint y: 214, distance: 8.0
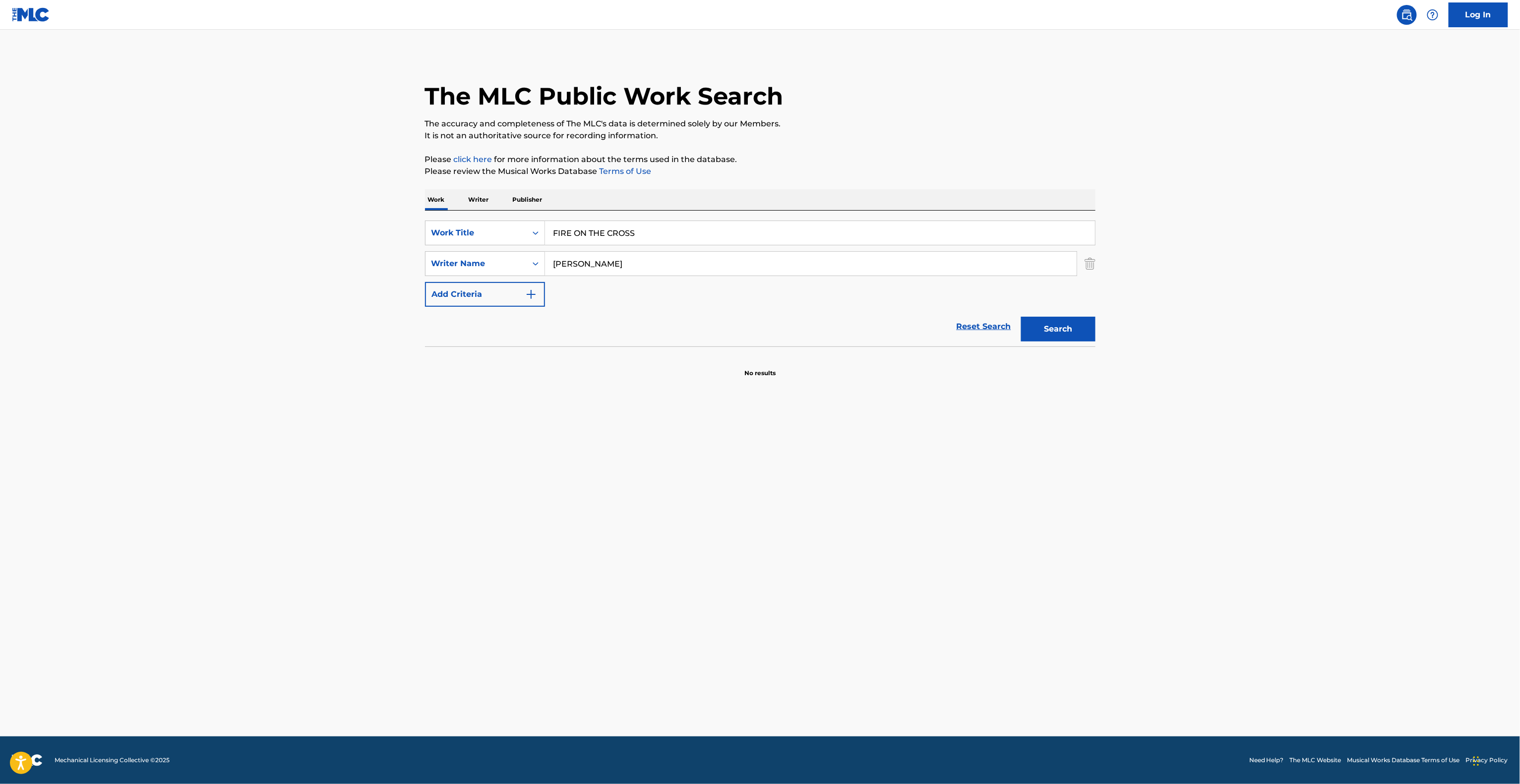
click at [401, 214] on main "The MLC Public Work Search The accuracy and completeness of The MLC's data is d…" at bounding box center [760, 383] width 1520 height 707
paste input "He's Back: The Man Behind The Mask"
type input "He's Back: The Man Behind The Mask"
drag, startPoint x: 661, startPoint y: 261, endPoint x: 374, endPoint y: 235, distance: 288.2
click at [373, 235] on main "The MLC Public Work Search The accuracy and completeness of The MLC's data is d…" at bounding box center [760, 383] width 1520 height 707
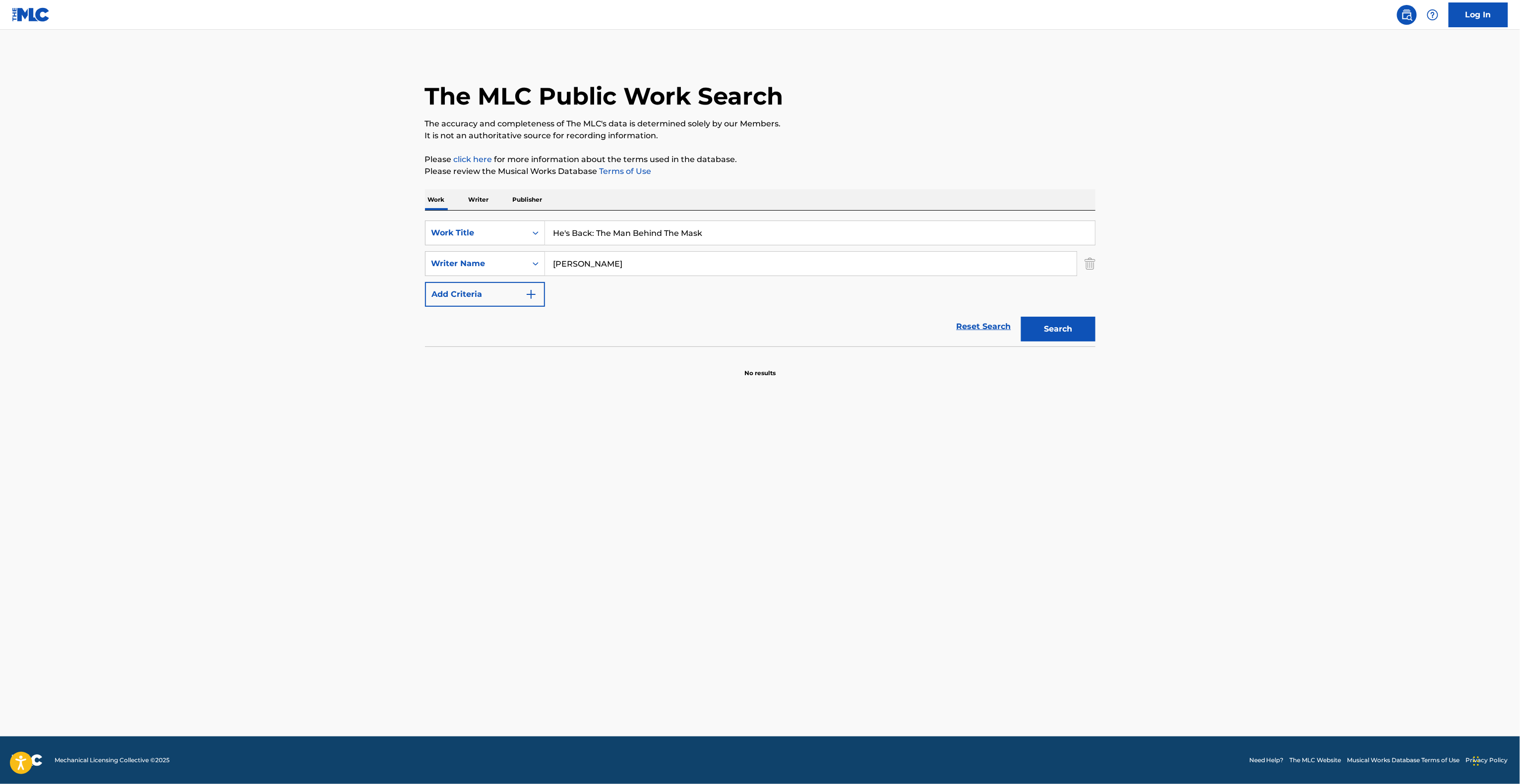
paste input "[PERSON_NAME]"
type input "[PERSON_NAME]"
click at [1078, 327] on button "Search" at bounding box center [1058, 329] width 75 height 25
click at [1078, 327] on div "Search" at bounding box center [1055, 327] width 80 height 40
drag, startPoint x: 726, startPoint y: 231, endPoint x: 238, endPoint y: 192, distance: 489.6
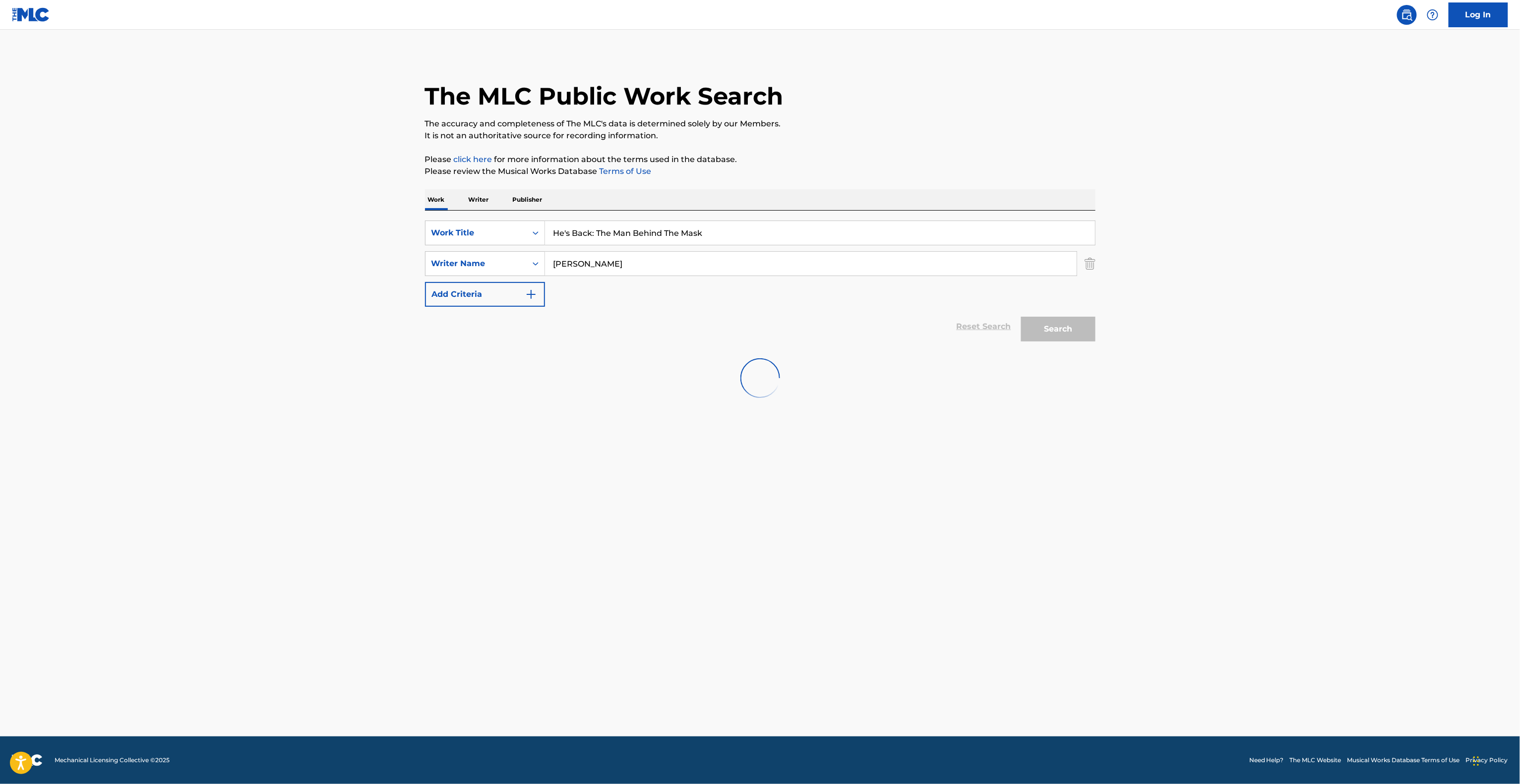
click at [238, 192] on main "The MLC Public Work Search The accuracy and completeness of The MLC's data is d…" at bounding box center [760, 383] width 1520 height 707
click at [690, 382] on div at bounding box center [760, 378] width 670 height 63
drag, startPoint x: 647, startPoint y: 224, endPoint x: 402, endPoint y: 197, distance: 246.5
click at [382, 199] on main "The MLC Public Work Search The accuracy and completeness of The MLC's data is d…" at bounding box center [760, 383] width 1520 height 707
drag, startPoint x: 609, startPoint y: 273, endPoint x: 480, endPoint y: 235, distance: 134.5
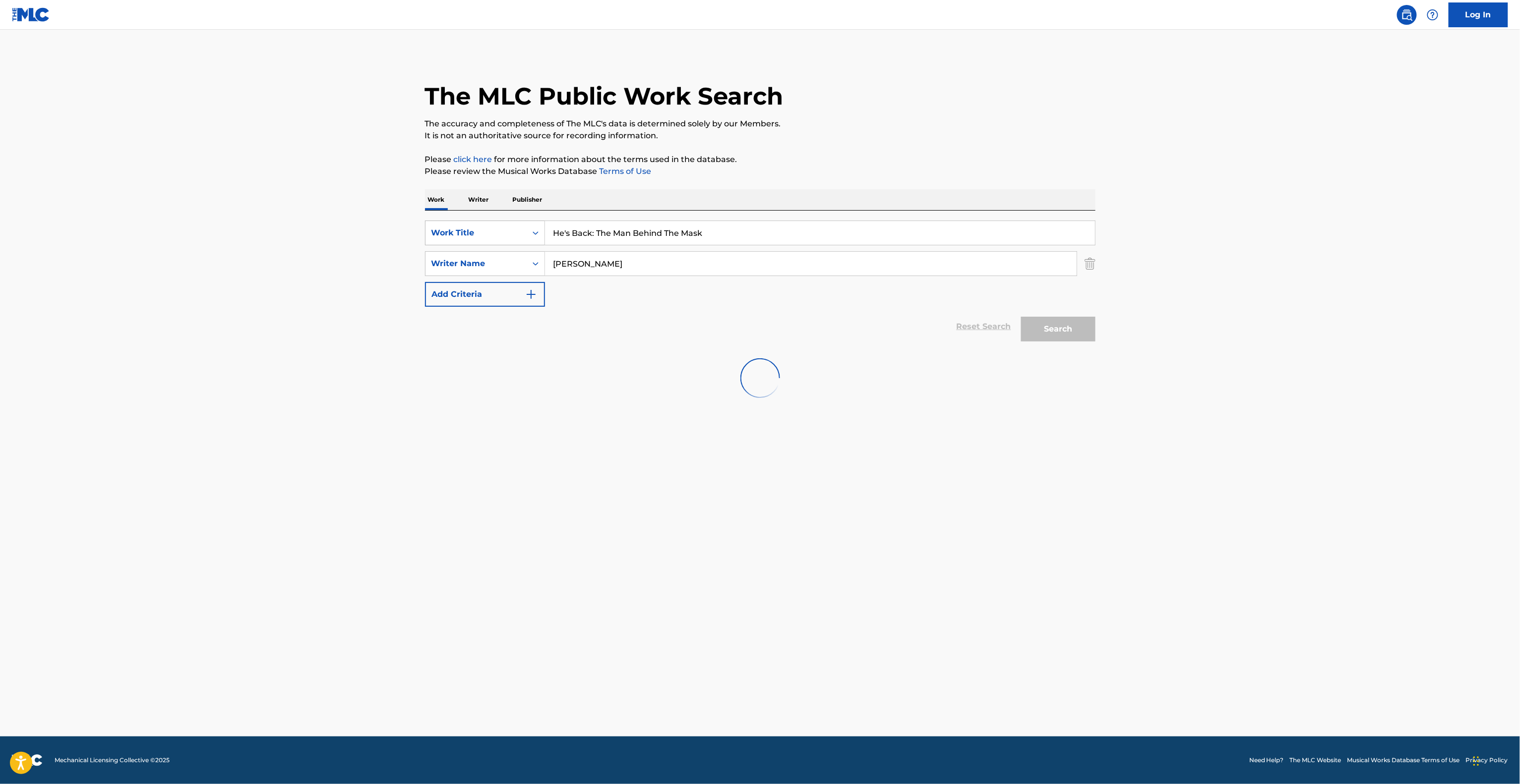
click at [458, 235] on div "SearchWithCriteriab0916718-385e-4838-9284-bf055134b4c5 Work Title He's Back: Th…" at bounding box center [760, 264] width 670 height 86
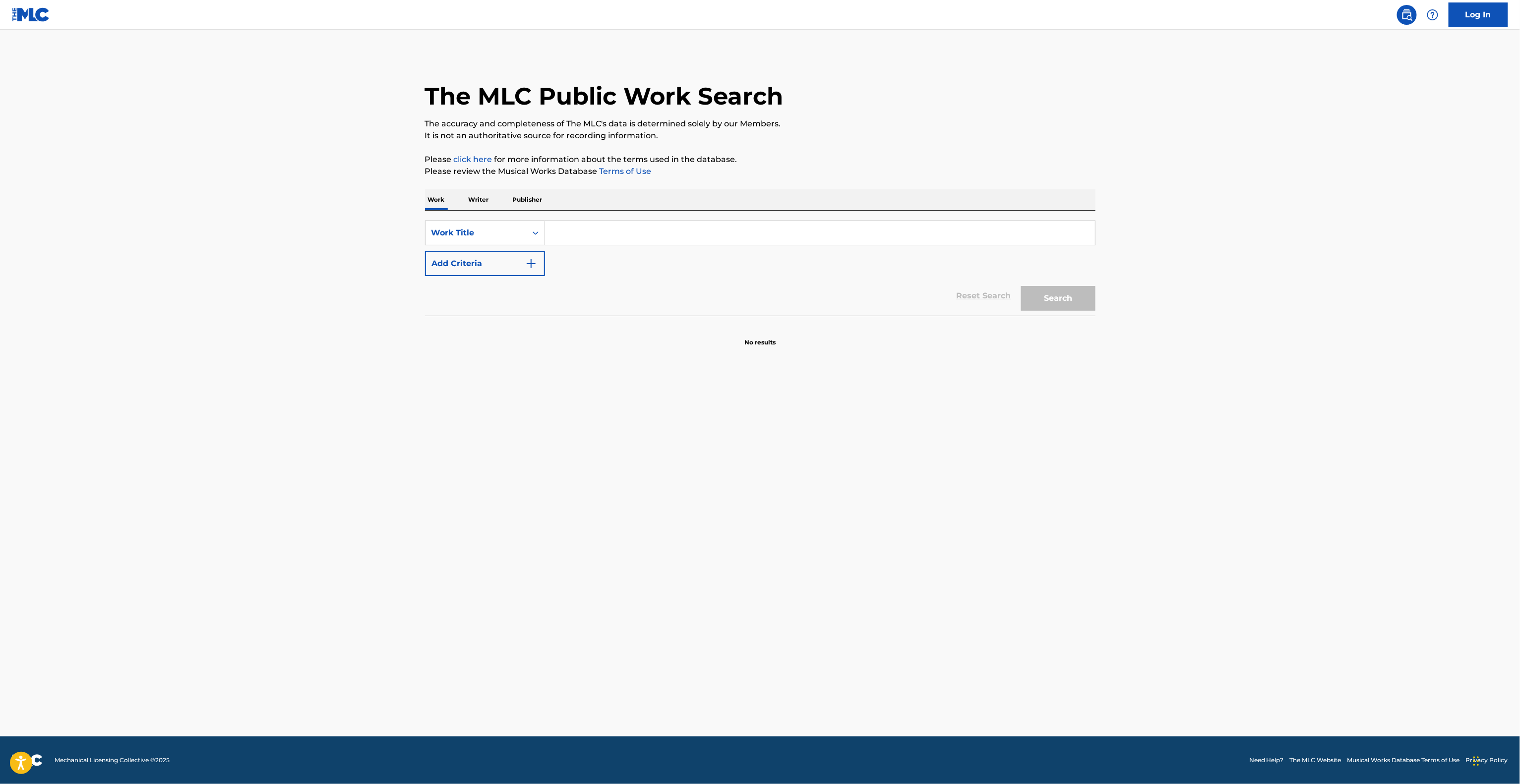
drag, startPoint x: 681, startPoint y: 235, endPoint x: 683, endPoint y: 227, distance: 8.2
click at [681, 235] on input "Search Form" at bounding box center [820, 233] width 550 height 24
paste input "He's Back: The Man Behind The Mask"
type input "He's Back: The Man Behind The Mask"
click at [479, 270] on button "Add Criteria" at bounding box center [485, 264] width 120 height 25
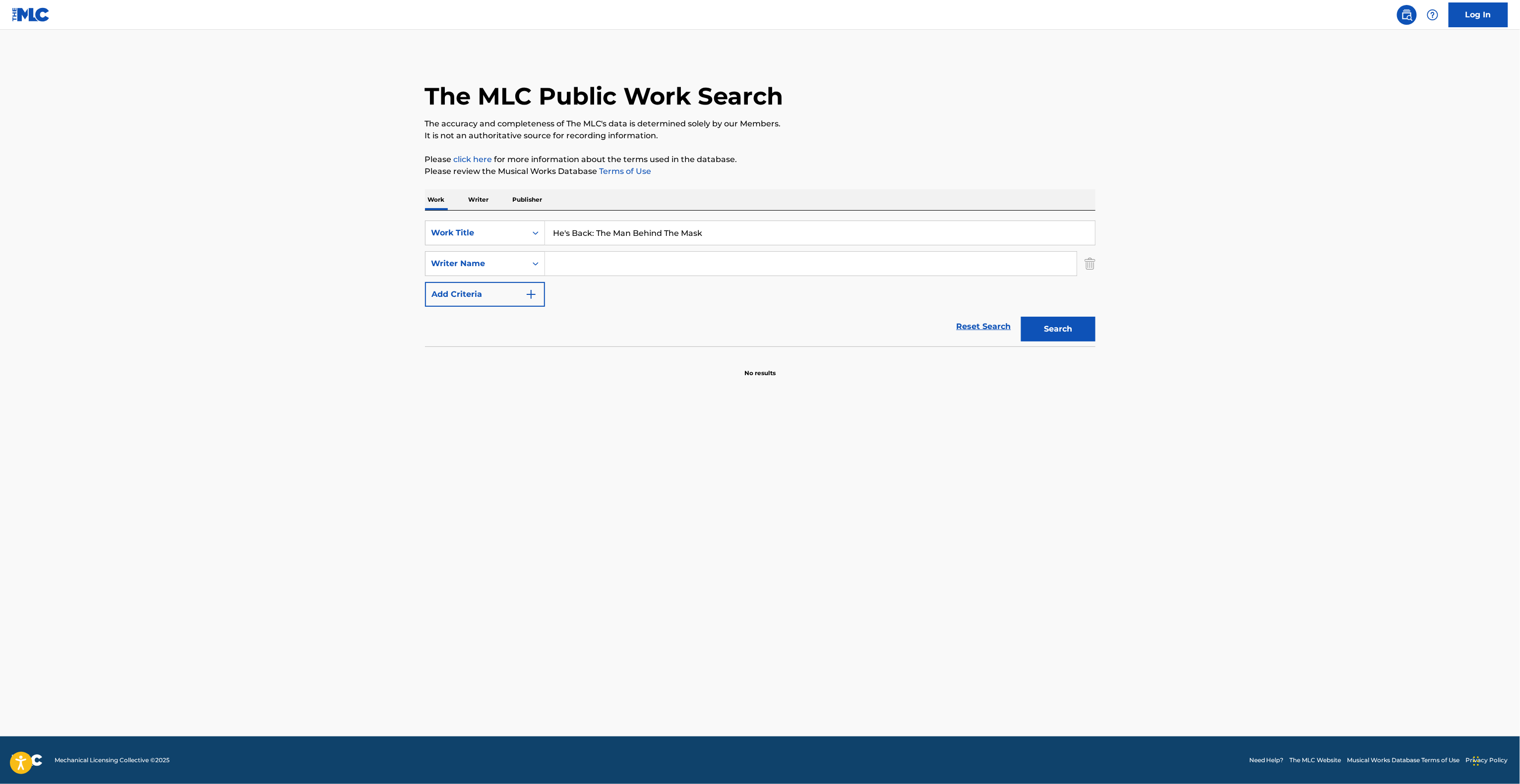
click at [555, 269] on input "Search Form" at bounding box center [811, 264] width 532 height 24
paste input "[PERSON_NAME]"
type input "[PERSON_NAME]"
click at [1037, 329] on button "Search" at bounding box center [1058, 329] width 75 height 25
click at [1037, 329] on div "Search" at bounding box center [1055, 327] width 80 height 40
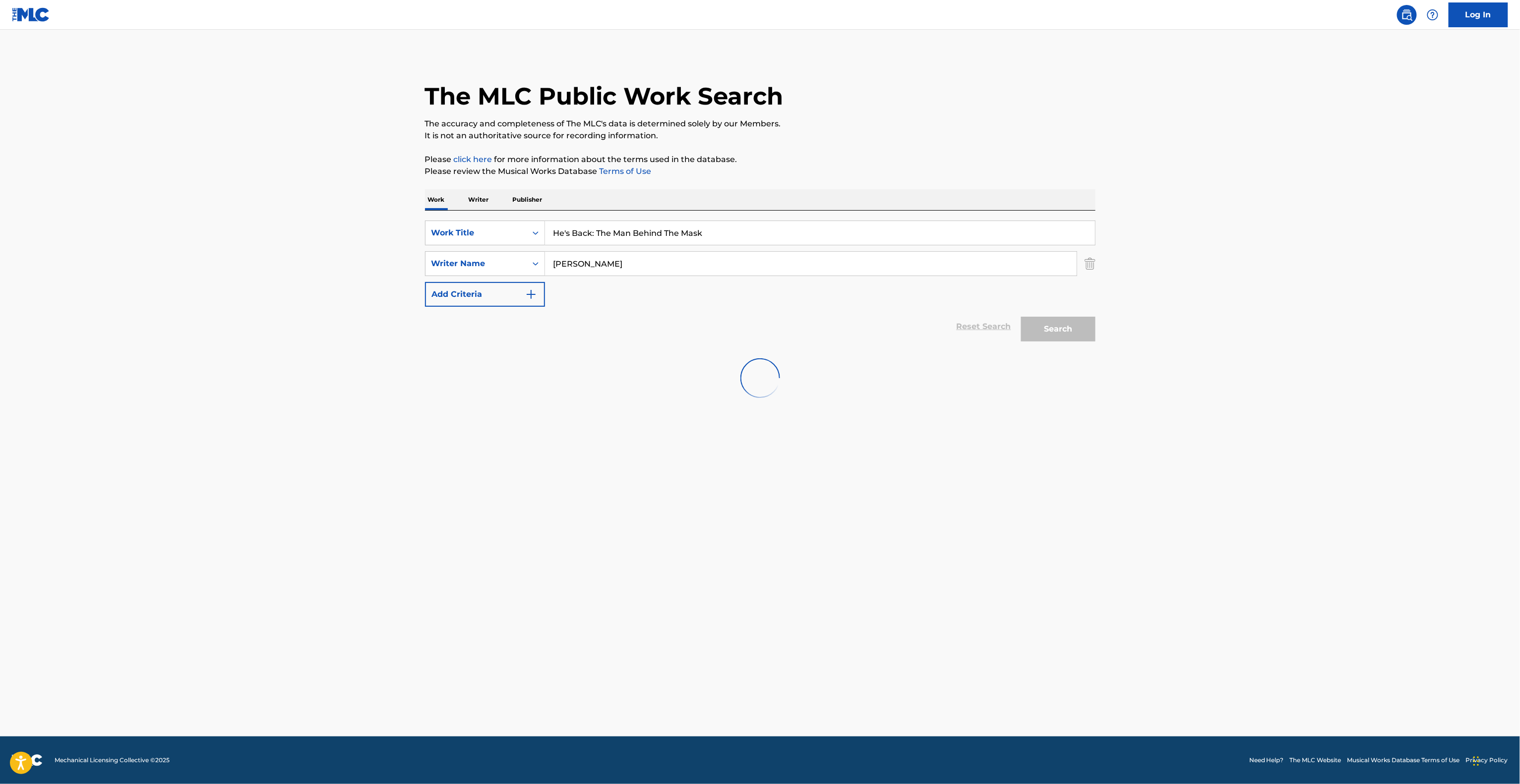
click at [652, 484] on main "The MLC Public Work Search The accuracy and completeness of The MLC's data is d…" at bounding box center [760, 383] width 1520 height 707
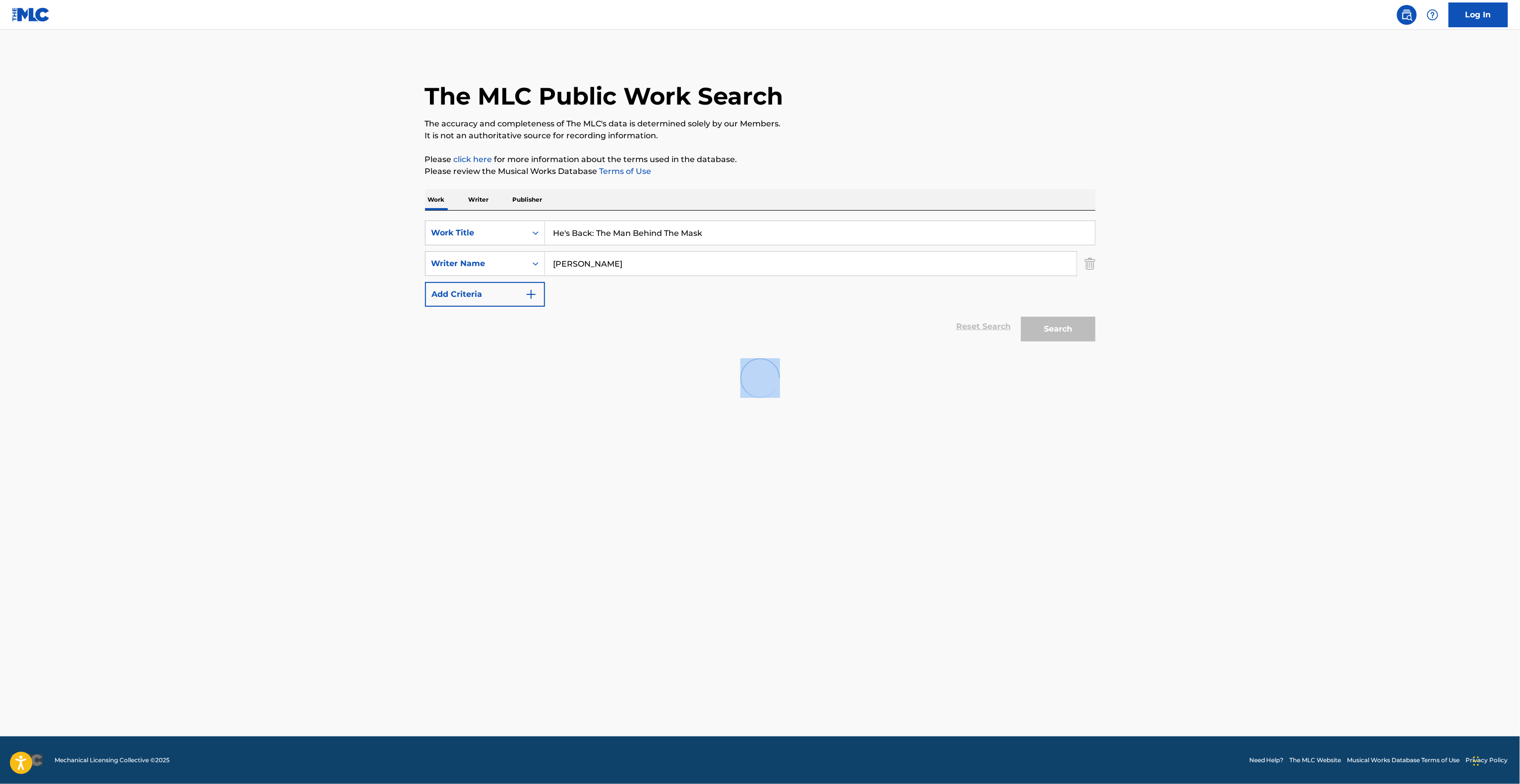
click at [652, 484] on main "The MLC Public Work Search The accuracy and completeness of The MLC's data is d…" at bounding box center [760, 383] width 1520 height 707
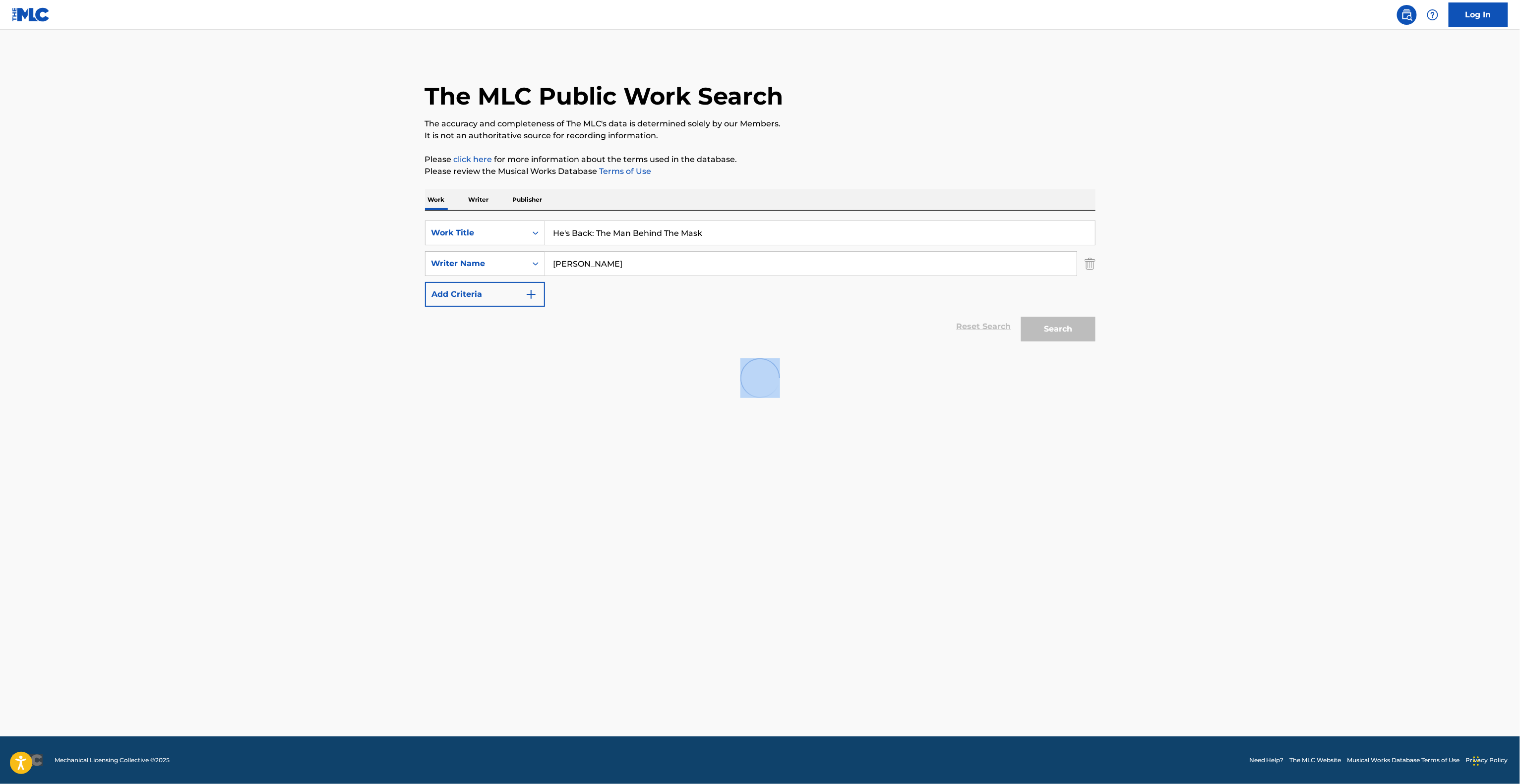
click at [652, 484] on main "The MLC Public Work Search The accuracy and completeness of The MLC's data is d…" at bounding box center [760, 383] width 1520 height 707
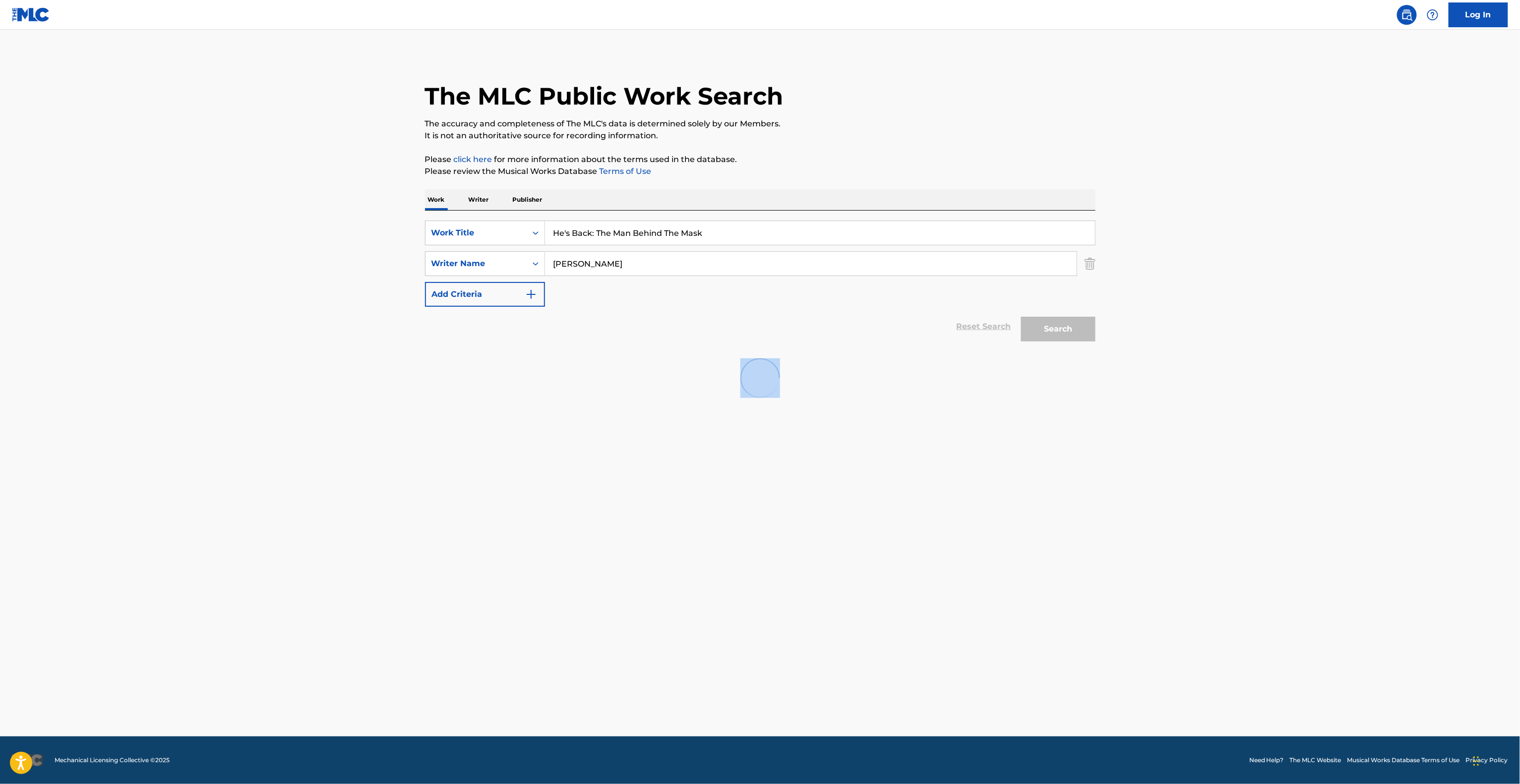
click at [652, 484] on main "The MLC Public Work Search The accuracy and completeness of The MLC's data is d…" at bounding box center [760, 383] width 1520 height 707
click at [1053, 389] on div at bounding box center [760, 378] width 670 height 63
click at [1053, 396] on div at bounding box center [760, 378] width 670 height 63
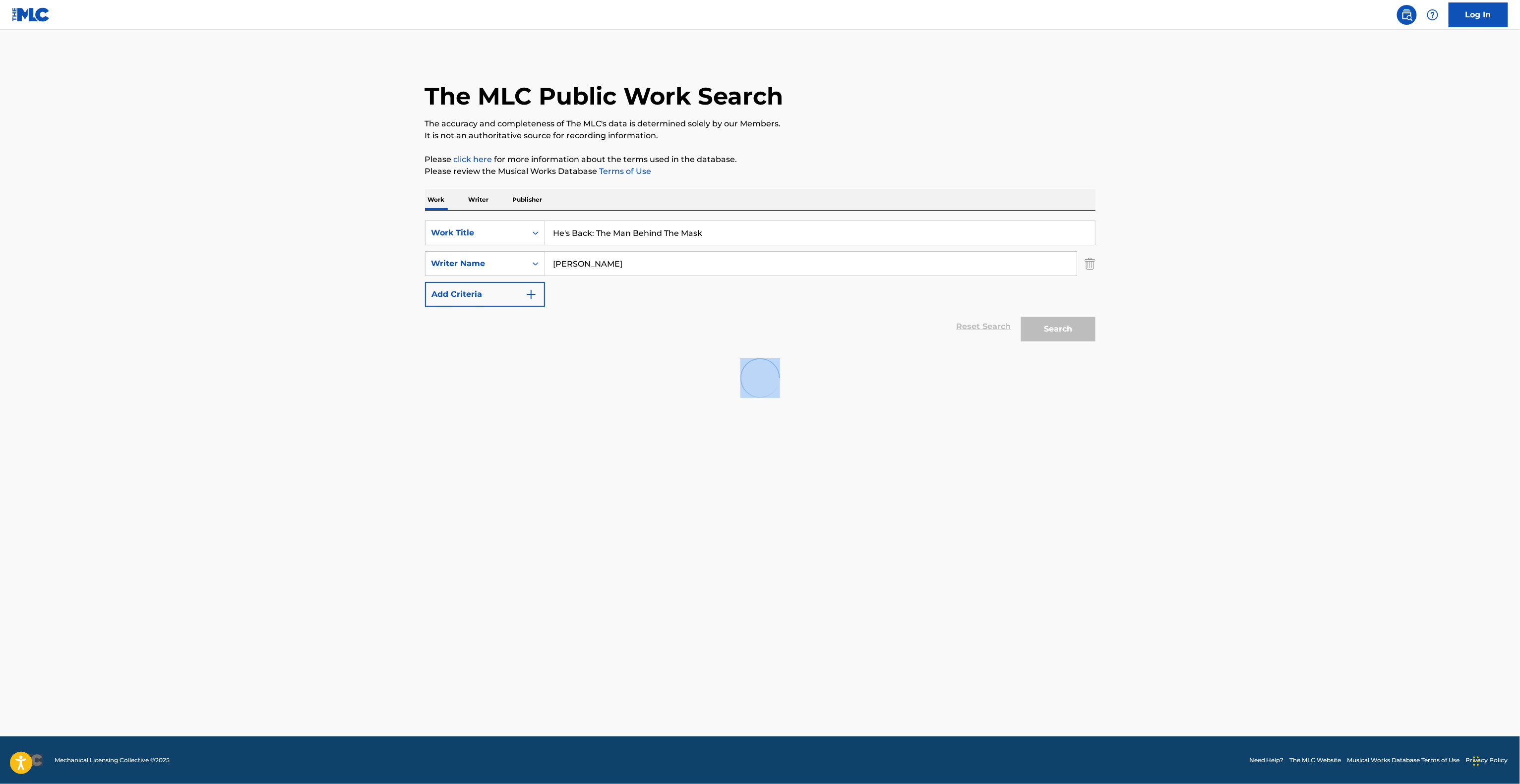
click at [1018, 514] on main "The MLC Public Work Search The accuracy and completeness of The MLC's data is d…" at bounding box center [760, 383] width 1520 height 707
click at [1013, 520] on main "The MLC Public Work Search The accuracy and completeness of The MLC's data is d…" at bounding box center [760, 383] width 1520 height 707
click at [975, 548] on main "The MLC Public Work Search The accuracy and completeness of The MLC's data is d…" at bounding box center [760, 383] width 1520 height 707
click at [969, 543] on main "The MLC Public Work Search The accuracy and completeness of The MLC's data is d…" at bounding box center [760, 383] width 1520 height 707
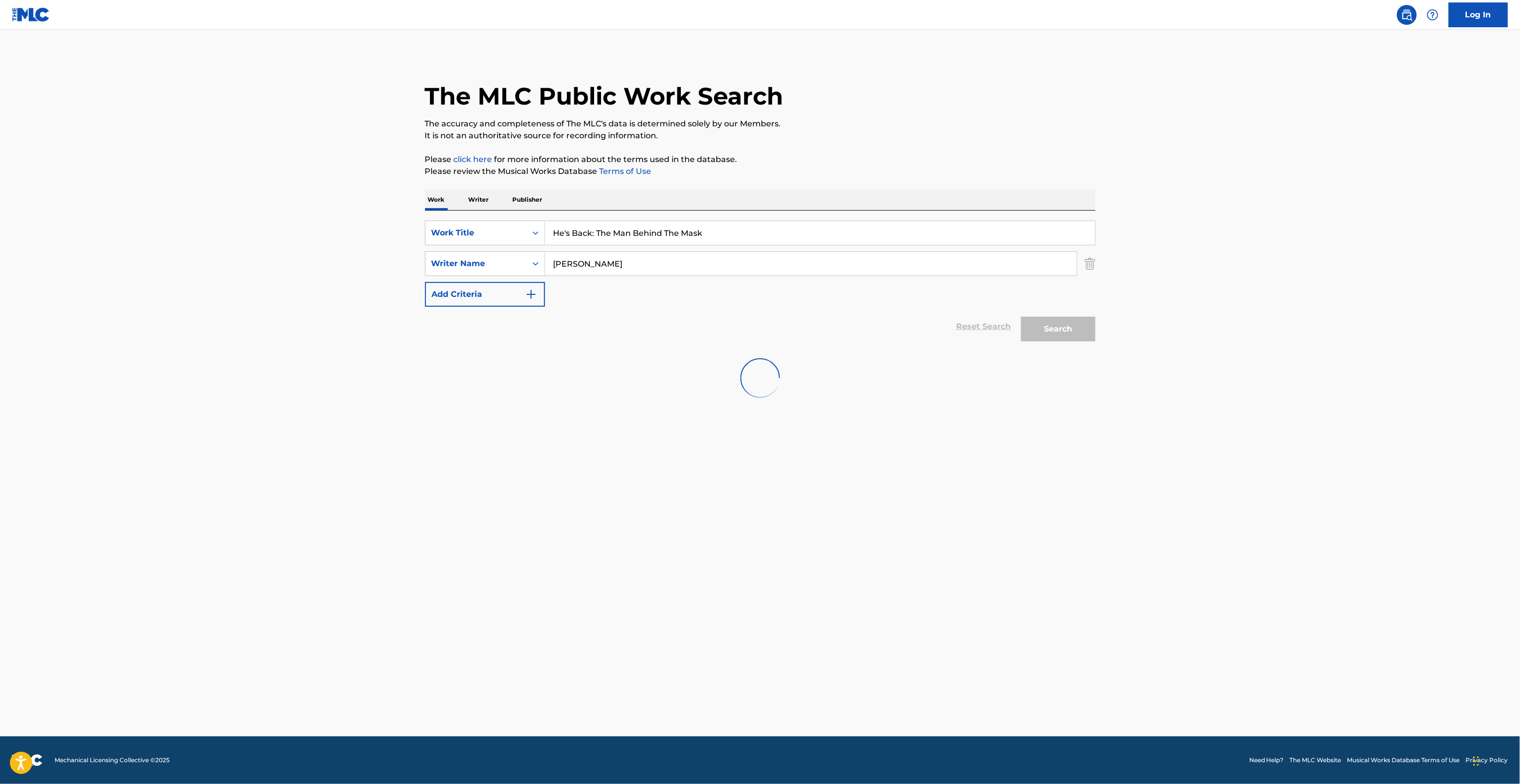
drag, startPoint x: 967, startPoint y: 538, endPoint x: 959, endPoint y: 512, distance: 27.2
click at [967, 519] on main "The MLC Public Work Search The accuracy and completeness of The MLC's data is d…" at bounding box center [760, 383] width 1520 height 707
click at [959, 512] on main "The MLC Public Work Search The accuracy and completeness of The MLC's data is d…" at bounding box center [760, 383] width 1520 height 707
click at [962, 475] on main "The MLC Public Work Search The accuracy and completeness of The MLC's data is d…" at bounding box center [760, 383] width 1520 height 707
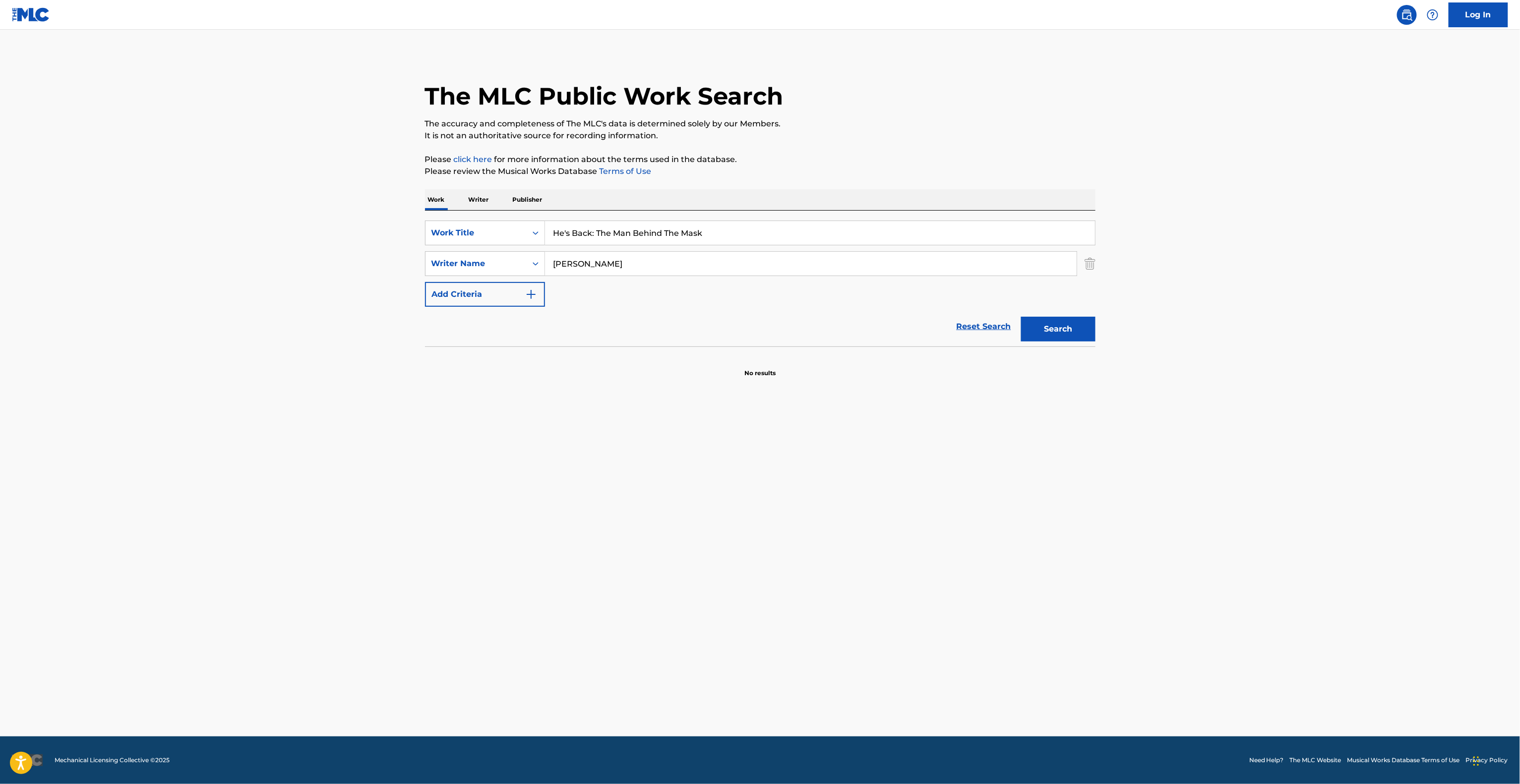
click at [962, 475] on main "The MLC Public Work Search The accuracy and completeness of The MLC's data is d…" at bounding box center [760, 383] width 1520 height 707
click at [962, 486] on main "The MLC Public Work Search The accuracy and completeness of The MLC's data is d…" at bounding box center [760, 383] width 1520 height 707
click at [951, 516] on main "The MLC Public Work Search The accuracy and completeness of The MLC's data is d…" at bounding box center [760, 383] width 1520 height 707
click at [951, 517] on main "The MLC Public Work Search The accuracy and completeness of The MLC's data is d…" at bounding box center [760, 383] width 1520 height 707
click at [952, 555] on main "The MLC Public Work Search The accuracy and completeness of The MLC's data is d…" at bounding box center [760, 383] width 1520 height 707
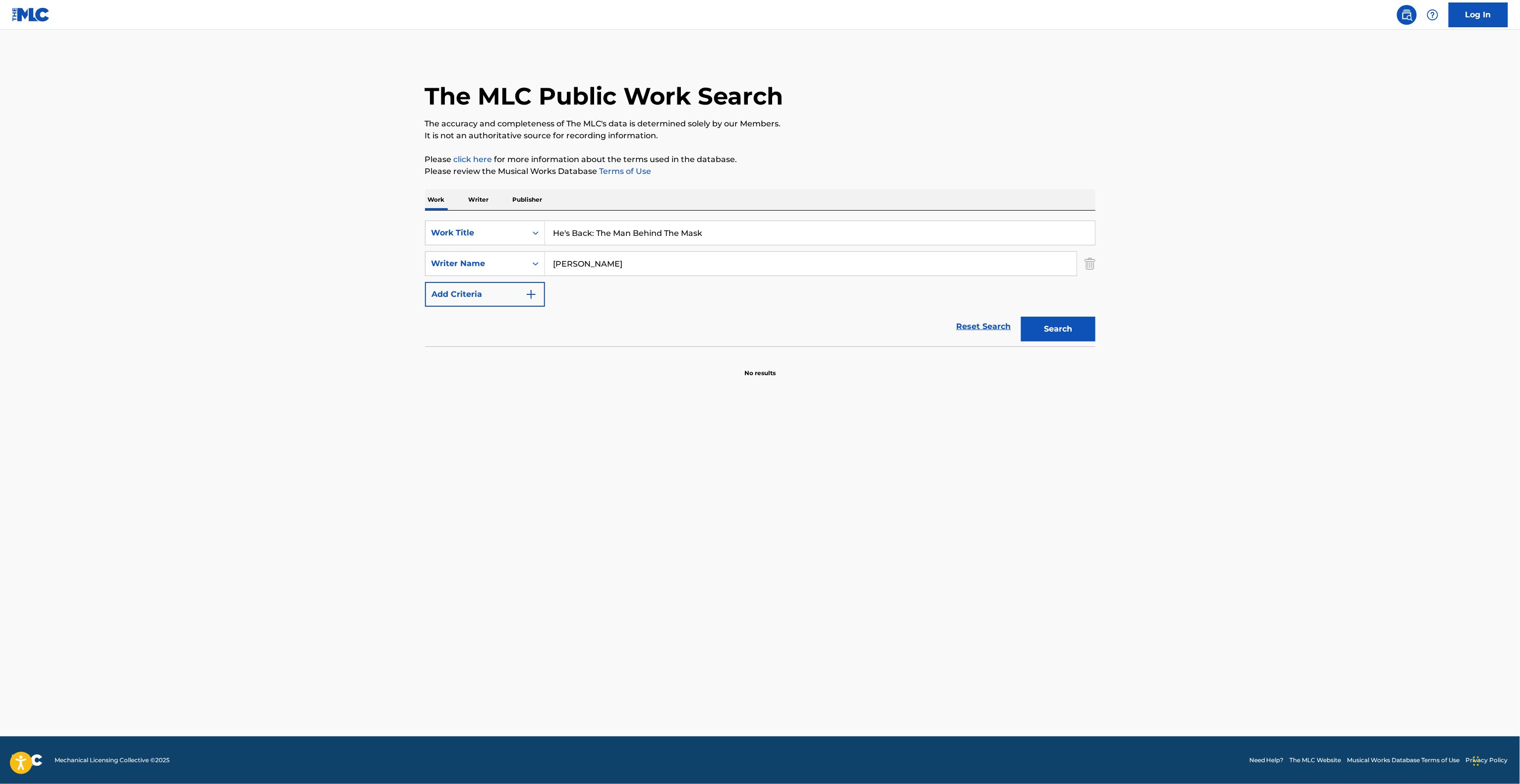
drag, startPoint x: 952, startPoint y: 556, endPoint x: 947, endPoint y: 587, distance: 31.4
click at [952, 558] on main "The MLC Public Work Search The accuracy and completeness of The MLC's data is d…" at bounding box center [760, 383] width 1520 height 707
click at [947, 587] on main "The MLC Public Work Search The accuracy and completeness of The MLC's data is d…" at bounding box center [760, 383] width 1520 height 707
click at [947, 588] on main "The MLC Public Work Search The accuracy and completeness of The MLC's data is d…" at bounding box center [760, 383] width 1520 height 707
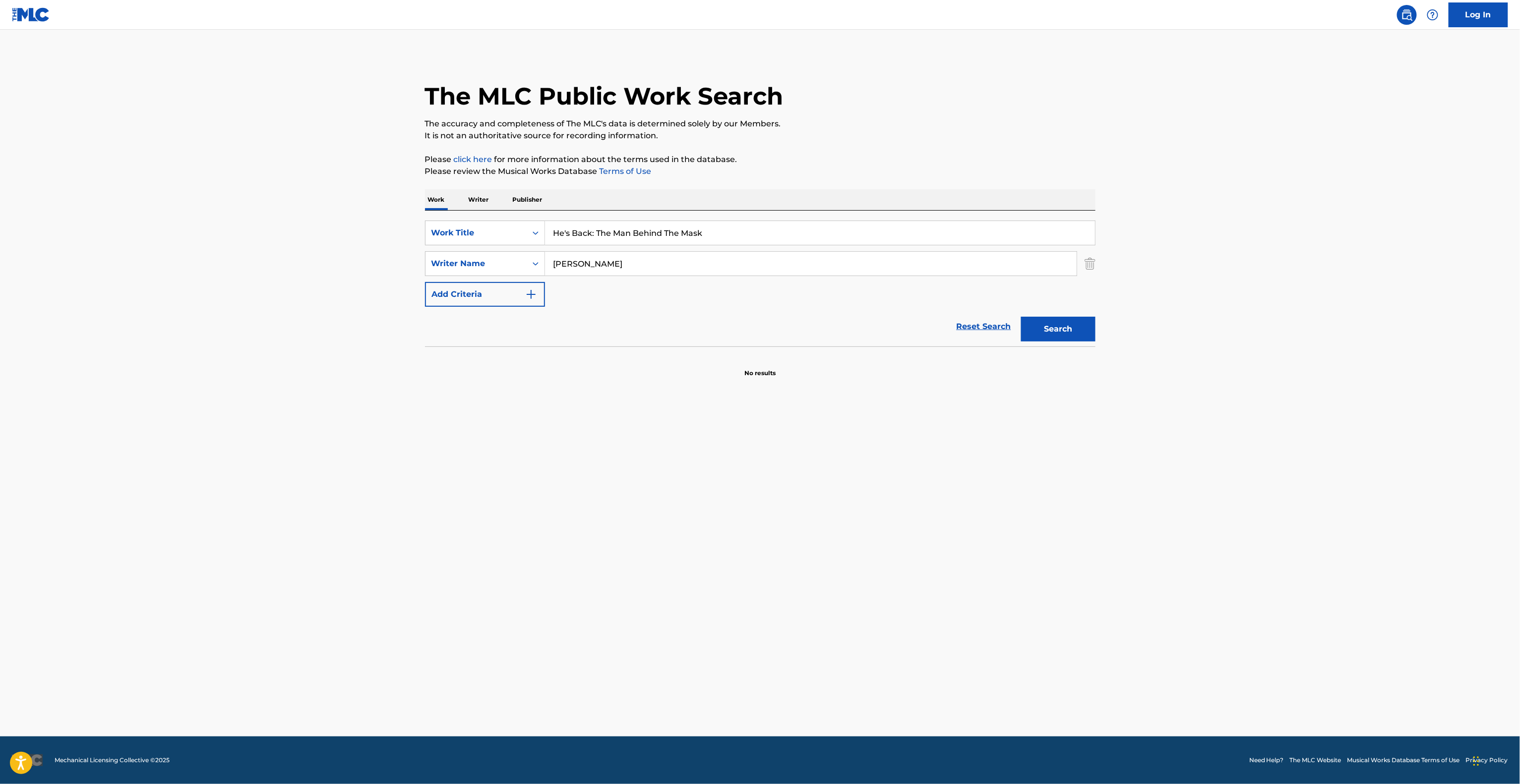
click at [1013, 639] on main "The MLC Public Work Search The accuracy and completeness of The MLC's data is d…" at bounding box center [760, 383] width 1520 height 707
click at [1017, 635] on main "The MLC Public Work Search The accuracy and completeness of The MLC's data is d…" at bounding box center [760, 383] width 1520 height 707
click at [1020, 626] on main "The MLC Public Work Search The accuracy and completeness of The MLC's data is d…" at bounding box center [760, 383] width 1520 height 707
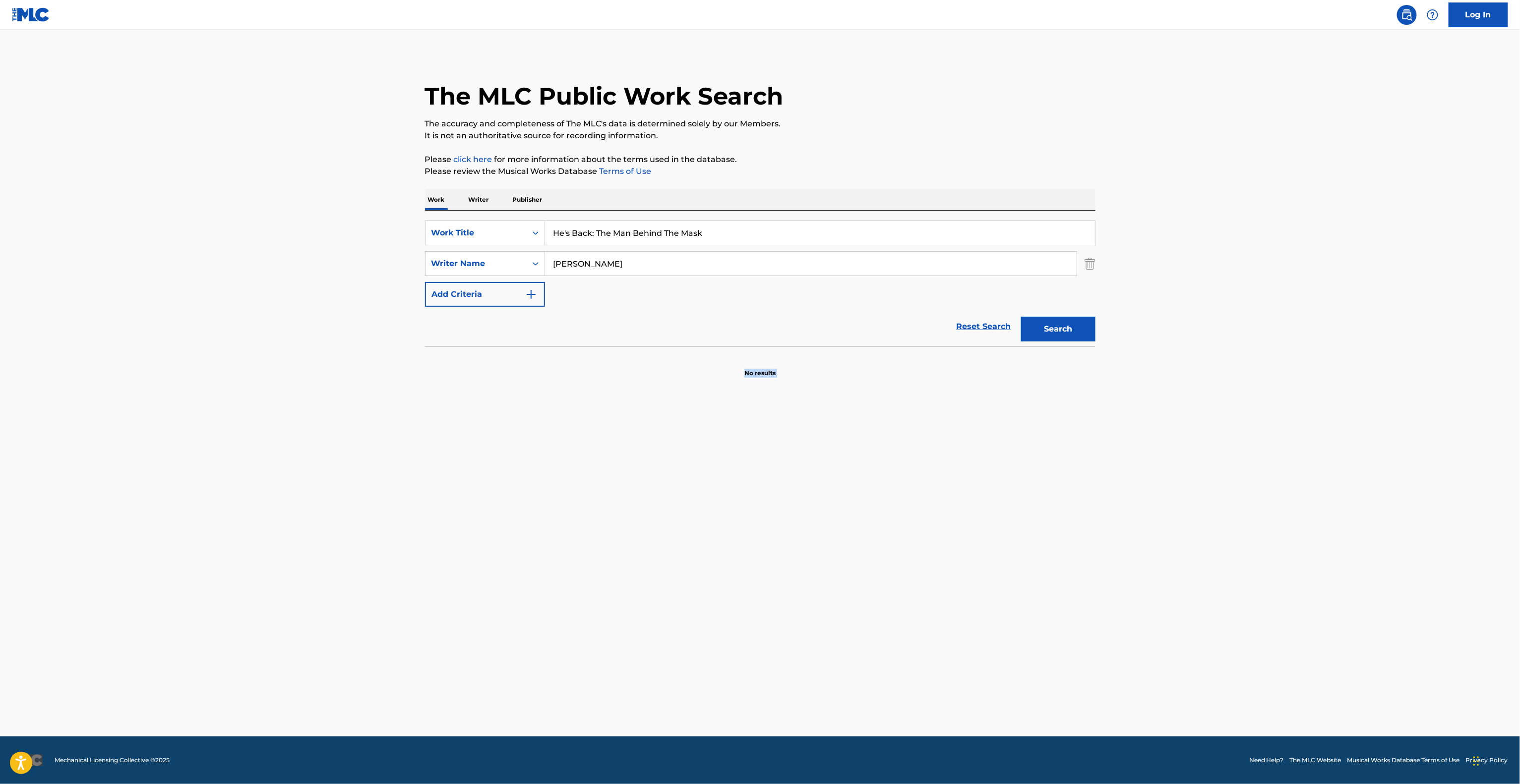
click at [1021, 630] on main "The MLC Public Work Search The accuracy and completeness of The MLC's data is d…" at bounding box center [760, 383] width 1520 height 707
click at [1021, 628] on main "The MLC Public Work Search The accuracy and completeness of The MLC's data is d…" at bounding box center [760, 383] width 1520 height 707
click at [1020, 628] on main "The MLC Public Work Search The accuracy and completeness of The MLC's data is d…" at bounding box center [760, 383] width 1520 height 707
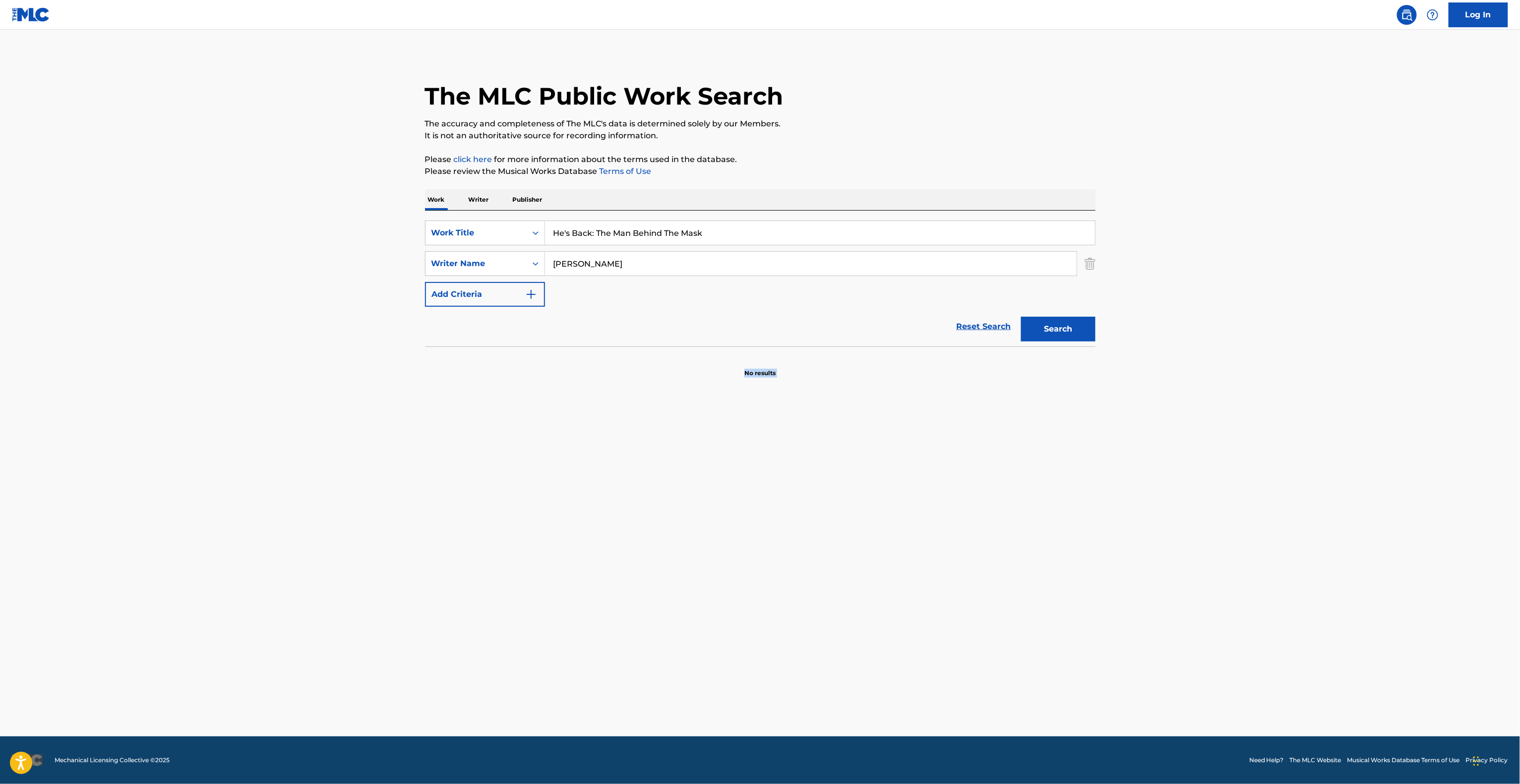
click at [1020, 628] on main "The MLC Public Work Search The accuracy and completeness of The MLC's data is d…" at bounding box center [760, 383] width 1520 height 707
click at [1020, 632] on main "The MLC Public Work Search The accuracy and completeness of The MLC's data is d…" at bounding box center [760, 383] width 1520 height 707
click at [1020, 634] on main "The MLC Public Work Search The accuracy and completeness of The MLC's data is d…" at bounding box center [760, 383] width 1520 height 707
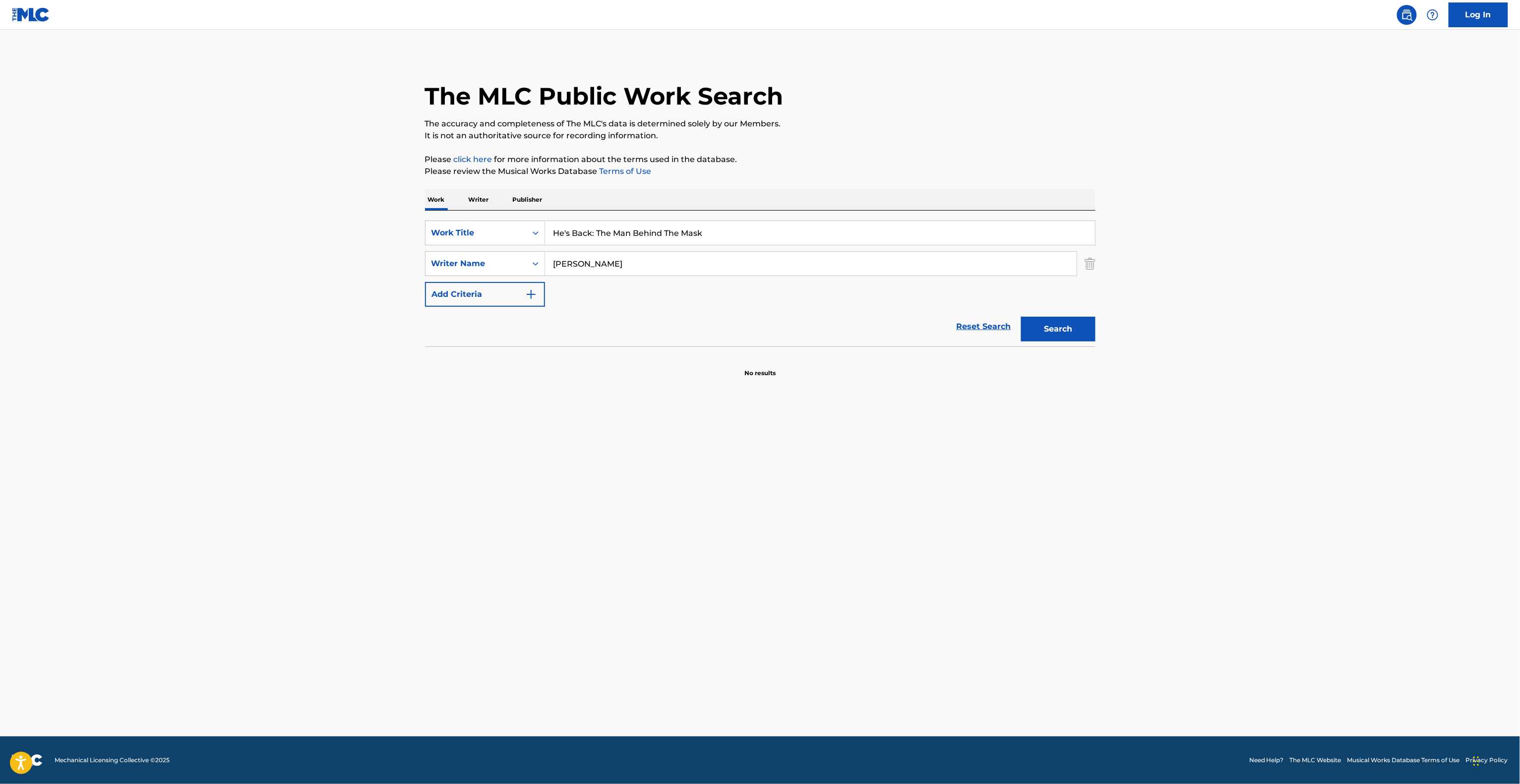
click at [1020, 634] on main "The MLC Public Work Search The accuracy and completeness of The MLC's data is d…" at bounding box center [760, 383] width 1520 height 707
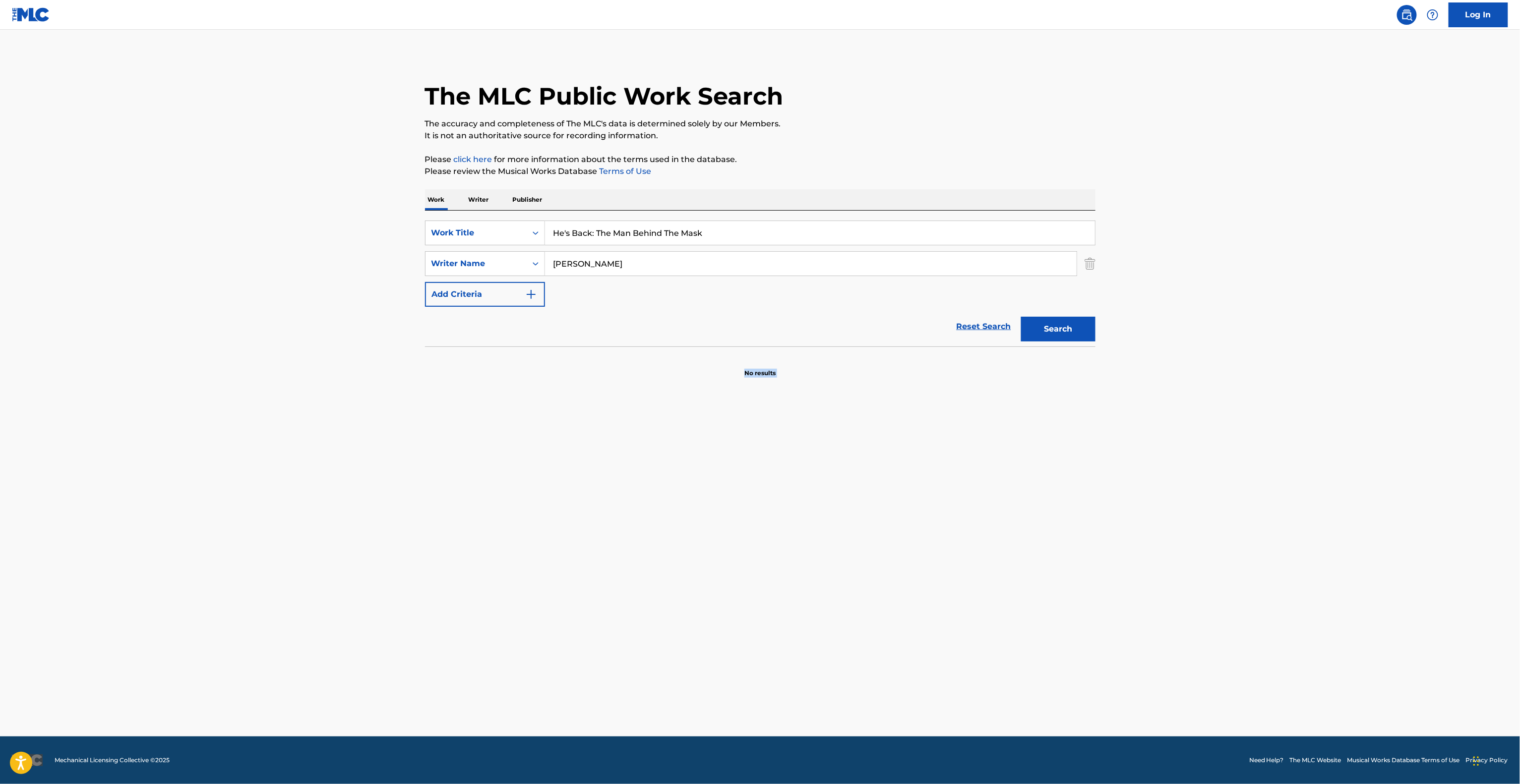
click at [1020, 634] on main "The MLC Public Work Search The accuracy and completeness of The MLC's data is d…" at bounding box center [760, 383] width 1520 height 707
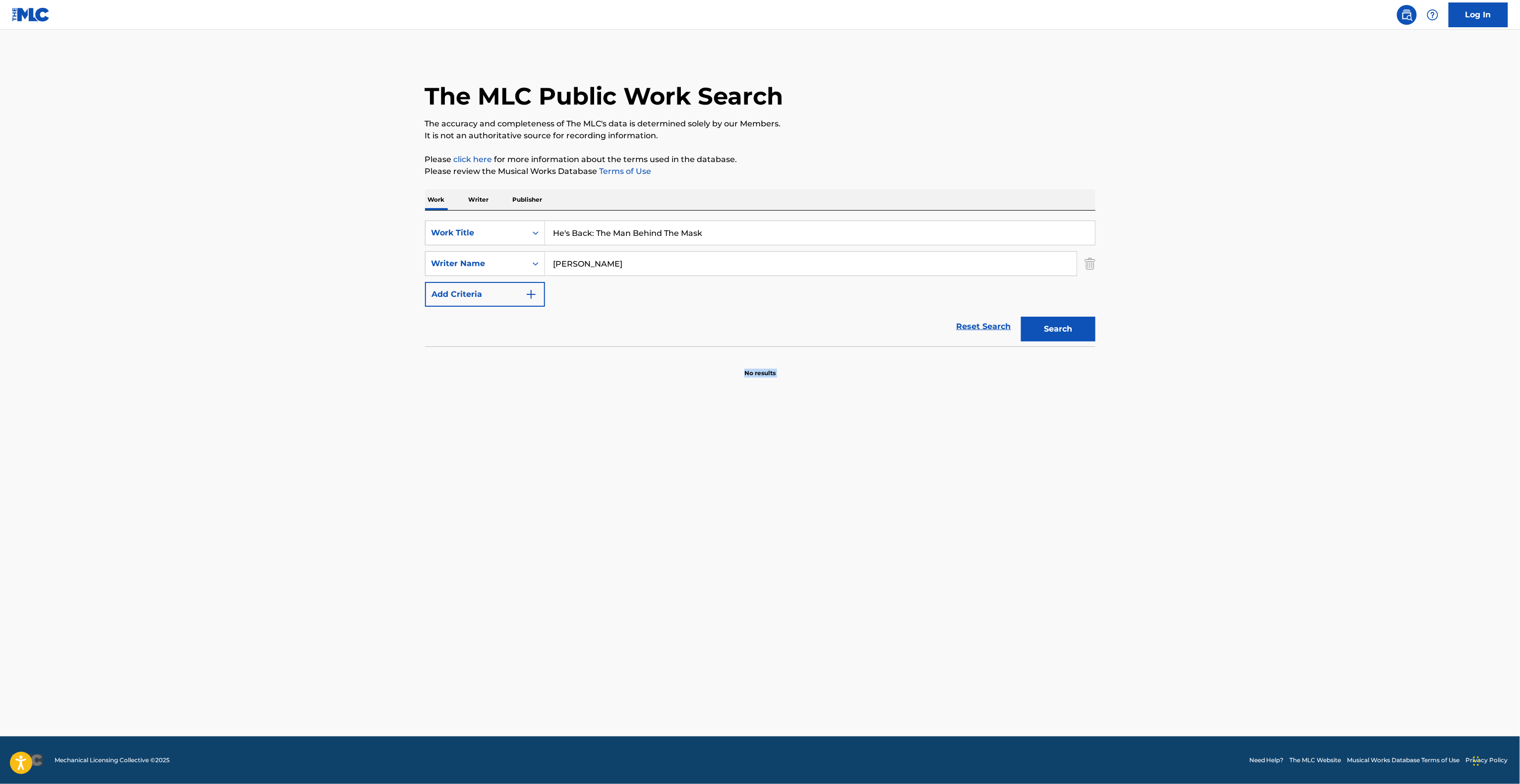
click at [1020, 634] on main "The MLC Public Work Search The accuracy and completeness of The MLC's data is d…" at bounding box center [760, 383] width 1520 height 707
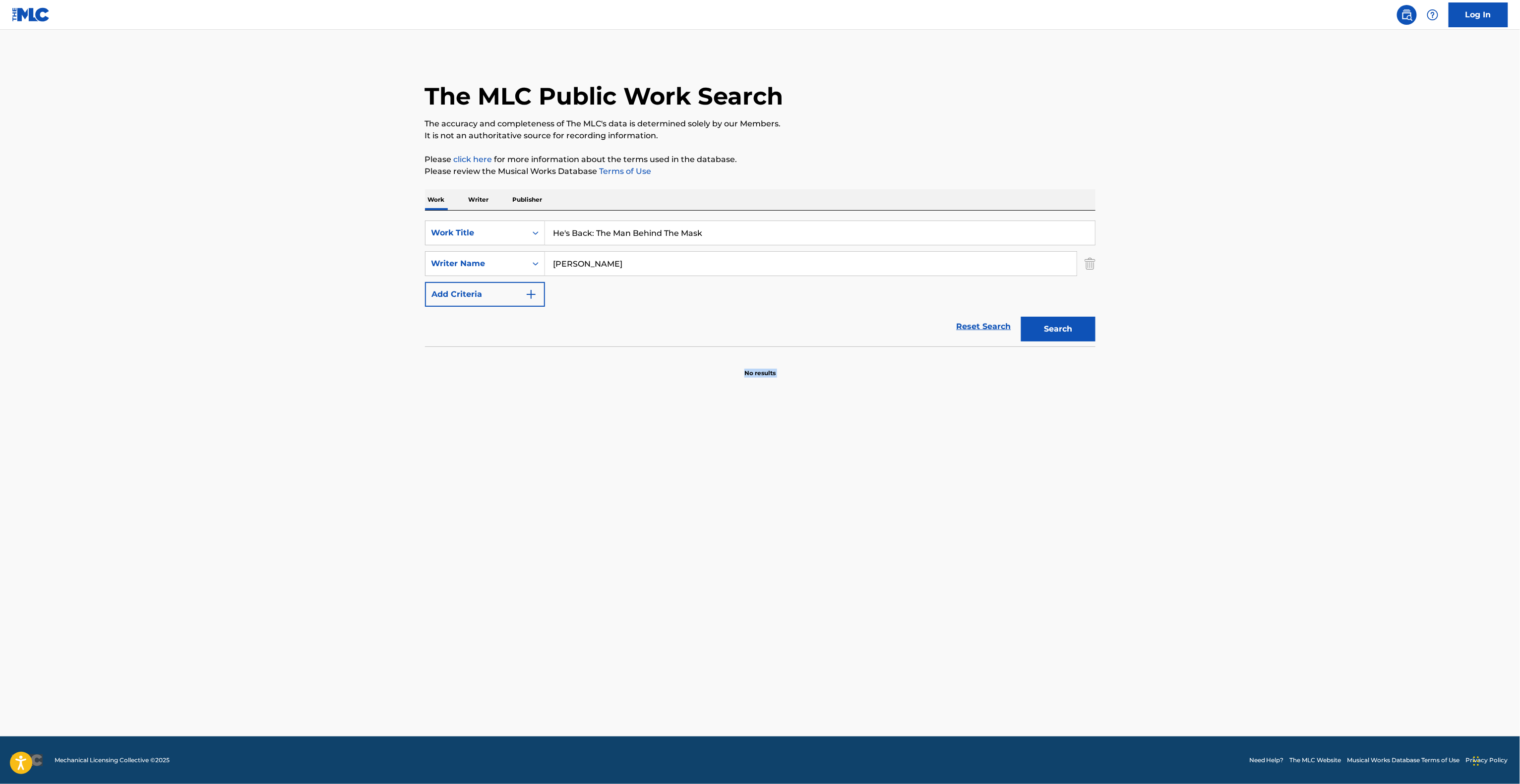
click at [1020, 634] on main "The MLC Public Work Search The accuracy and completeness of The MLC's data is d…" at bounding box center [760, 383] width 1520 height 707
click at [1017, 635] on main "The MLC Public Work Search The accuracy and completeness of The MLC's data is d…" at bounding box center [760, 383] width 1520 height 707
click at [1017, 636] on main "The MLC Public Work Search The accuracy and completeness of The MLC's data is d…" at bounding box center [760, 383] width 1520 height 707
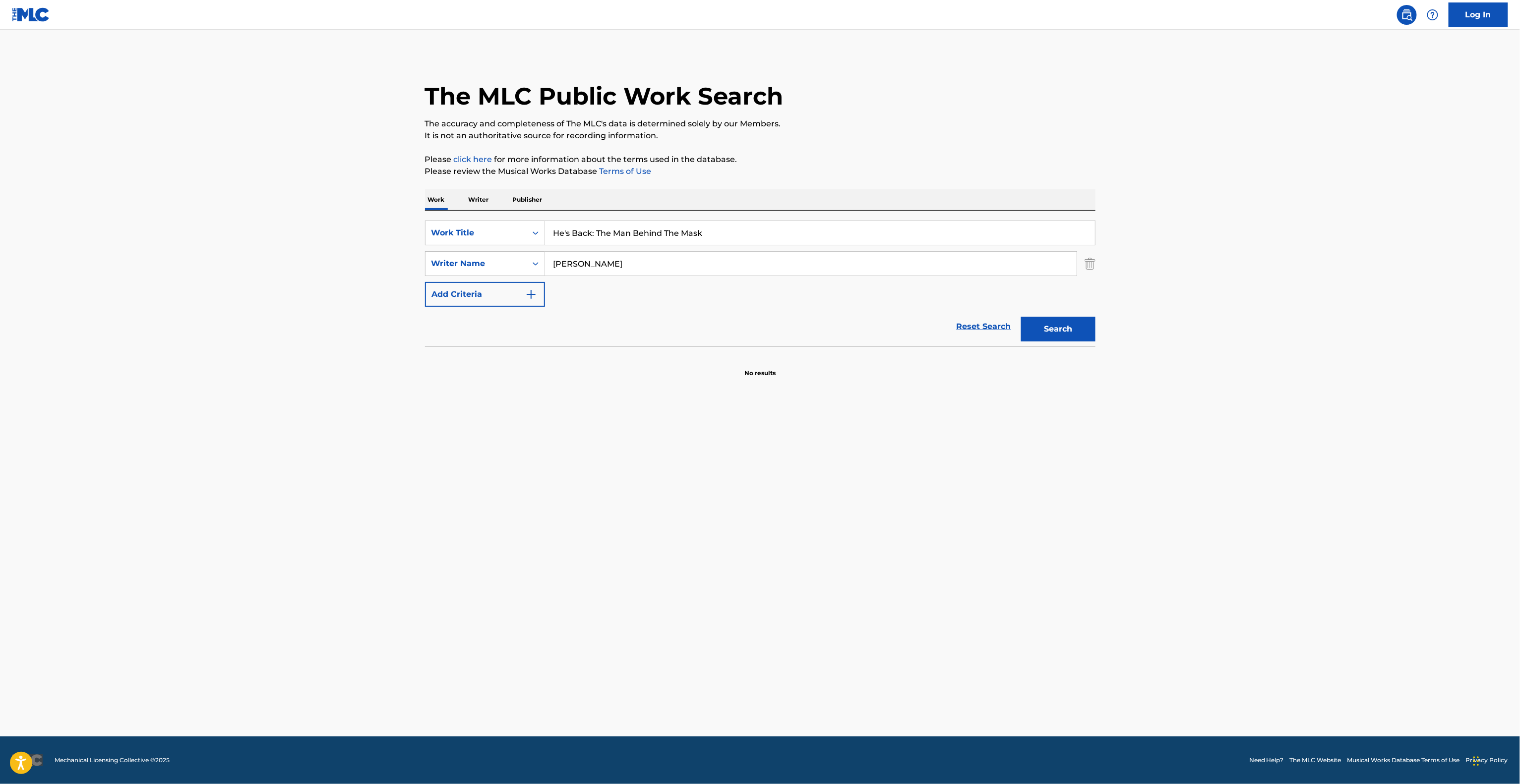
click at [1017, 636] on main "The MLC Public Work Search The accuracy and completeness of The MLC's data is d…" at bounding box center [760, 383] width 1520 height 707
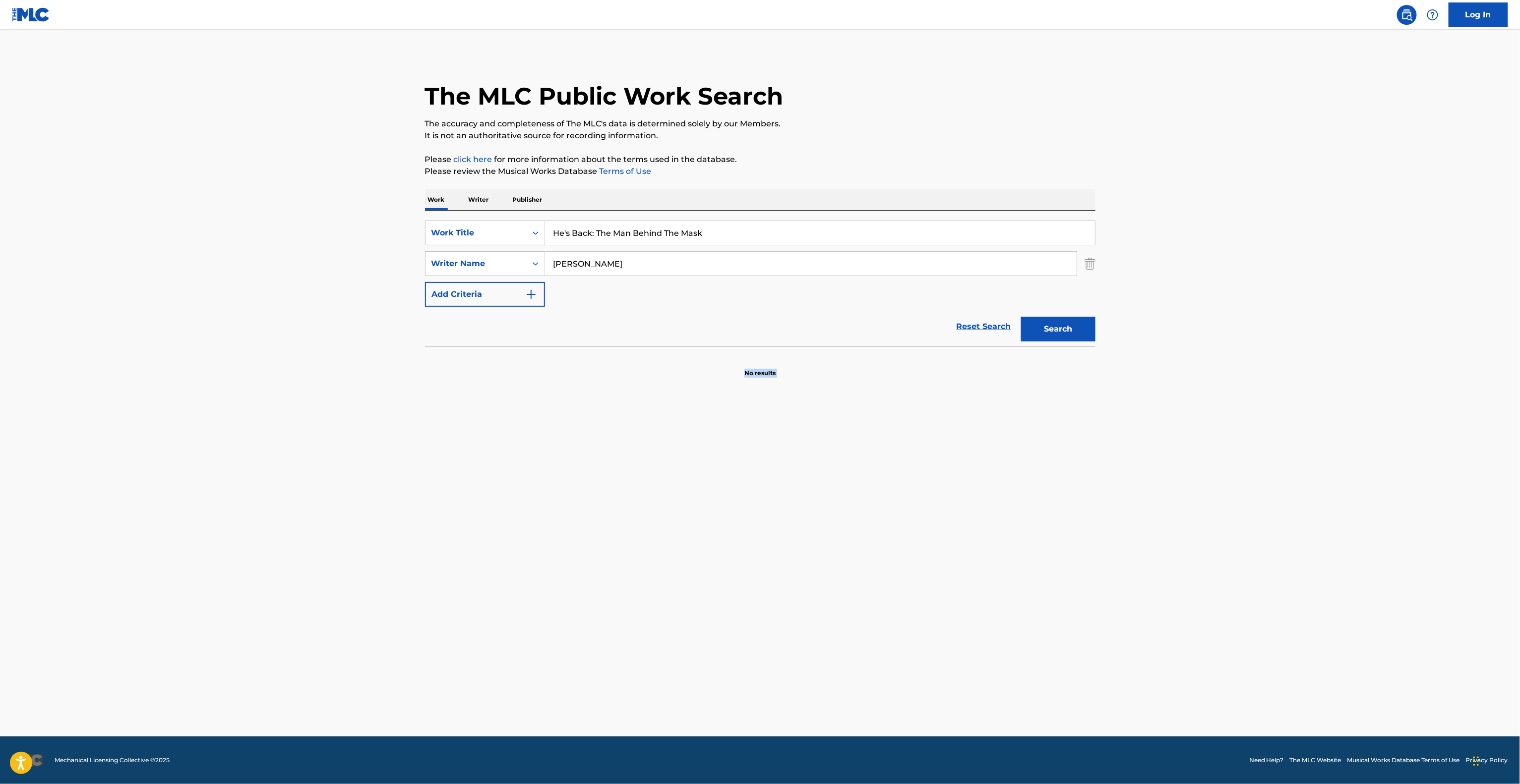
click at [1017, 636] on main "The MLC Public Work Search The accuracy and completeness of The MLC's data is d…" at bounding box center [760, 383] width 1520 height 707
click at [1016, 685] on main "The MLC Public Work Search The accuracy and completeness of The MLC's data is d…" at bounding box center [760, 383] width 1520 height 707
click at [1016, 687] on main "The MLC Public Work Search The accuracy and completeness of The MLC's data is d…" at bounding box center [760, 383] width 1520 height 707
drag, startPoint x: 1016, startPoint y: 687, endPoint x: 1012, endPoint y: 692, distance: 6.4
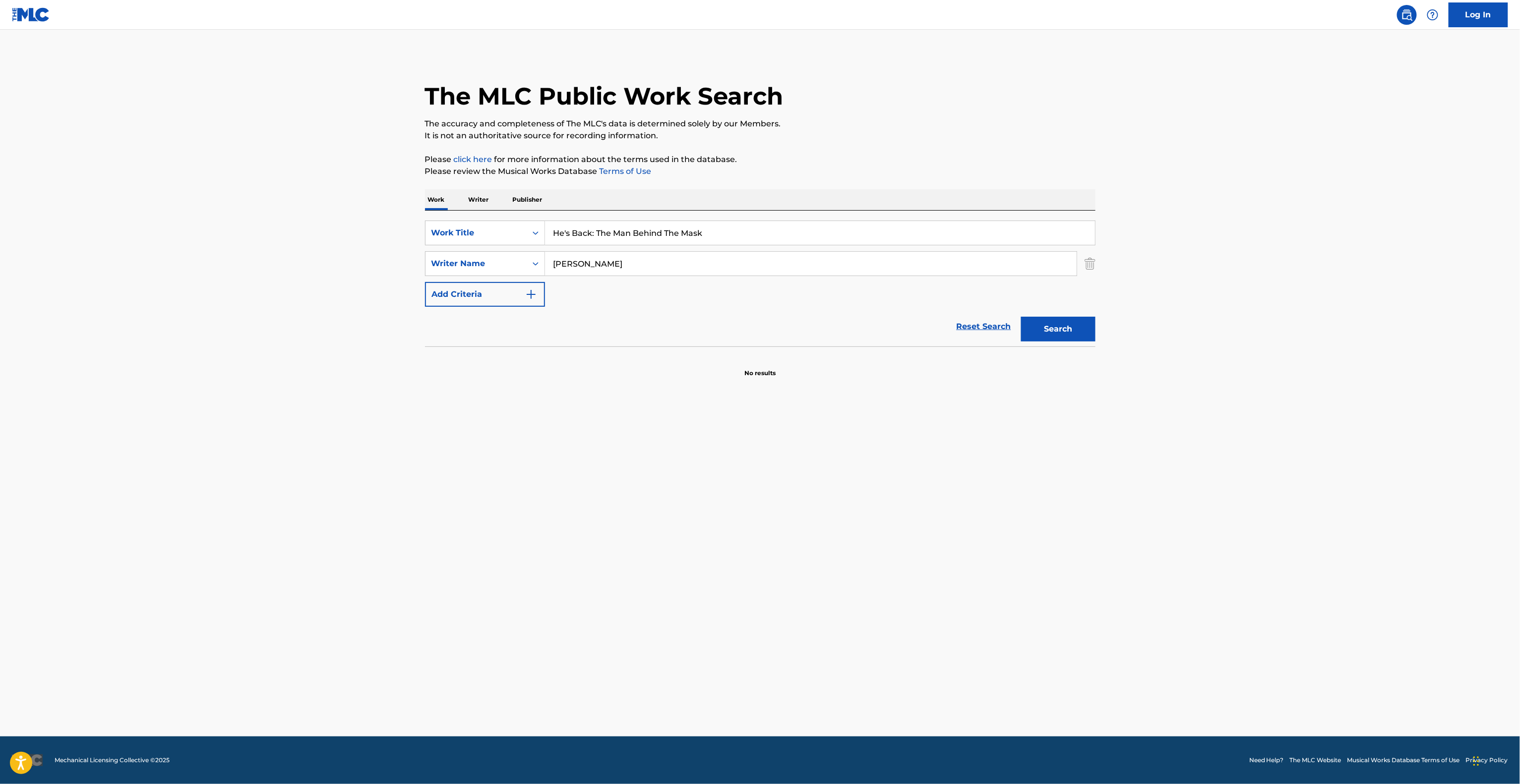
click at [1012, 692] on main "The MLC Public Work Search The accuracy and completeness of The MLC's data is d…" at bounding box center [760, 383] width 1520 height 707
click at [1006, 700] on main "The MLC Public Work Search The accuracy and completeness of The MLC's data is d…" at bounding box center [760, 383] width 1520 height 707
click at [1005, 703] on main "The MLC Public Work Search The accuracy and completeness of The MLC's data is d…" at bounding box center [760, 383] width 1520 height 707
drag, startPoint x: 1002, startPoint y: 707, endPoint x: 997, endPoint y: 712, distance: 7.1
click at [1000, 708] on main "The MLC Public Work Search The accuracy and completeness of The MLC's data is d…" at bounding box center [760, 383] width 1520 height 707
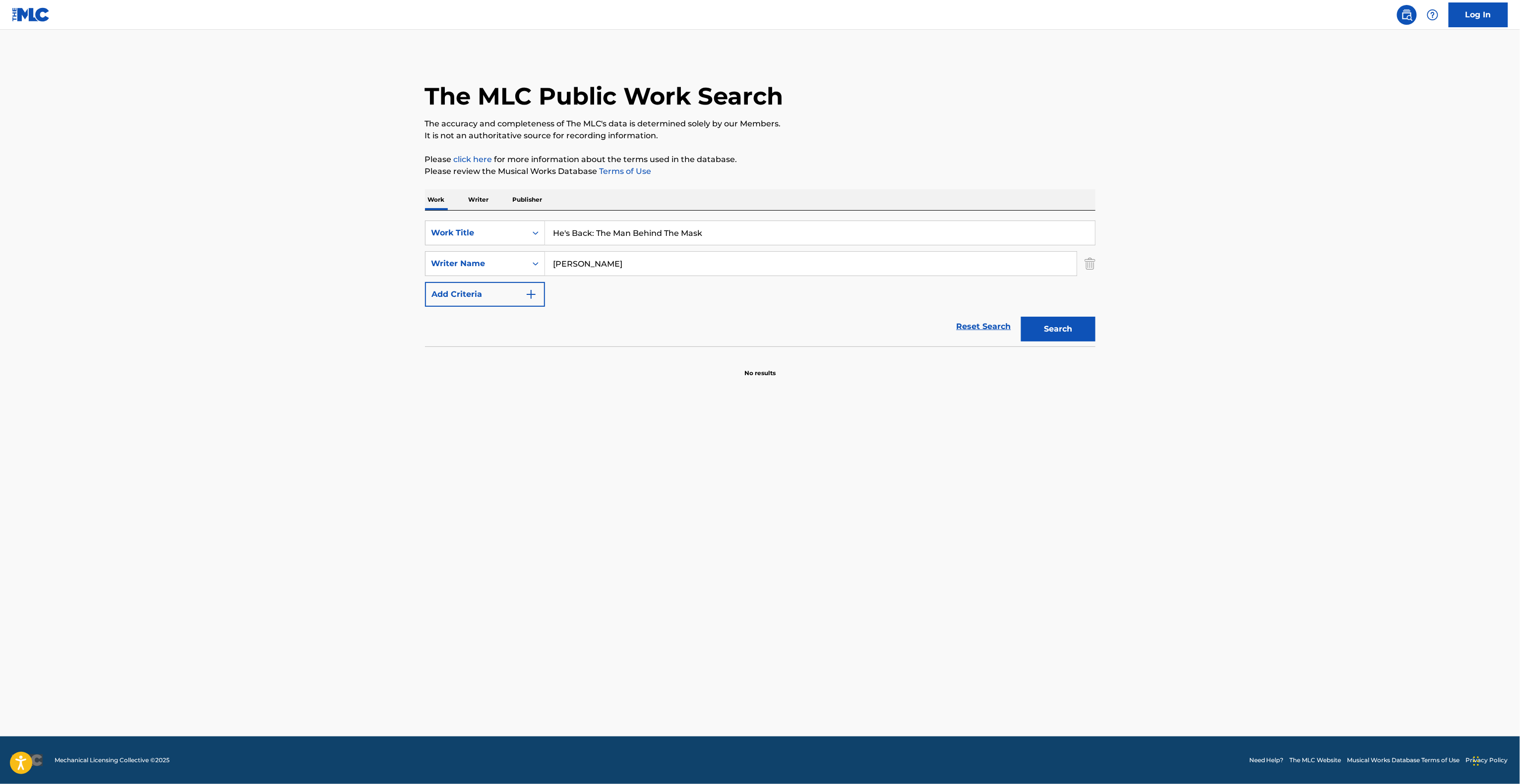
click at [993, 721] on main "The MLC Public Work Search The accuracy and completeness of The MLC's data is d…" at bounding box center [760, 383] width 1520 height 707
drag, startPoint x: 993, startPoint y: 721, endPoint x: 986, endPoint y: 723, distance: 7.3
click at [987, 723] on main "The MLC Public Work Search The accuracy and completeness of The MLC's data is d…" at bounding box center [760, 383] width 1520 height 707
drag, startPoint x: 986, startPoint y: 723, endPoint x: 971, endPoint y: 733, distance: 18.0
click at [975, 729] on main "The MLC Public Work Search The accuracy and completeness of The MLC's data is d…" at bounding box center [760, 383] width 1520 height 707
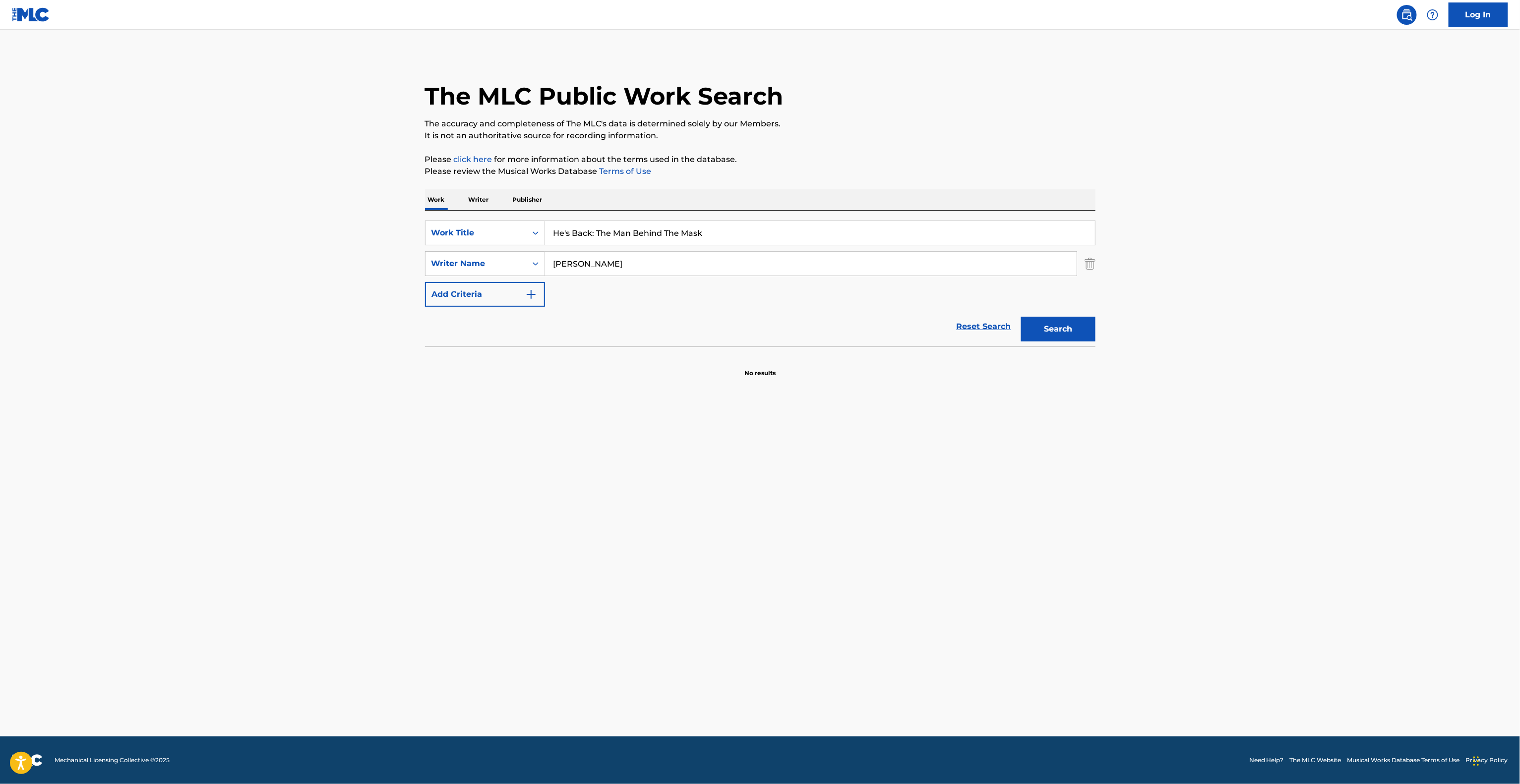
click at [964, 738] on footer "Mechanical Licensing Collective © 2025 Need Help? The MLC Website Musical Works…" at bounding box center [760, 760] width 1520 height 47
click at [957, 743] on footer "Mechanical Licensing Collective © 2025 Need Help? The MLC Website Musical Works…" at bounding box center [760, 760] width 1520 height 47
click at [955, 743] on footer "Mechanical Licensing Collective © 2025 Need Help? The MLC Website Musical Works…" at bounding box center [760, 760] width 1520 height 47
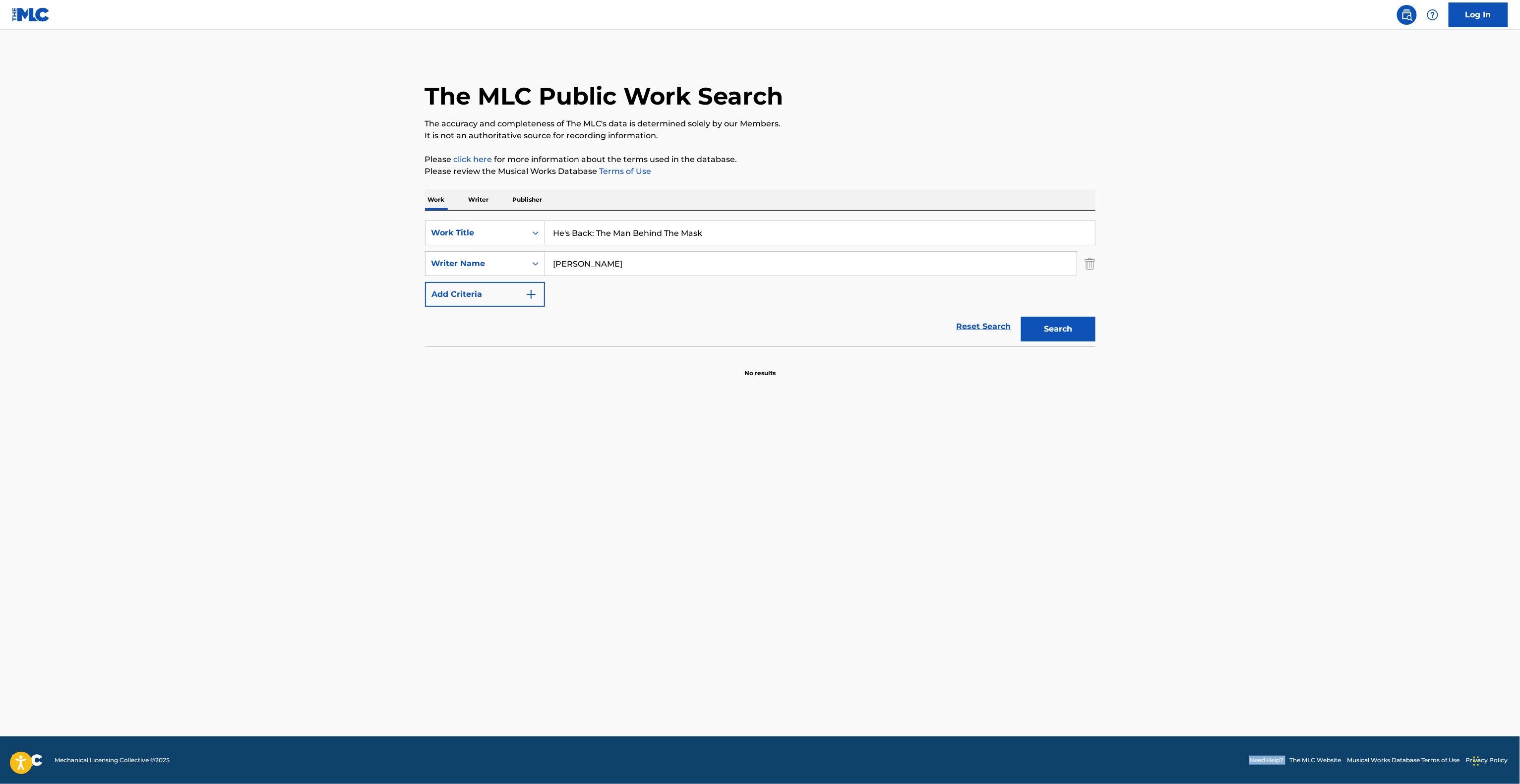
click at [955, 743] on footer "Mechanical Licensing Collective © 2025 Need Help? The MLC Website Musical Works…" at bounding box center [760, 760] width 1520 height 47
click at [951, 747] on footer "Mechanical Licensing Collective © 2025 Need Help? The MLC Website Musical Works…" at bounding box center [760, 760] width 1520 height 47
click at [947, 747] on footer "Mechanical Licensing Collective © 2025 Need Help? The MLC Website Musical Works…" at bounding box center [760, 760] width 1520 height 47
drag, startPoint x: 947, startPoint y: 747, endPoint x: 942, endPoint y: 750, distance: 5.8
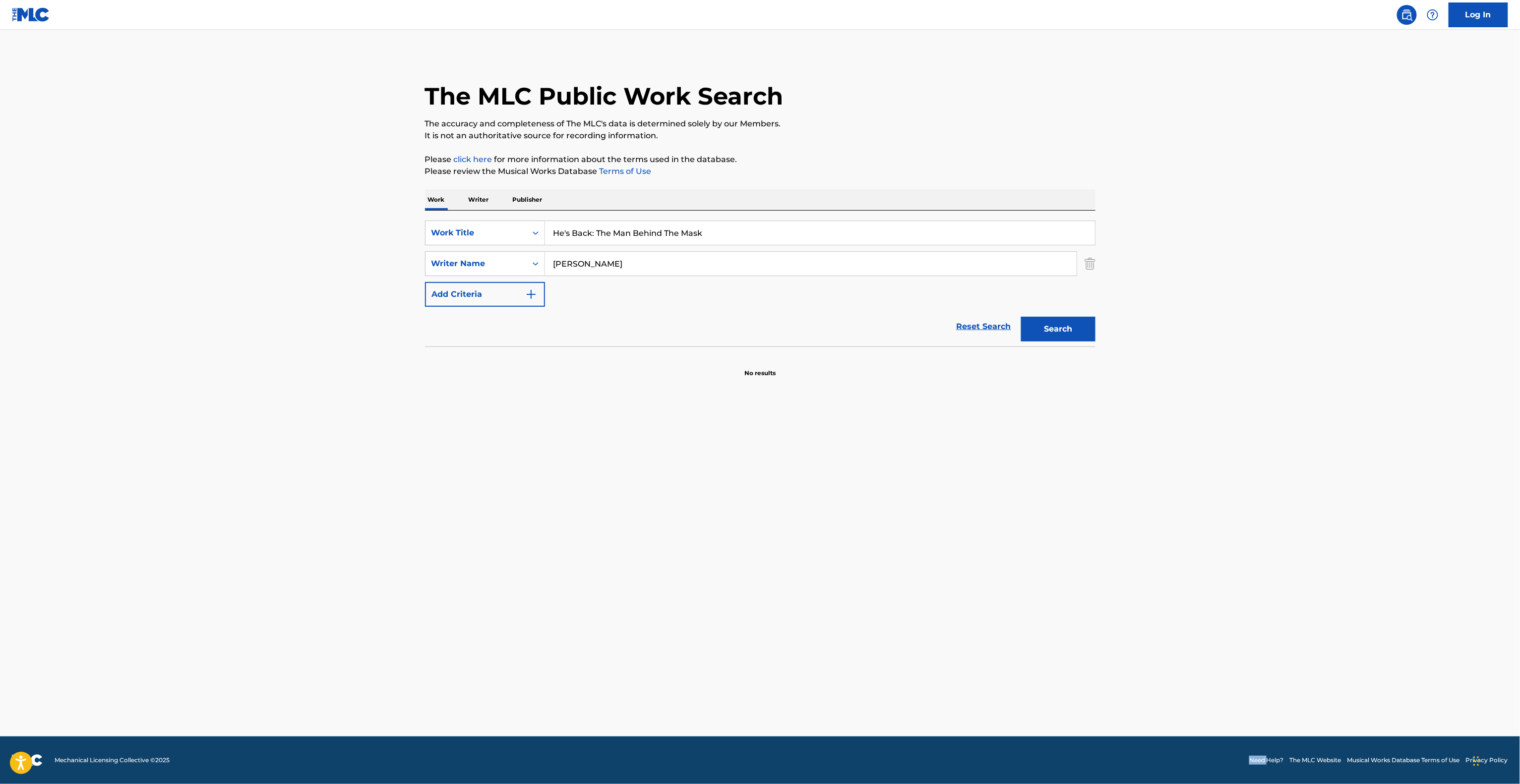
click at [944, 749] on footer "Mechanical Licensing Collective © 2025 Need Help? The MLC Website Musical Works…" at bounding box center [760, 760] width 1520 height 47
click at [942, 750] on footer "Mechanical Licensing Collective © 2025 Need Help? The MLC Website Musical Works…" at bounding box center [760, 760] width 1520 height 47
click at [941, 751] on footer "Mechanical Licensing Collective © 2025 Need Help? The MLC Website Musical Works…" at bounding box center [760, 760] width 1520 height 47
click at [1035, 647] on main "The MLC Public Work Search The accuracy and completeness of The MLC's data is d…" at bounding box center [760, 383] width 1520 height 707
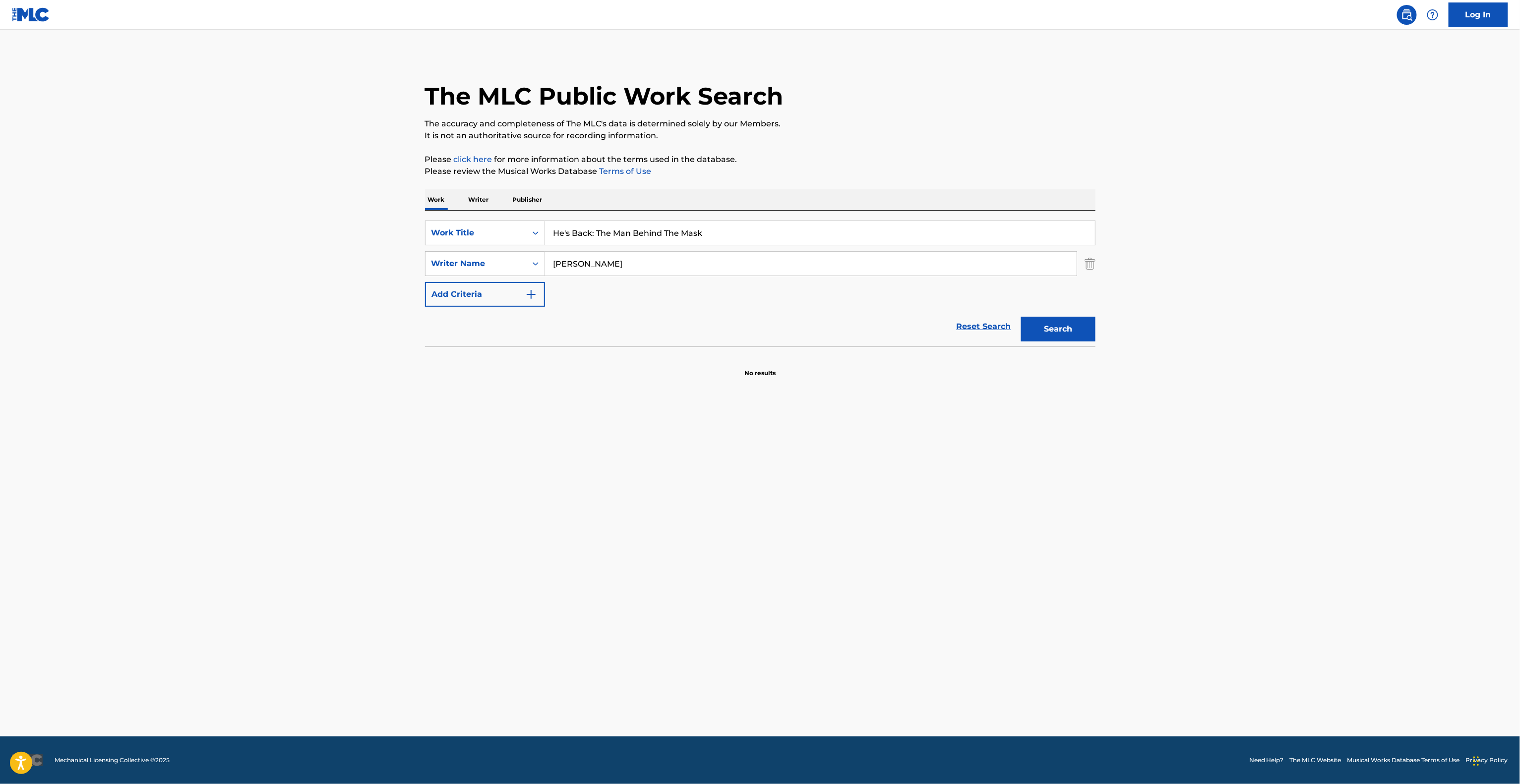
click at [1035, 646] on main "The MLC Public Work Search The accuracy and completeness of The MLC's data is d…" at bounding box center [760, 383] width 1520 height 707
drag, startPoint x: 698, startPoint y: 542, endPoint x: 655, endPoint y: 638, distance: 105.2
click at [696, 543] on main "The MLC Public Work Search The accuracy and completeness of The MLC's data is d…" at bounding box center [760, 383] width 1520 height 707
drag, startPoint x: 733, startPoint y: 226, endPoint x: 303, endPoint y: 200, distance: 430.8
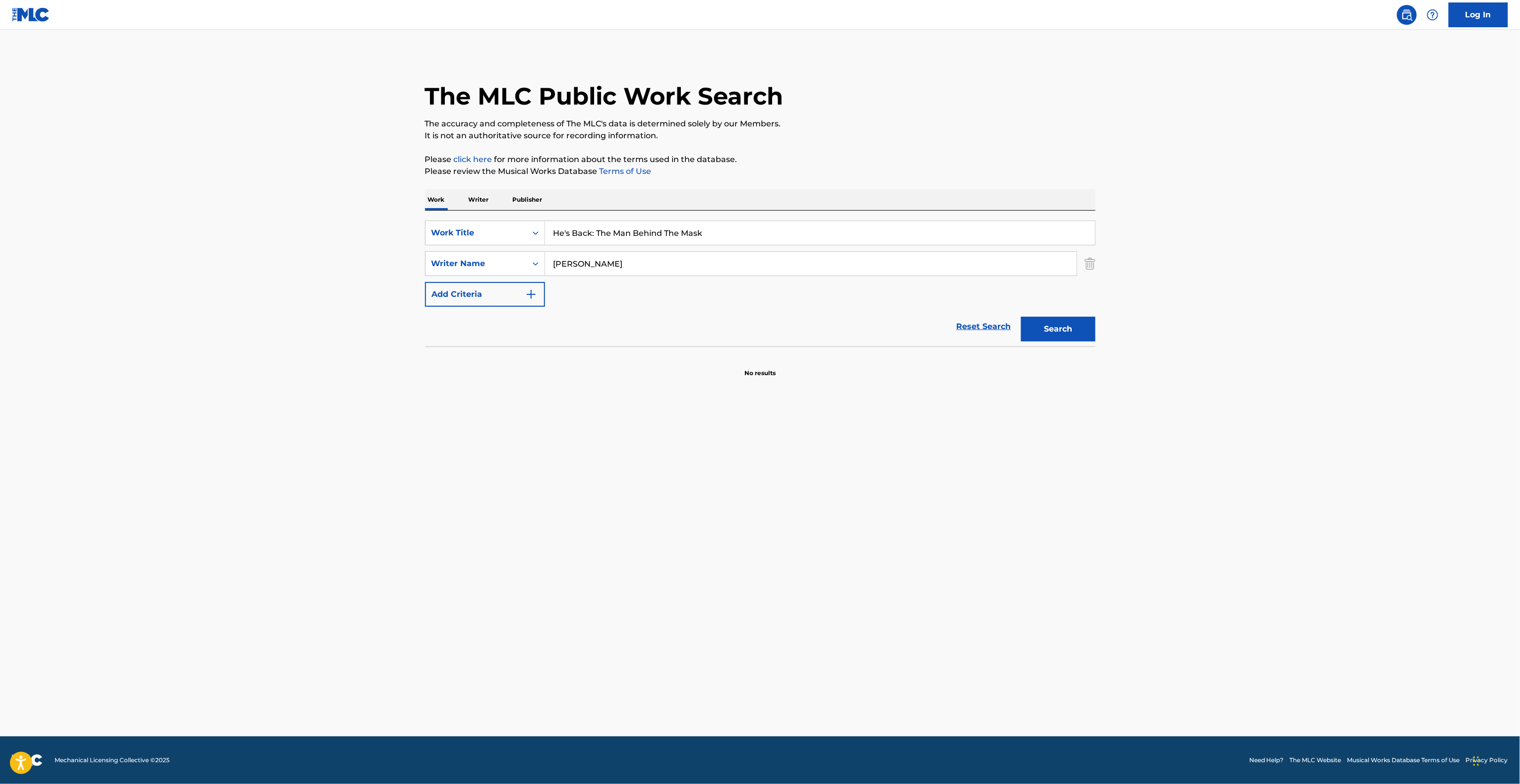
click at [306, 200] on main "The MLC Public Work Search The accuracy and completeness of The MLC's data is d…" at bounding box center [760, 383] width 1520 height 707
paste input "TEENAGE FRANKENSTEIN"
type input "TEENAGE FRANKENSTEIN"
drag, startPoint x: 561, startPoint y: 255, endPoint x: 454, endPoint y: 233, distance: 109.2
click at [433, 232] on div "SearchWithCriteriae550e9e0-4eb4-4145-b710-00c64c1e7c5a Work Title TEENAGE FRANK…" at bounding box center [760, 264] width 670 height 86
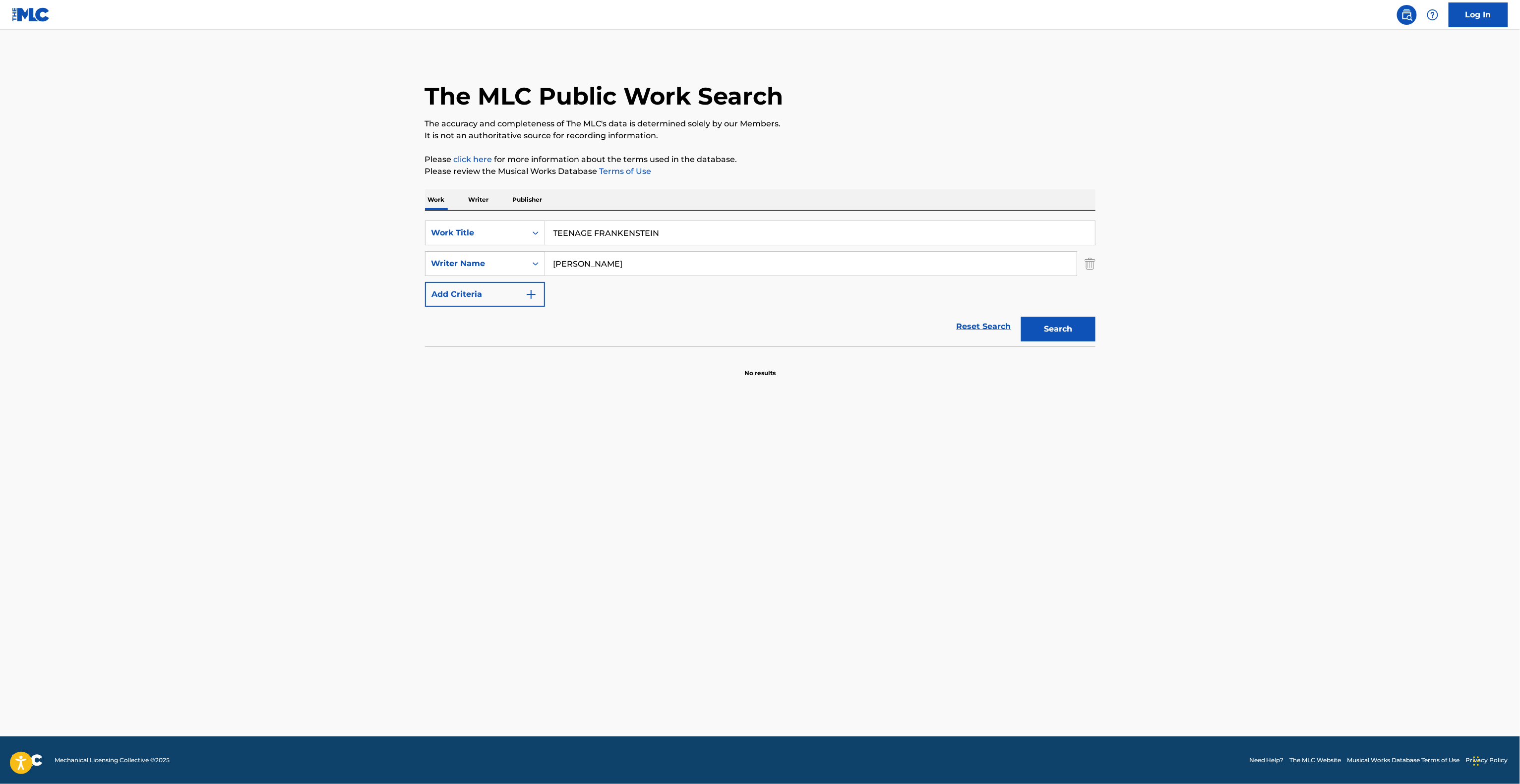
paste input "COOPER"
type input "COOPER"
click at [1053, 330] on button "Search" at bounding box center [1058, 329] width 75 height 25
click at [763, 407] on div at bounding box center [760, 378] width 670 height 63
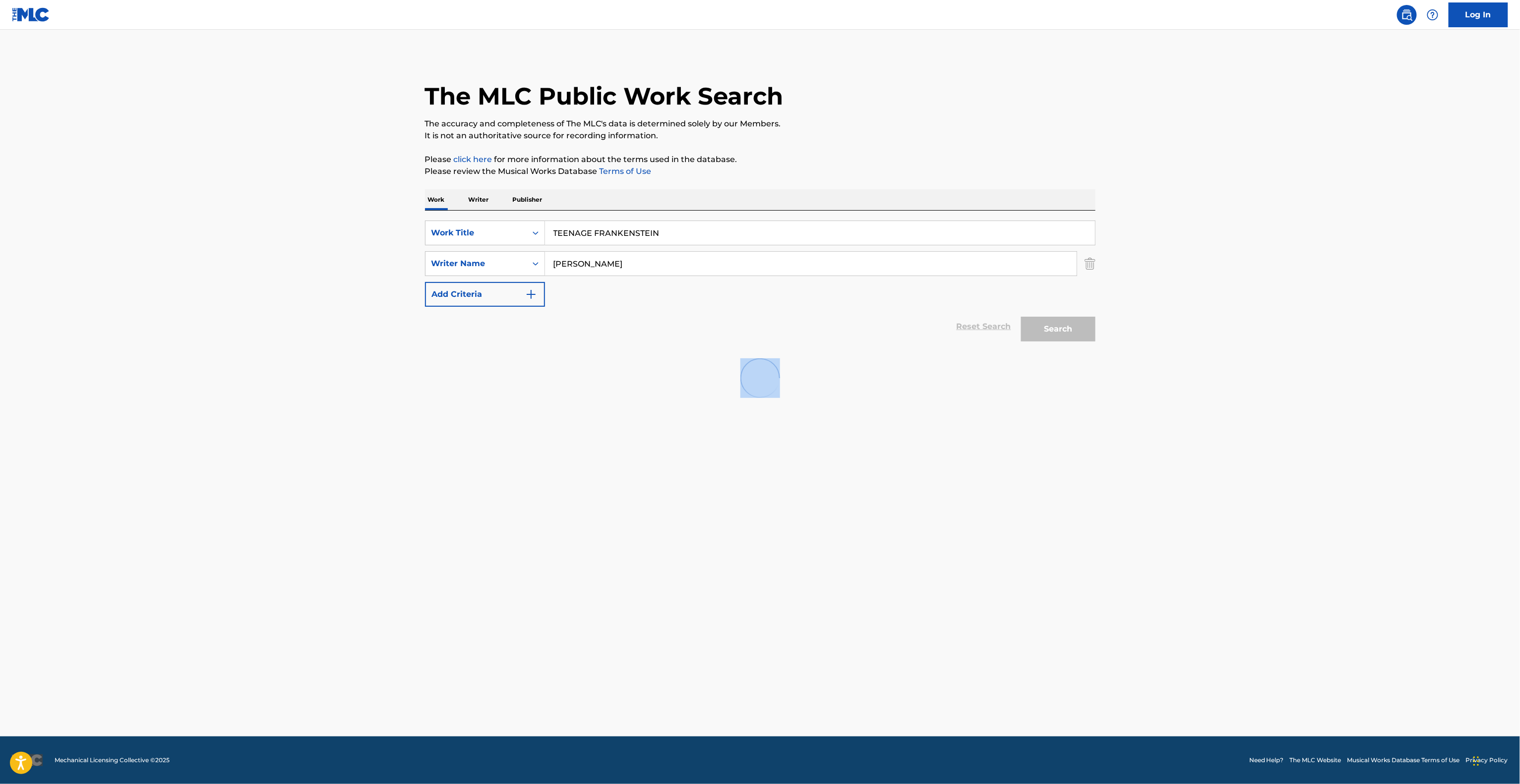
click at [763, 407] on div at bounding box center [760, 378] width 670 height 63
click at [949, 574] on main "The MLC Public Work Search The accuracy and completeness of The MLC's data is d…" at bounding box center [760, 383] width 1520 height 707
click at [905, 569] on main "The MLC Public Work Search The accuracy and completeness of The MLC's data is d…" at bounding box center [760, 383] width 1520 height 707
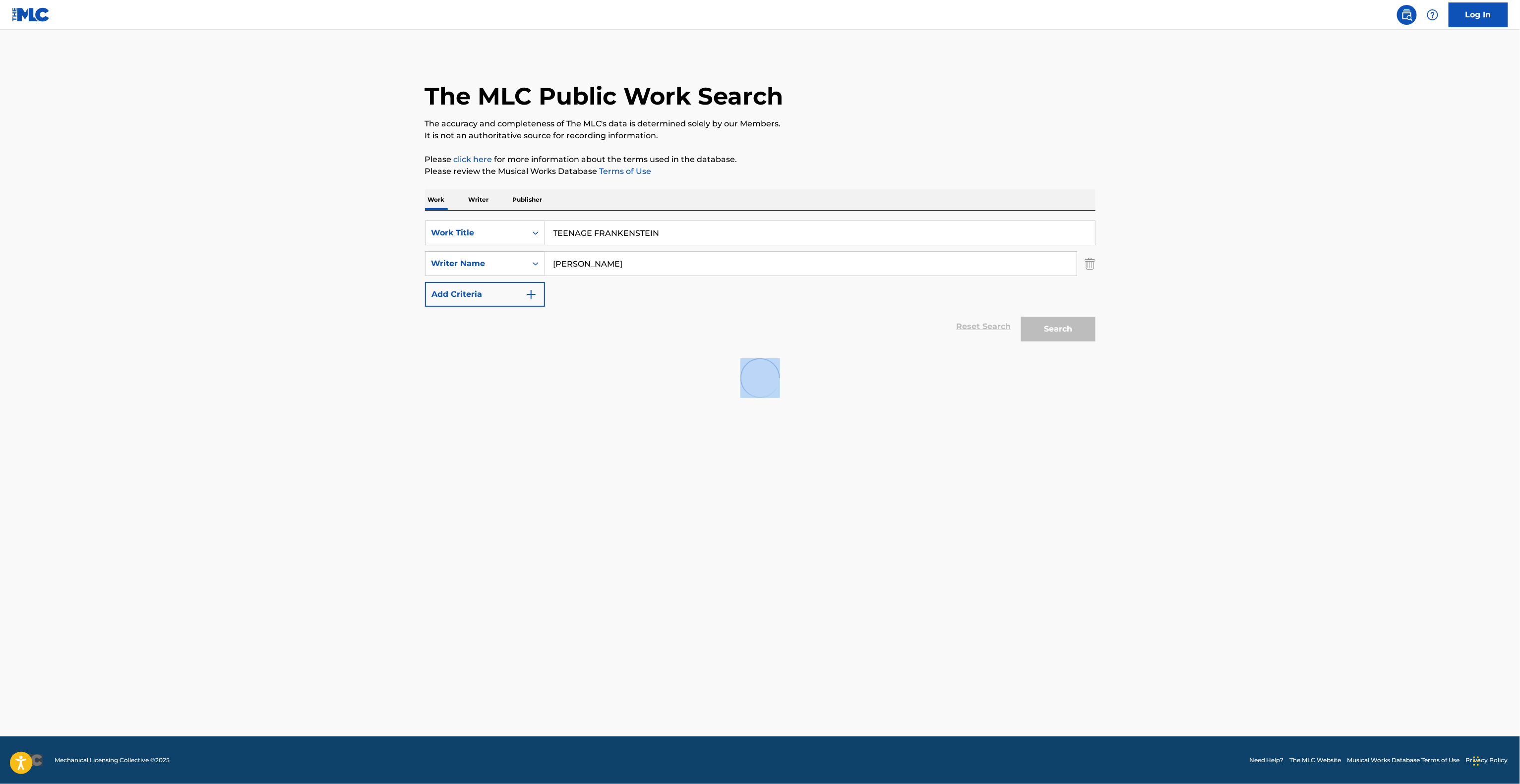
click at [905, 569] on main "The MLC Public Work Search The accuracy and completeness of The MLC's data is d…" at bounding box center [760, 383] width 1520 height 707
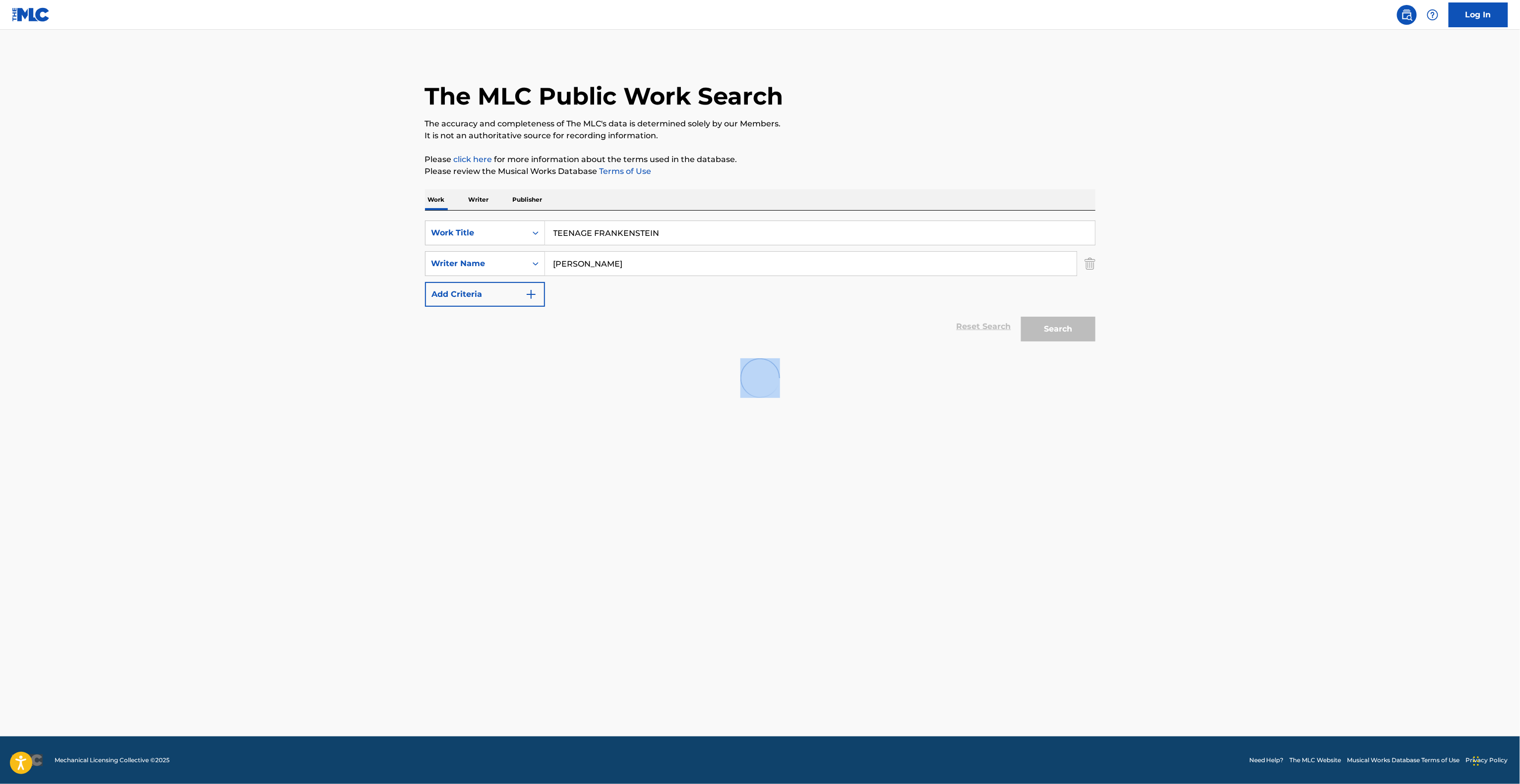
click at [905, 569] on main "The MLC Public Work Search The accuracy and completeness of The MLC's data is d…" at bounding box center [760, 383] width 1520 height 707
click at [904, 569] on main "The MLC Public Work Search The accuracy and completeness of The MLC's data is d…" at bounding box center [760, 383] width 1520 height 707
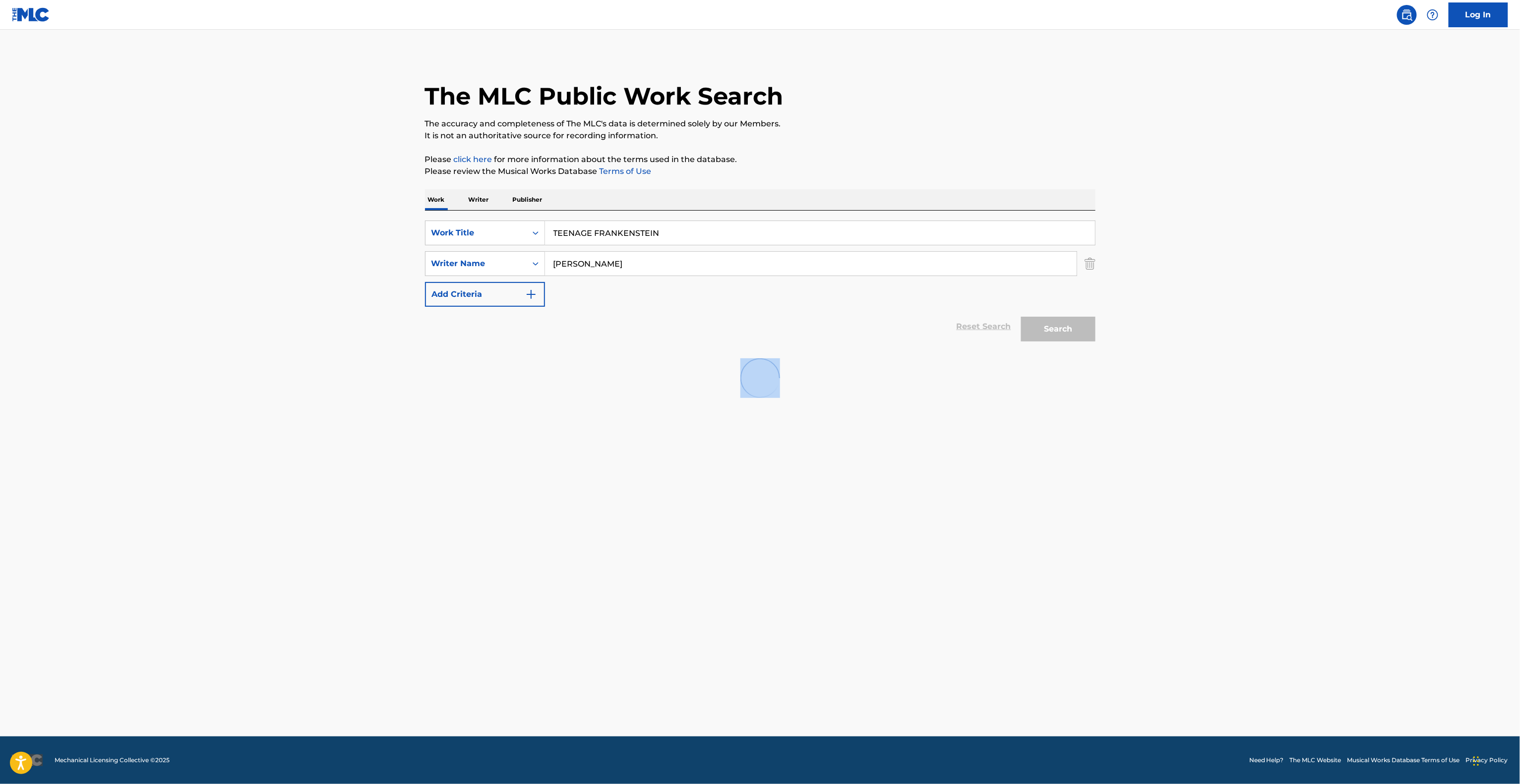
click at [904, 569] on main "The MLC Public Work Search The accuracy and completeness of The MLC's data is d…" at bounding box center [760, 383] width 1520 height 707
drag, startPoint x: 556, startPoint y: 227, endPoint x: 431, endPoint y: 217, distance: 125.4
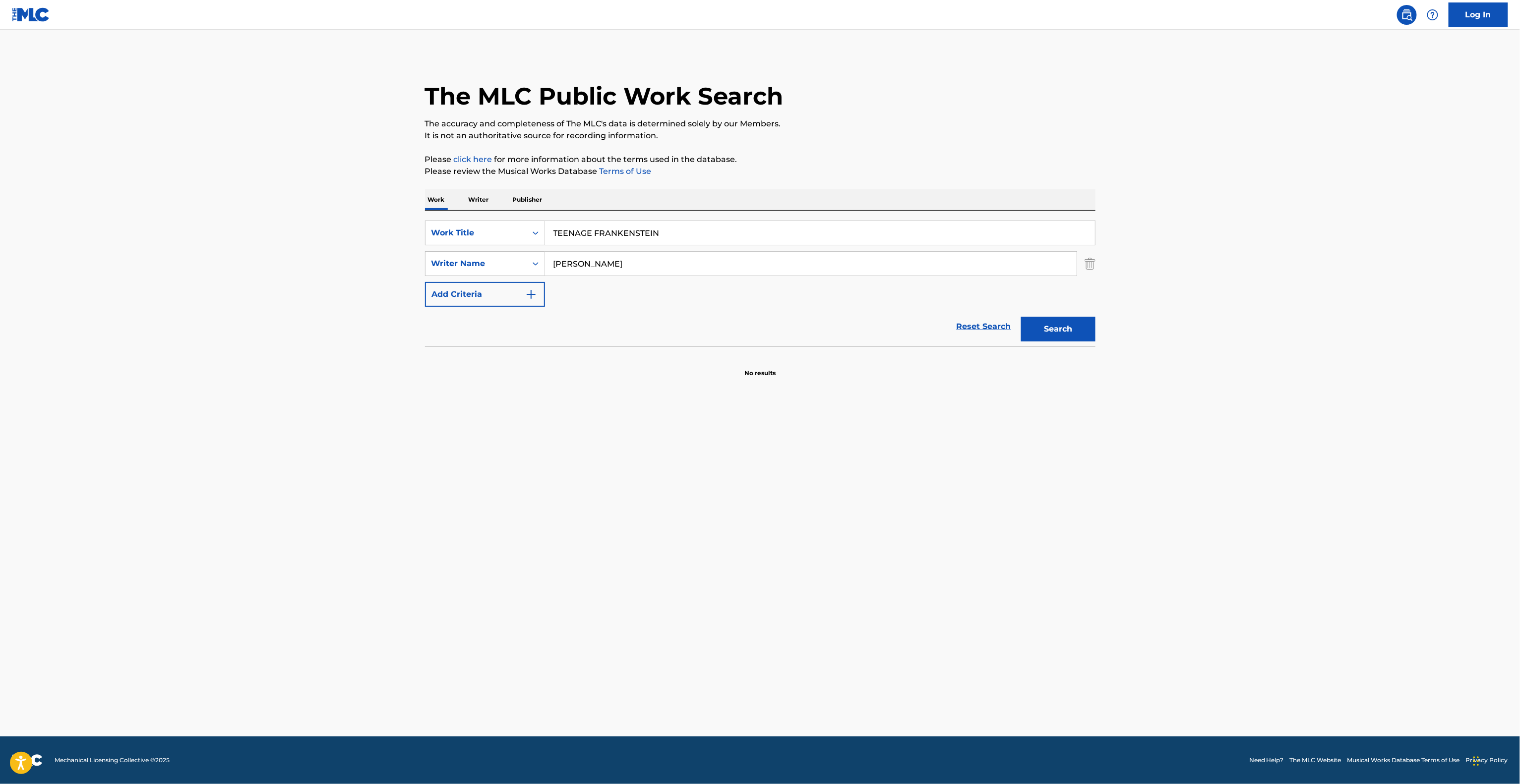
click at [418, 217] on div "The MLC Public Work Search The accuracy and completeness of The MLC's data is d…" at bounding box center [760, 217] width 694 height 324
paste input "he Shore"
type input "The Shore"
drag, startPoint x: 603, startPoint y: 266, endPoint x: 497, endPoint y: 255, distance: 106.6
click at [498, 255] on div "SearchWithCriteriaba711377-66f1-4e28-b599-819356053e3a Writer Name COOPER" at bounding box center [760, 264] width 670 height 25
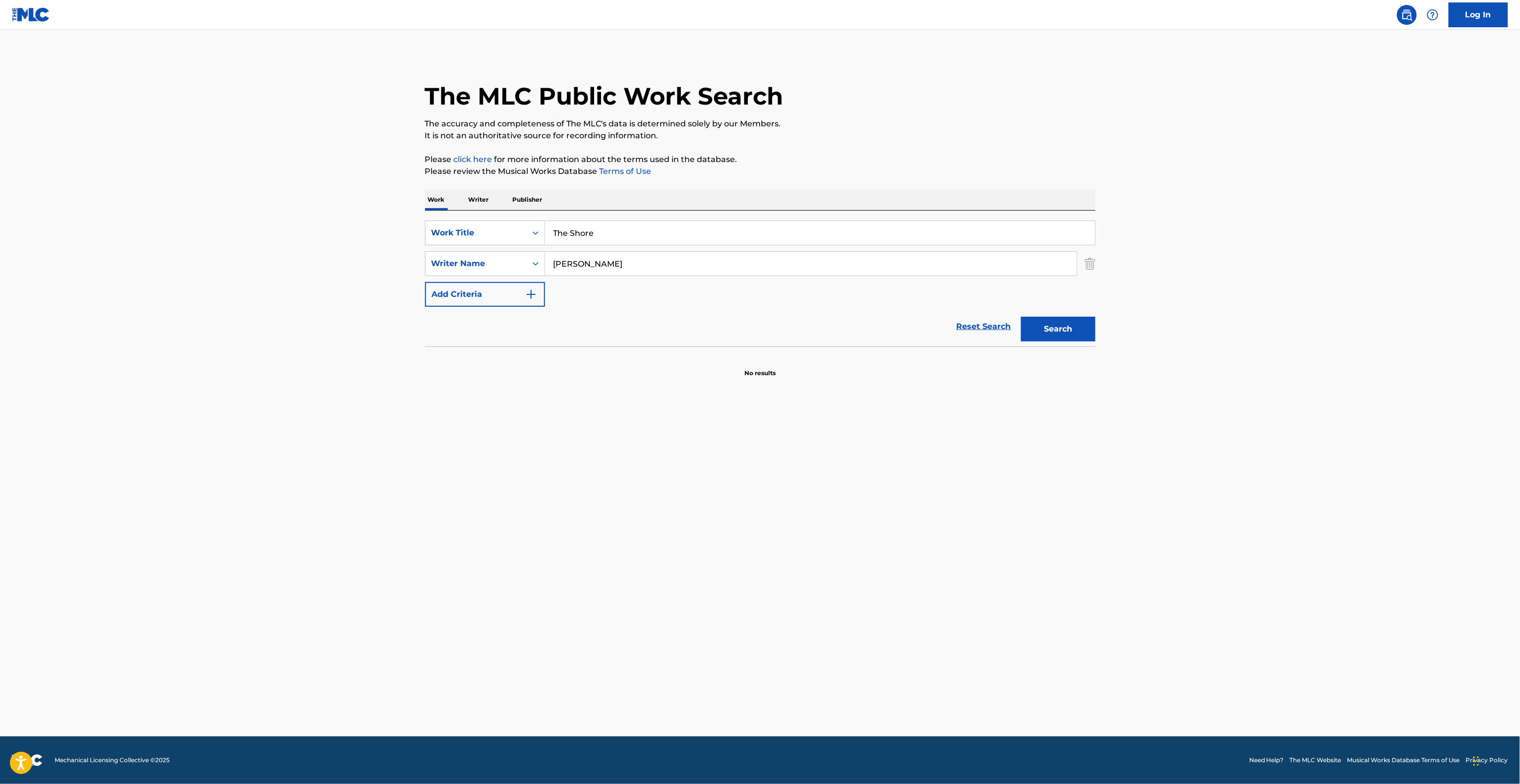
paste input "Barker"
type input "Barker"
click at [1040, 335] on button "Search" at bounding box center [1058, 329] width 75 height 25
click at [1040, 335] on div "Search" at bounding box center [1055, 327] width 80 height 40
drag, startPoint x: 879, startPoint y: 562, endPoint x: 886, endPoint y: 558, distance: 8.1
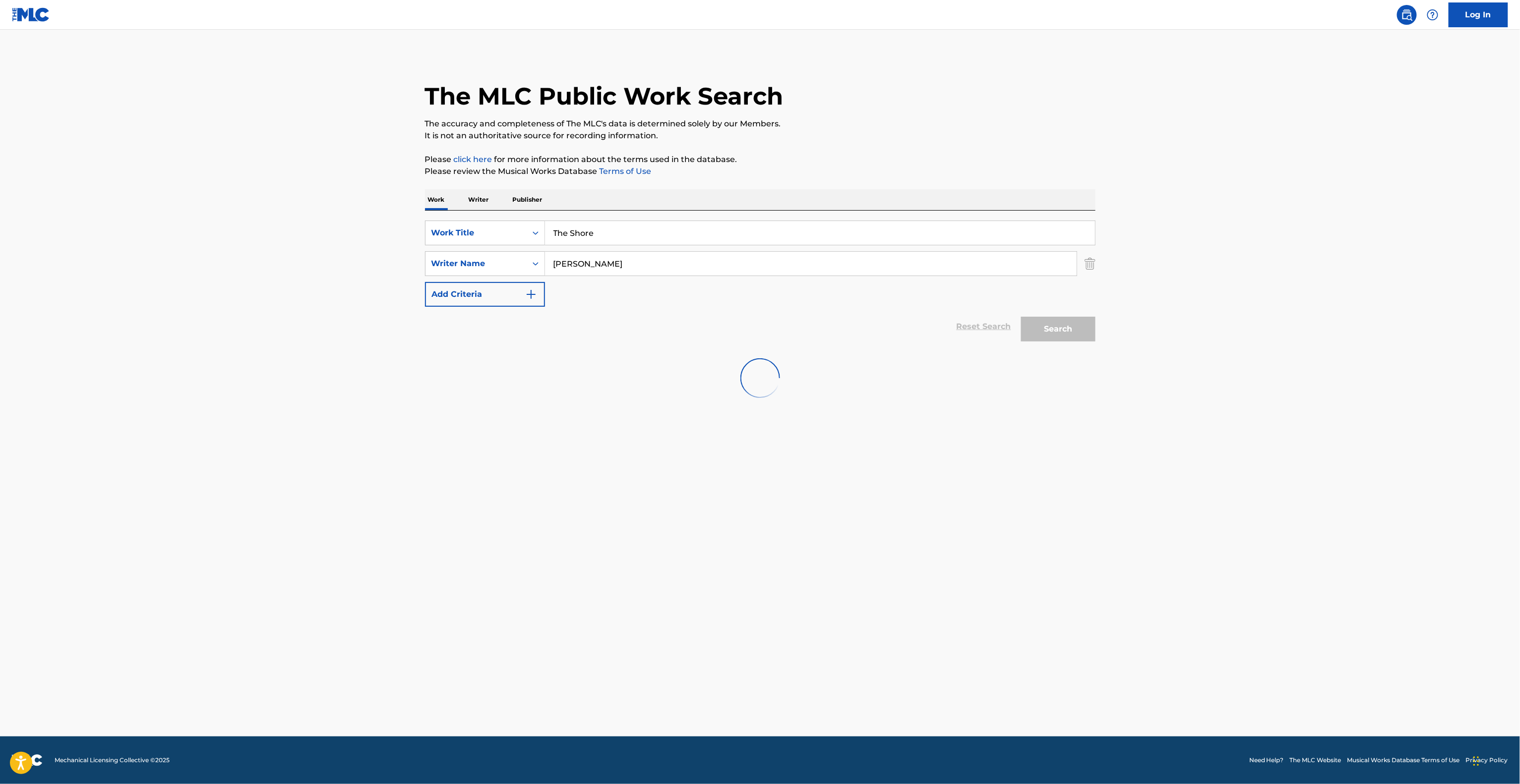
click at [885, 558] on main "The MLC Public Work Search The accuracy and completeness of The MLC's data is d…" at bounding box center [760, 383] width 1520 height 707
click at [890, 553] on main "The MLC Public Work Search The accuracy and completeness of The MLC's data is d…" at bounding box center [760, 383] width 1520 height 707
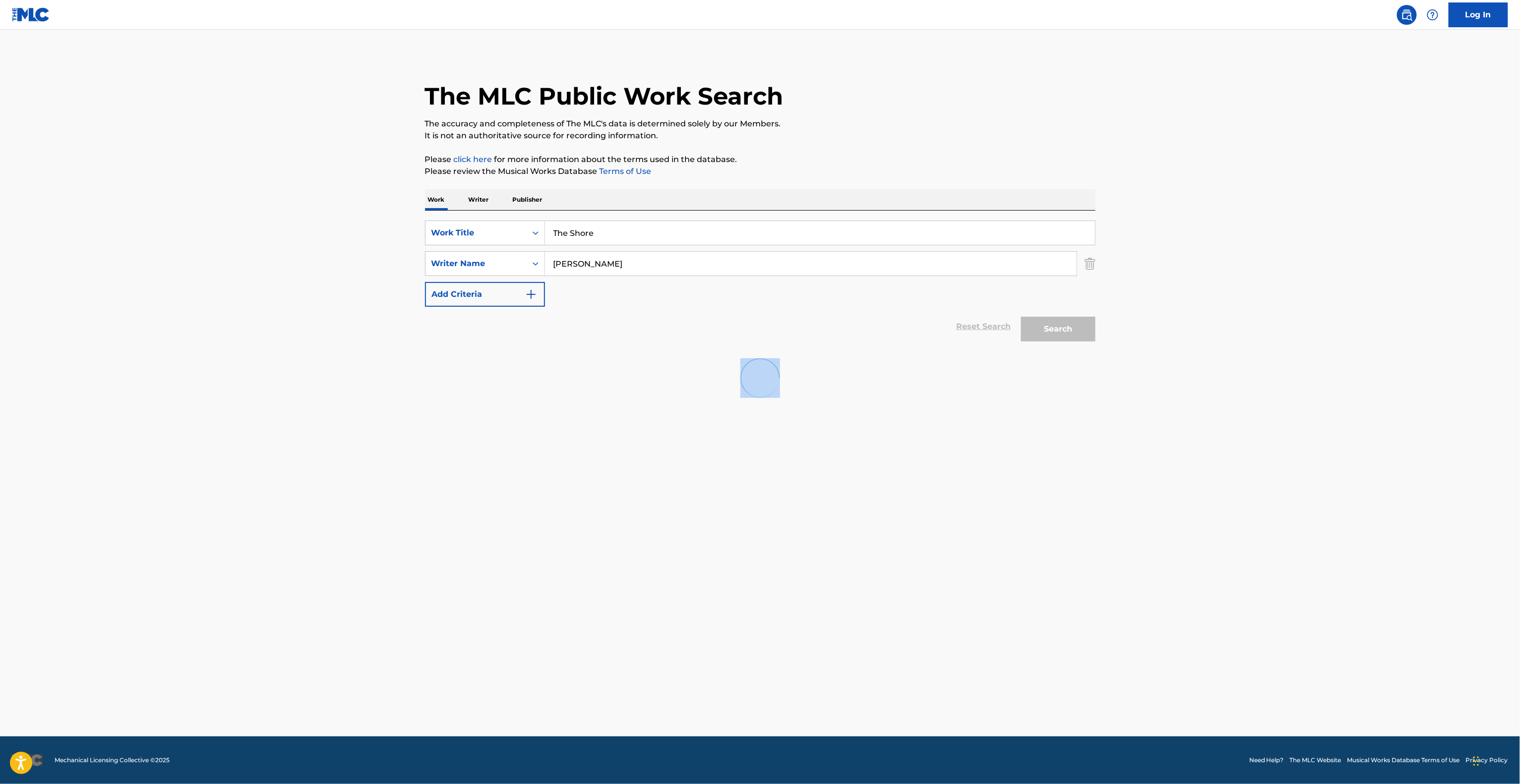
click at [890, 553] on main "The MLC Public Work Search The accuracy and completeness of The MLC's data is d…" at bounding box center [760, 383] width 1520 height 707
click at [906, 523] on main "The MLC Public Work Search The accuracy and completeness of The MLC's data is d…" at bounding box center [760, 383] width 1520 height 707
click at [906, 519] on main "The MLC Public Work Search The accuracy and completeness of The MLC's data is d…" at bounding box center [760, 383] width 1520 height 707
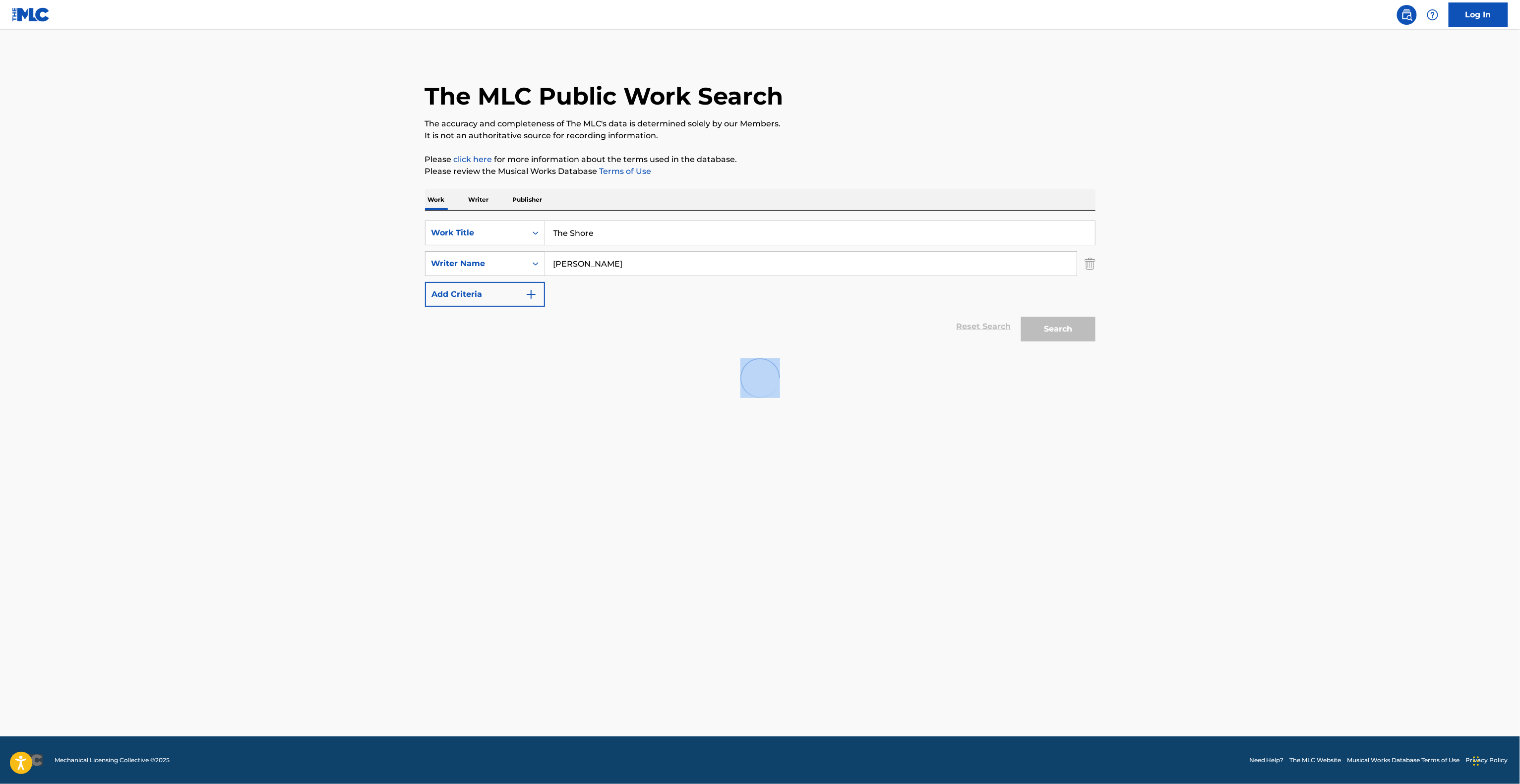
click at [906, 519] on main "The MLC Public Work Search The accuracy and completeness of The MLC's data is d…" at bounding box center [760, 383] width 1520 height 707
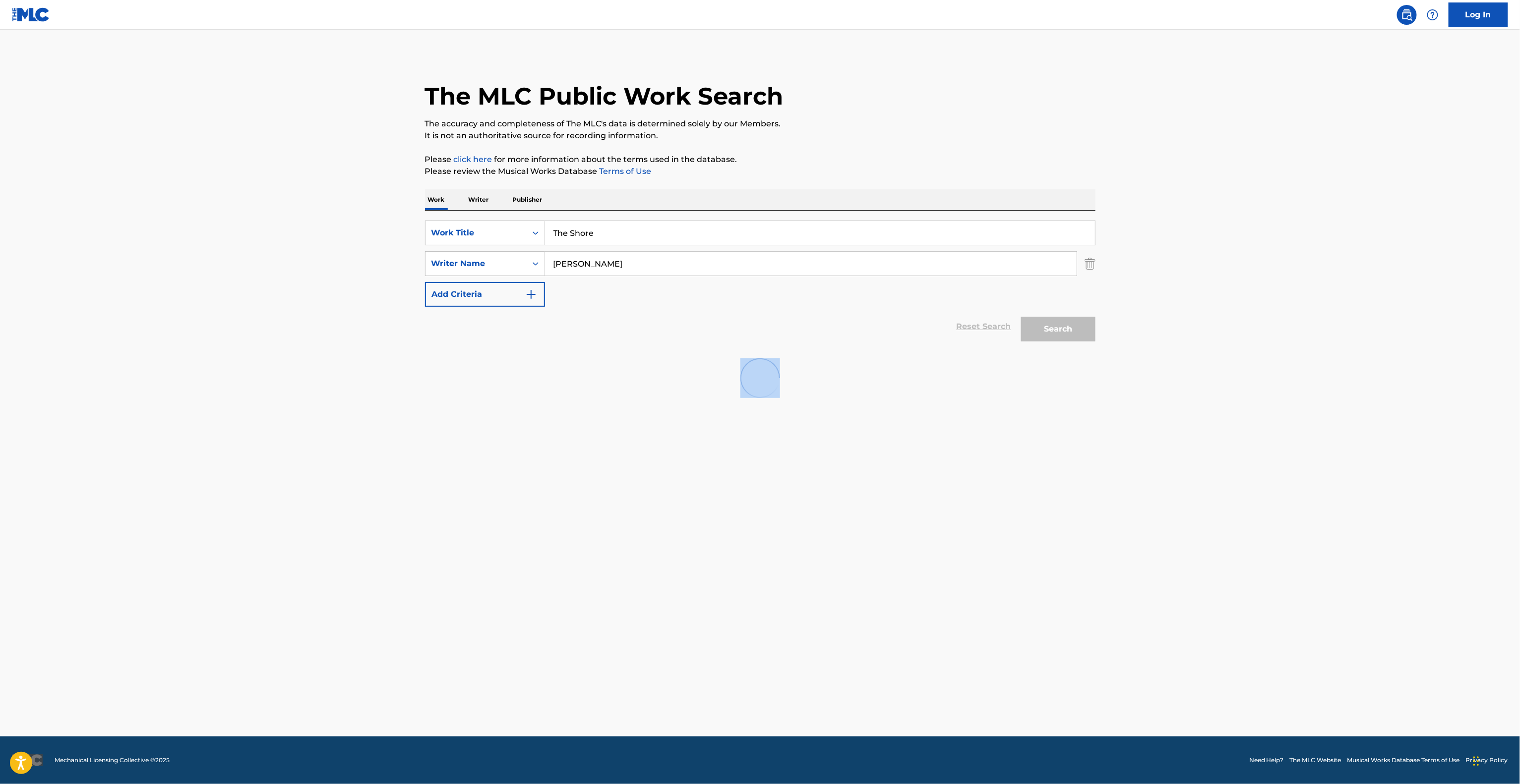
click at [906, 519] on main "The MLC Public Work Search The accuracy and completeness of The MLC's data is d…" at bounding box center [760, 383] width 1520 height 707
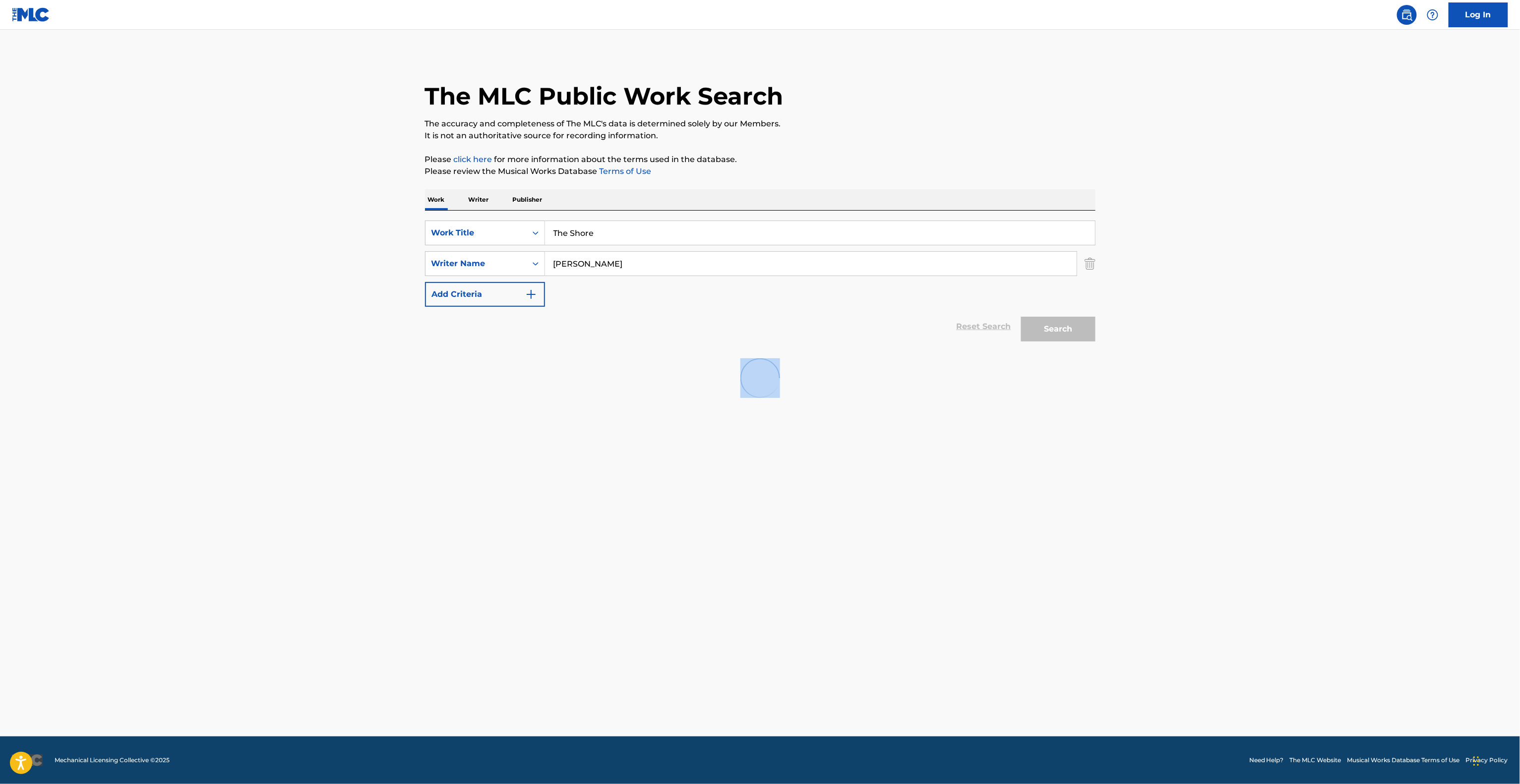
click at [906, 519] on main "The MLC Public Work Search The accuracy and completeness of The MLC's data is d…" at bounding box center [760, 383] width 1520 height 707
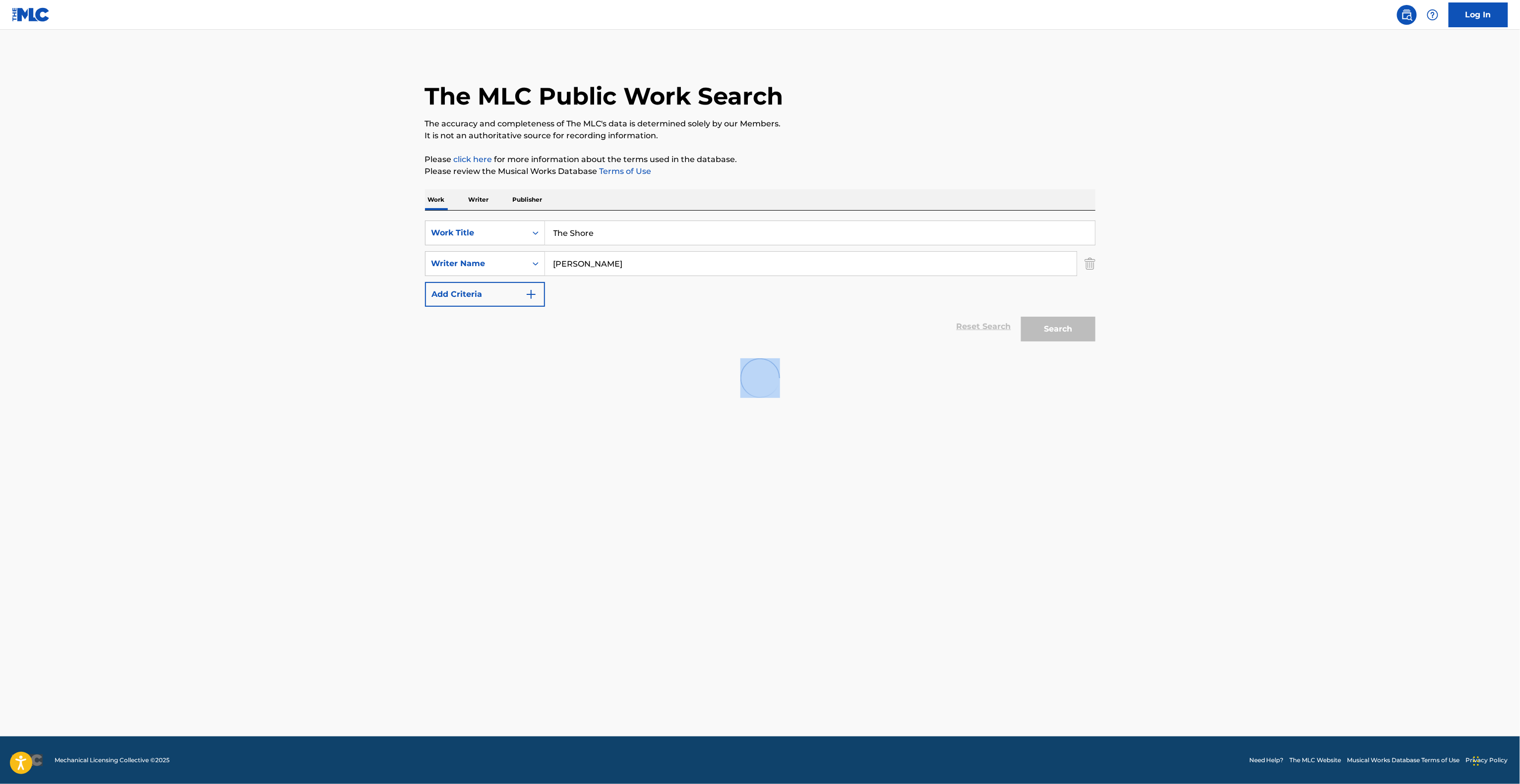
click at [906, 519] on main "The MLC Public Work Search The accuracy and completeness of The MLC's data is d…" at bounding box center [760, 383] width 1520 height 707
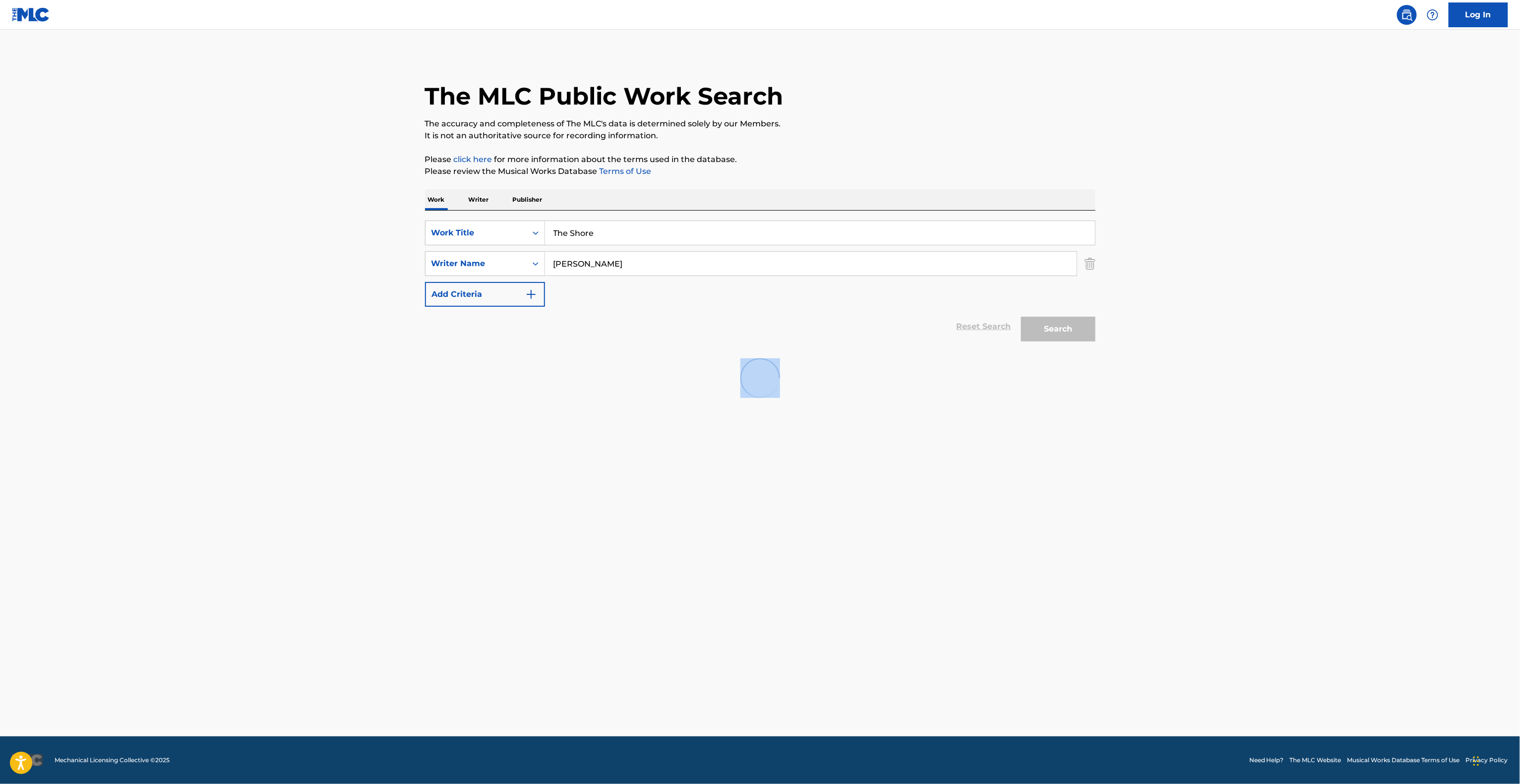
click at [906, 519] on main "The MLC Public Work Search The accuracy and completeness of The MLC's data is d…" at bounding box center [760, 383] width 1520 height 707
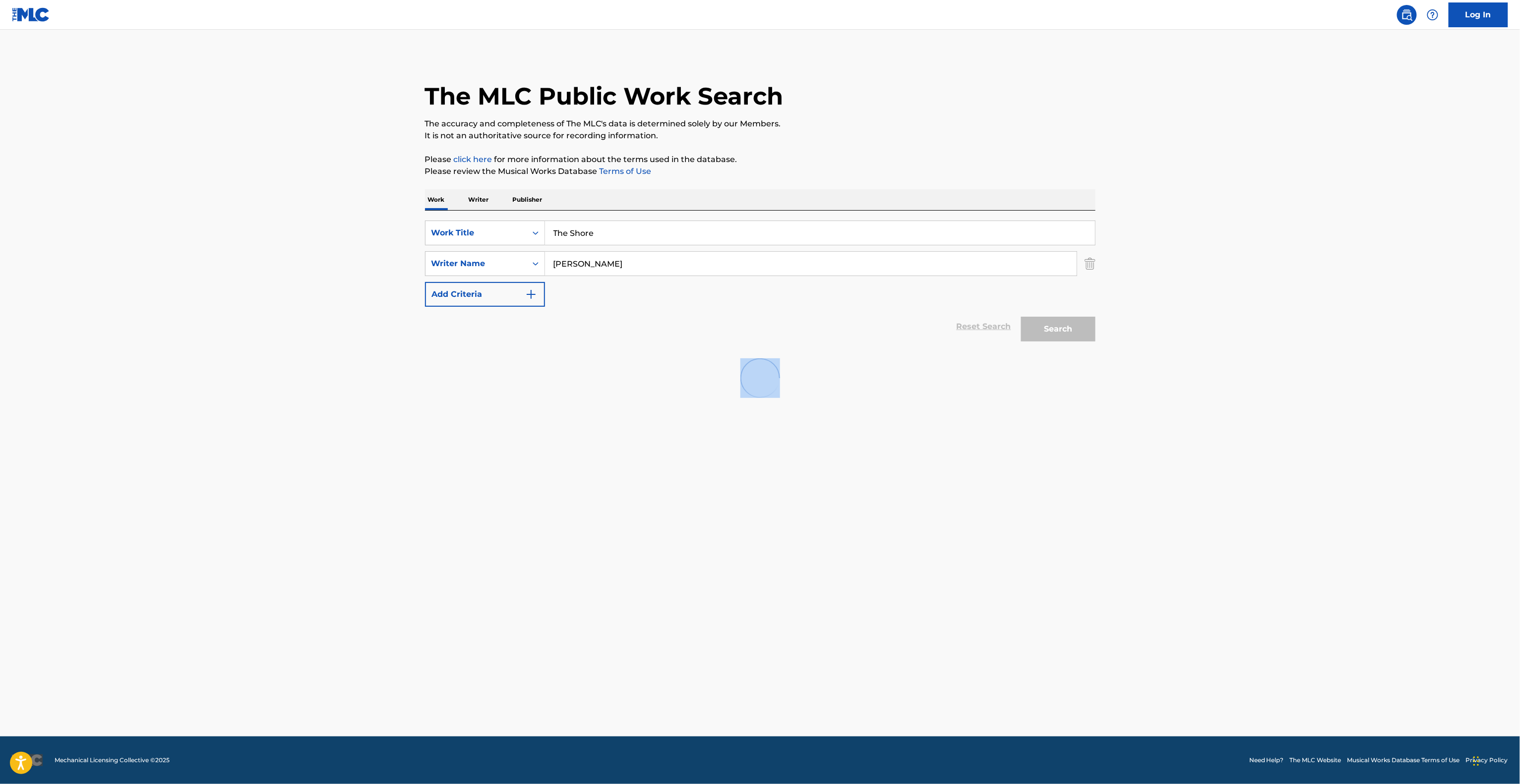
click at [906, 519] on main "The MLC Public Work Search The accuracy and completeness of The MLC's data is d…" at bounding box center [760, 383] width 1520 height 707
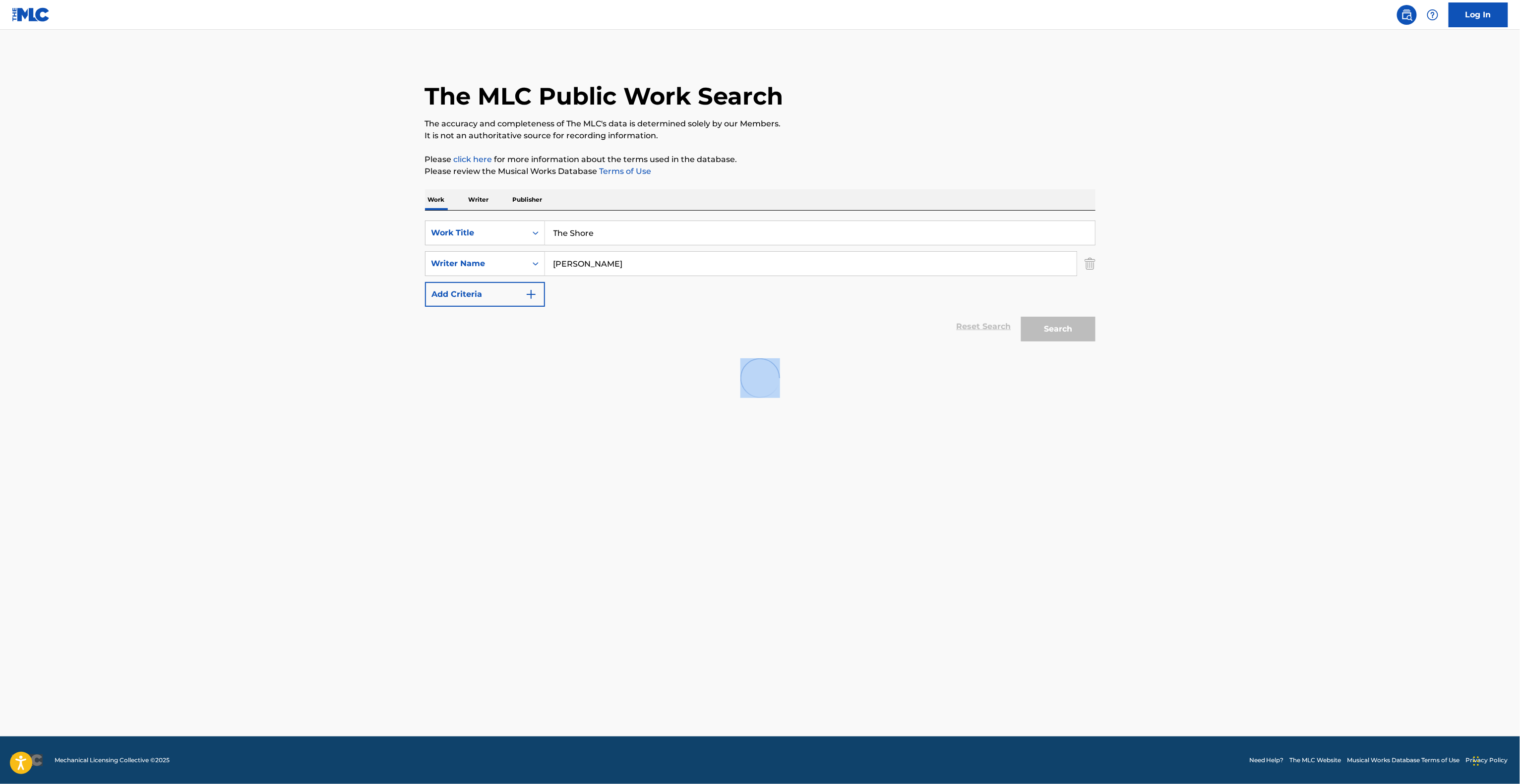
click at [906, 519] on main "The MLC Public Work Search The accuracy and completeness of The MLC's data is d…" at bounding box center [760, 383] width 1520 height 707
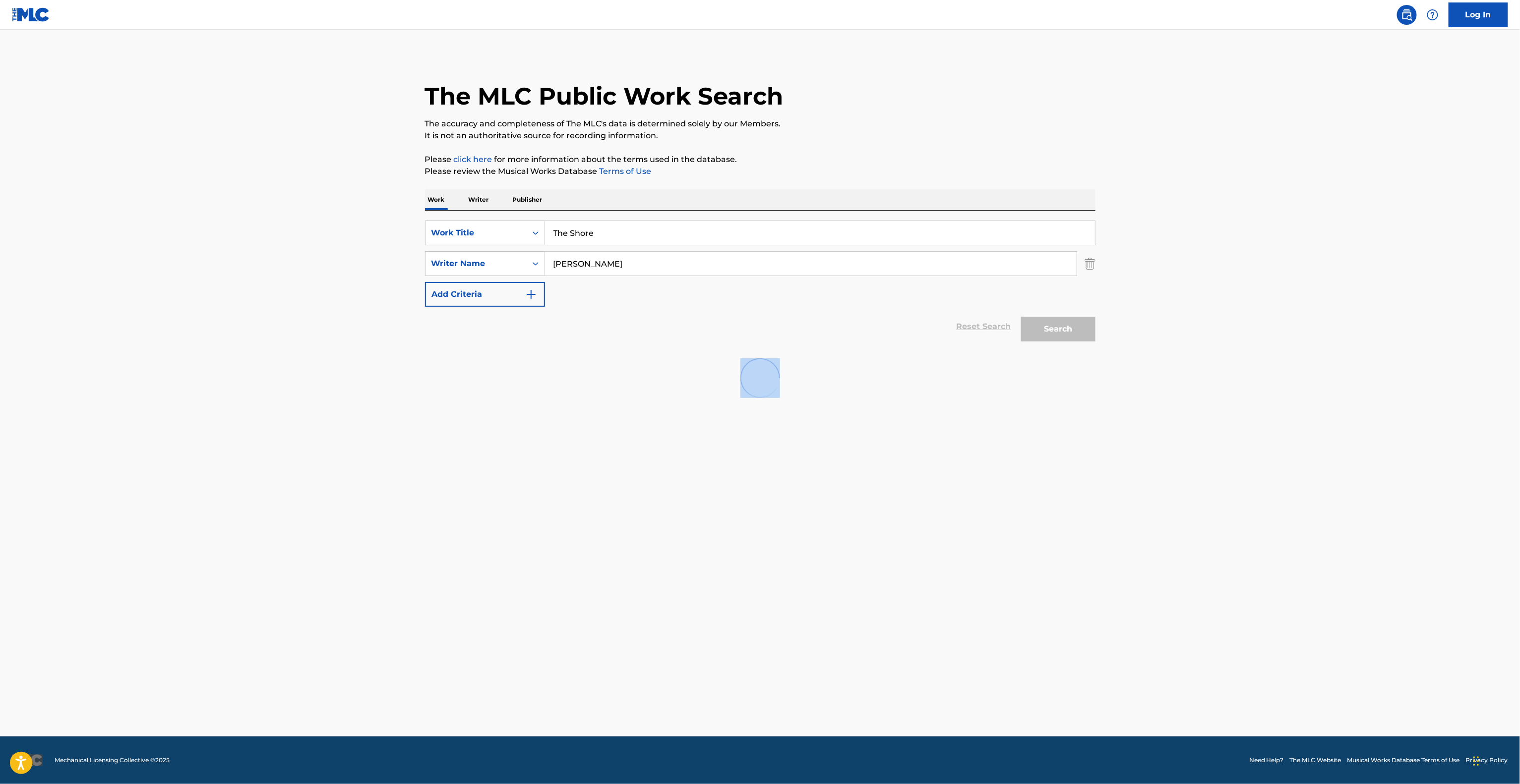
click at [906, 519] on main "The MLC Public Work Search The accuracy and completeness of The MLC's data is d…" at bounding box center [760, 383] width 1520 height 707
click at [905, 519] on main "The MLC Public Work Search The accuracy and completeness of The MLC's data is d…" at bounding box center [760, 383] width 1520 height 707
drag, startPoint x: 905, startPoint y: 519, endPoint x: 900, endPoint y: 472, distance: 47.3
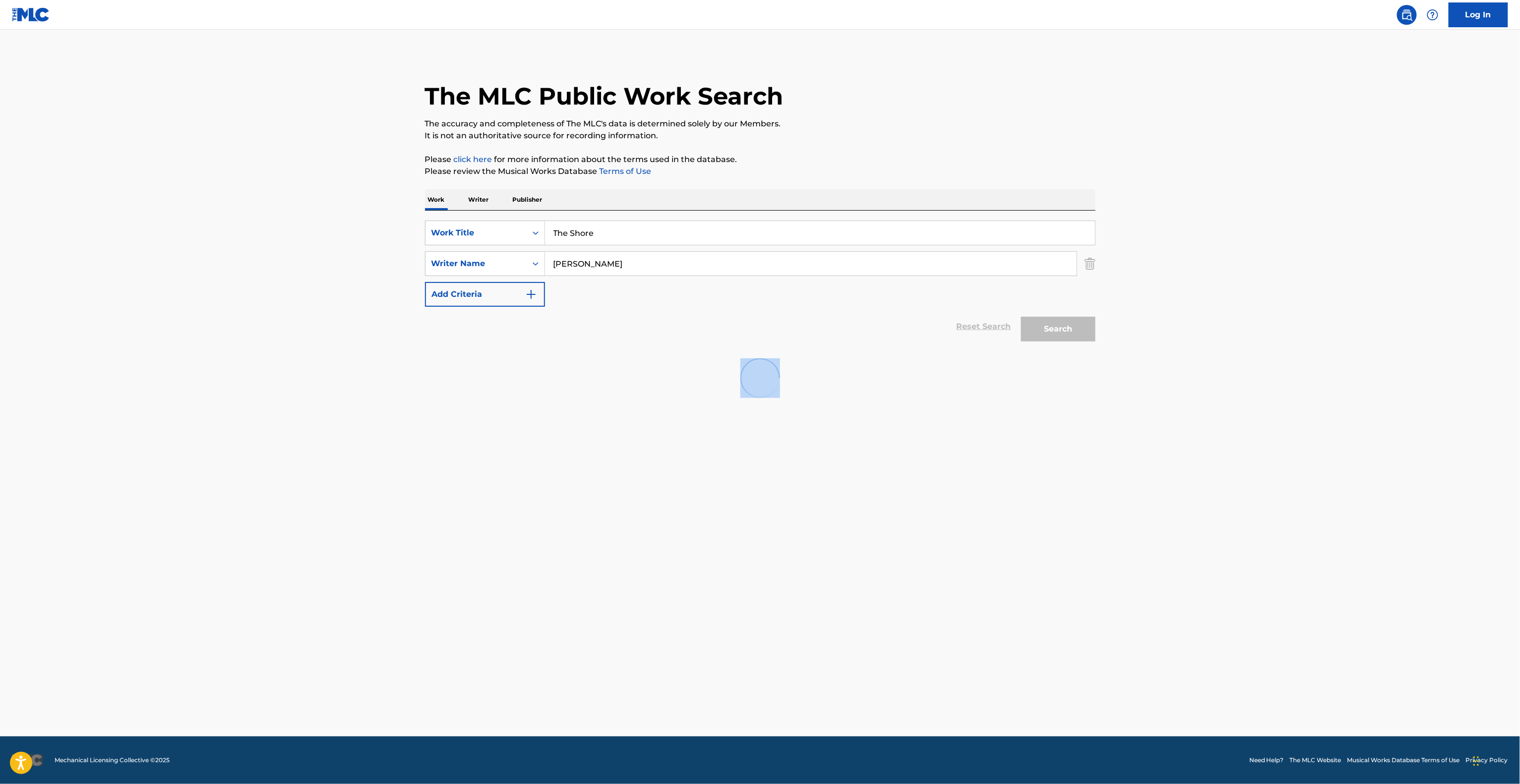
click at [905, 517] on main "The MLC Public Work Search The accuracy and completeness of The MLC's data is d…" at bounding box center [760, 383] width 1520 height 707
drag, startPoint x: 553, startPoint y: 229, endPoint x: 476, endPoint y: 207, distance: 80.1
click at [465, 214] on div "SearchWithCriteriae550e9e0-4eb4-4145-b710-00c64c1e7c5a Work Title The Shore Sea…" at bounding box center [760, 279] width 670 height 136
drag, startPoint x: 444, startPoint y: 247, endPoint x: 405, endPoint y: 243, distance: 39.2
click at [405, 243] on main "The MLC Public Work Search The accuracy and completeness of The MLC's data is d…" at bounding box center [760, 383] width 1520 height 707
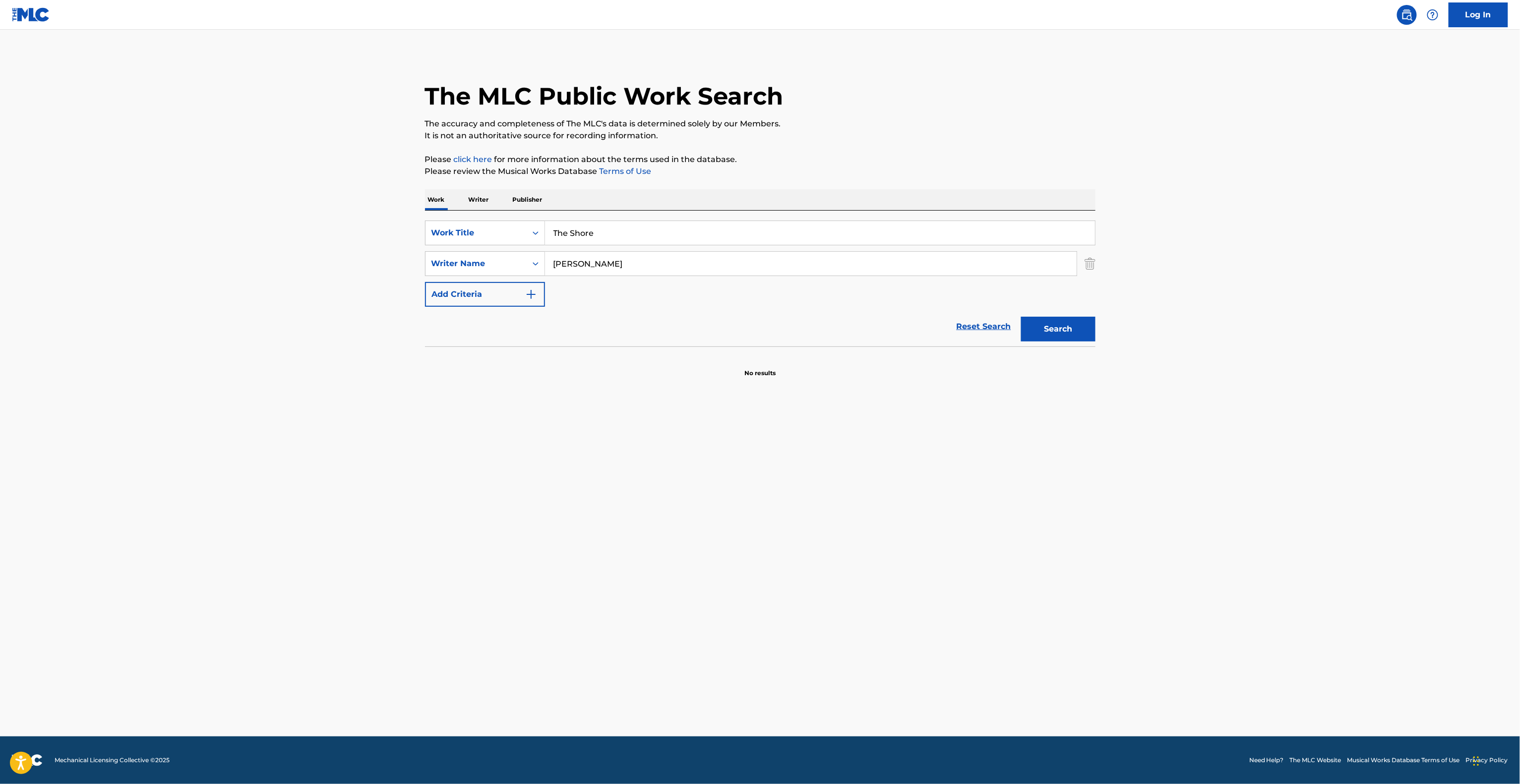
click at [1021, 317] on button "Search" at bounding box center [1058, 329] width 75 height 25
